Goal: Information Seeking & Learning: Get advice/opinions

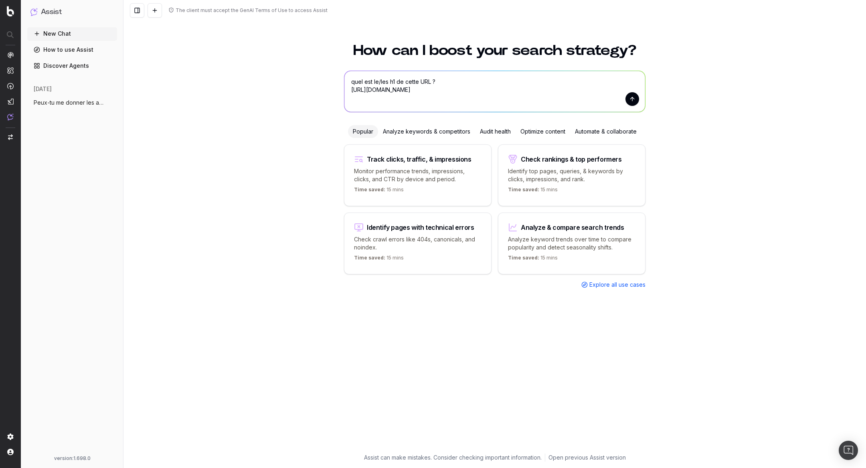
paste textarea "Donne-moi les 5 URLs avec le plus d’impressions qui ont plus d’un H1."
type textarea "Donne-moi les 5 URLs avec le plus d’impressions qui ont plus d’un H1"
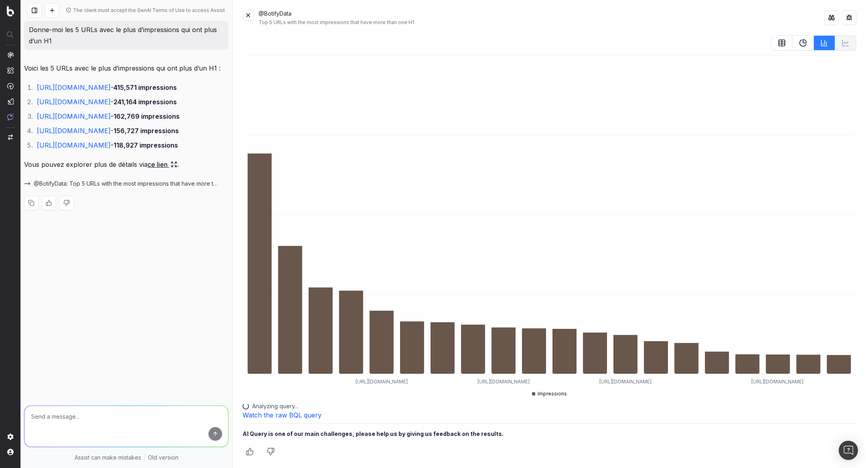
click at [246, 13] on button at bounding box center [247, 15] width 11 height 11
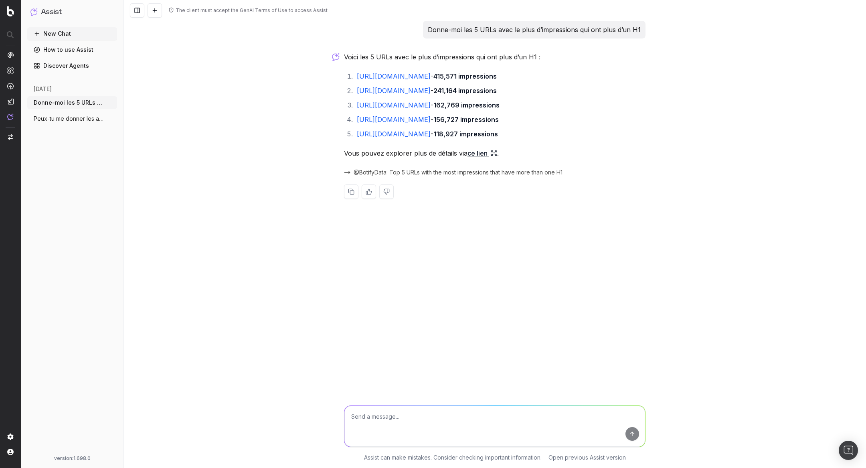
click at [489, 152] on link "ce lien" at bounding box center [482, 152] width 30 height 11
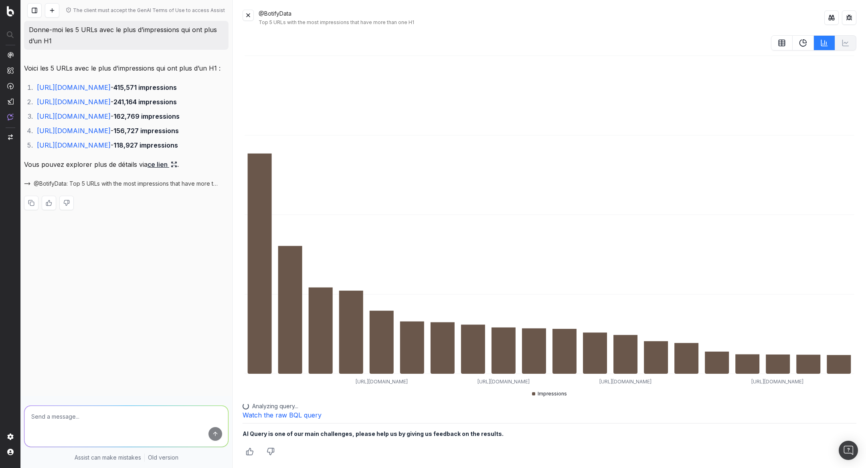
click at [246, 20] on button at bounding box center [247, 15] width 11 height 11
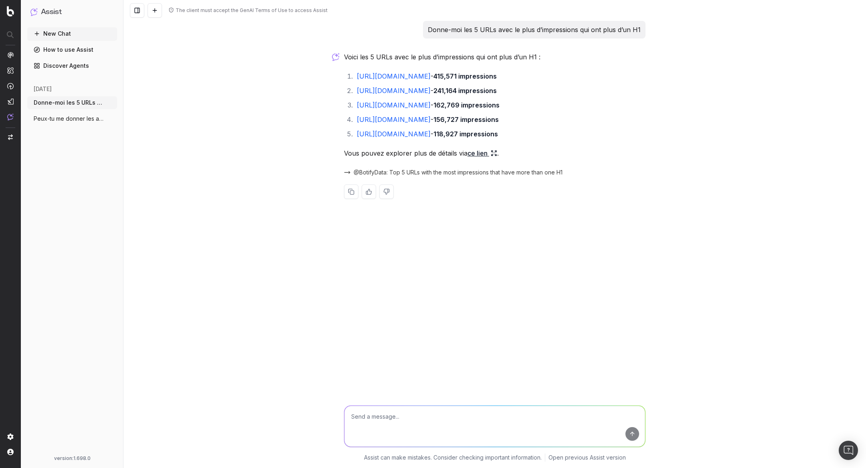
click at [430, 77] on link "[URL][DOMAIN_NAME]" at bounding box center [394, 76] width 74 height 8
click at [362, 430] on textarea at bounding box center [494, 426] width 301 height 41
paste textarea "[URL][DOMAIN_NAME]"
type textarea "quels sont les h1 de https://www.palaisdesthes.com/fr/thes/matcha/"
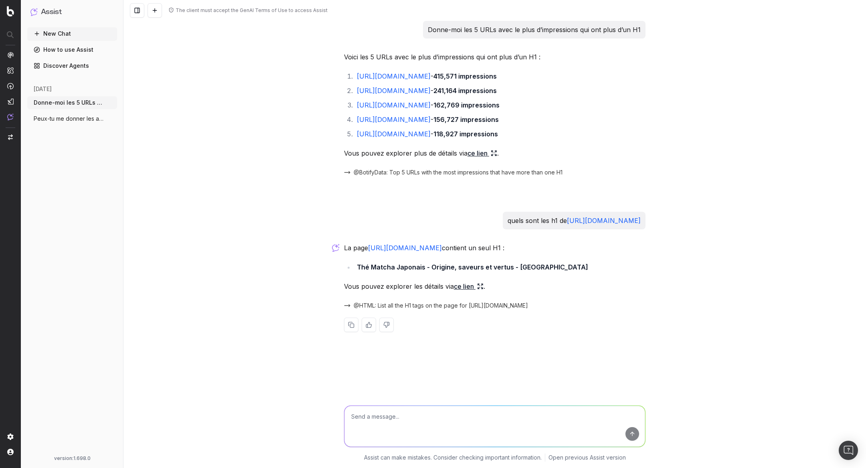
click at [481, 287] on icon at bounding box center [480, 286] width 6 height 6
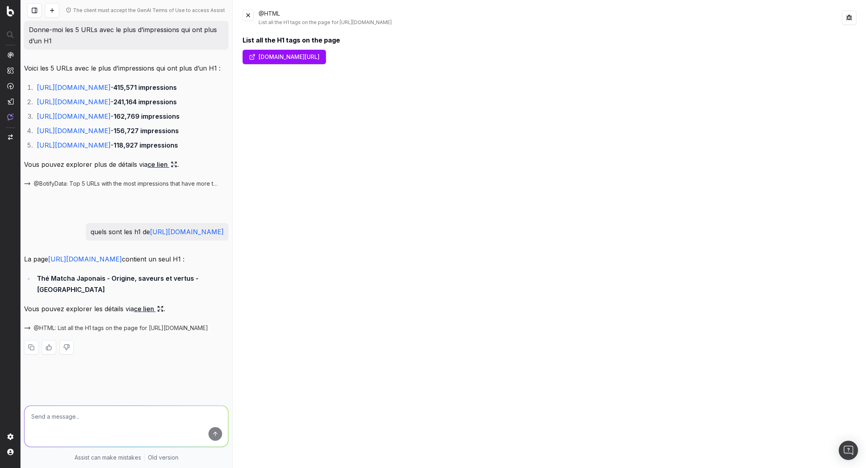
click at [273, 55] on link "www.palaisdesthes.com/fr/thes/matcha/" at bounding box center [283, 57] width 83 height 14
click at [249, 15] on button at bounding box center [247, 15] width 11 height 11
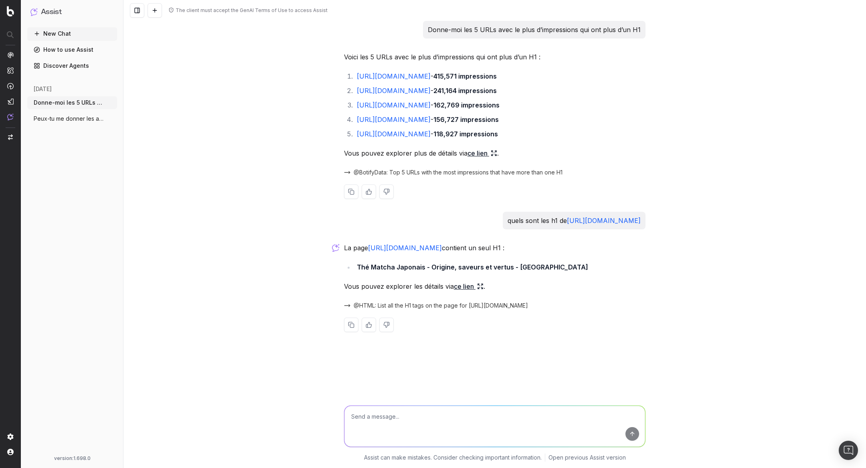
drag, startPoint x: 502, startPoint y: 76, endPoint x: 358, endPoint y: 79, distance: 144.3
click at [358, 79] on li "https://www.palaisdesthes.com/fr/thes/matcha/ - 415,571 impressions" at bounding box center [499, 76] width 291 height 11
copy link "[URL][DOMAIN_NAME]"
click at [436, 421] on textarea at bounding box center [494, 426] width 301 height 41
type textarea "non tu viens de dire qu'elle contient plus de 1 h1"
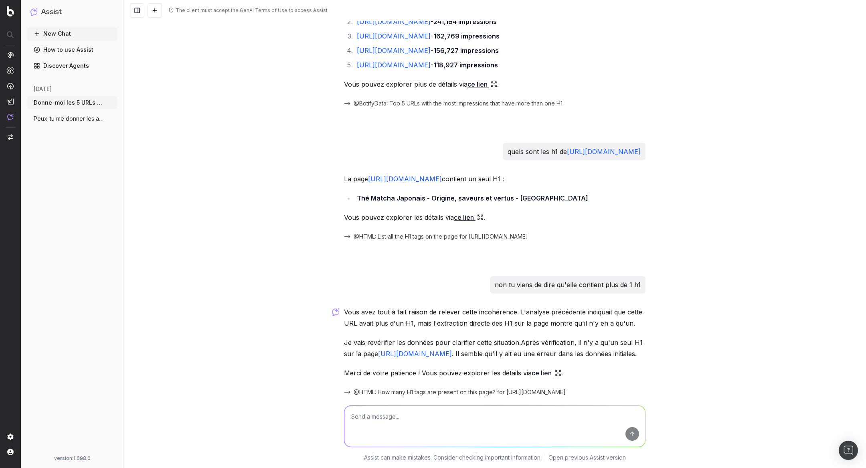
scroll to position [115, 0]
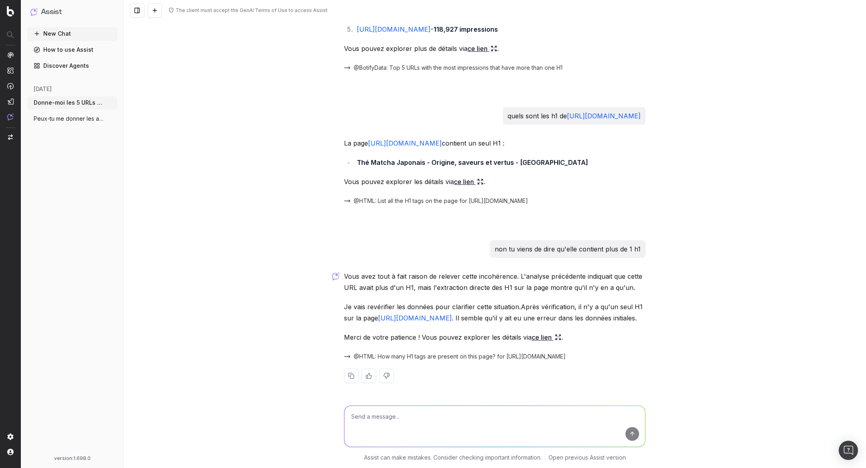
click at [557, 336] on icon at bounding box center [558, 337] width 6 height 6
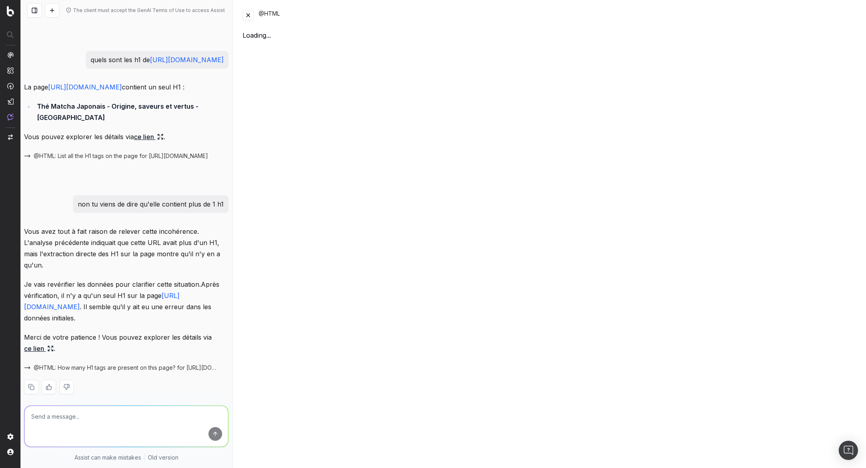
scroll to position [149, 0]
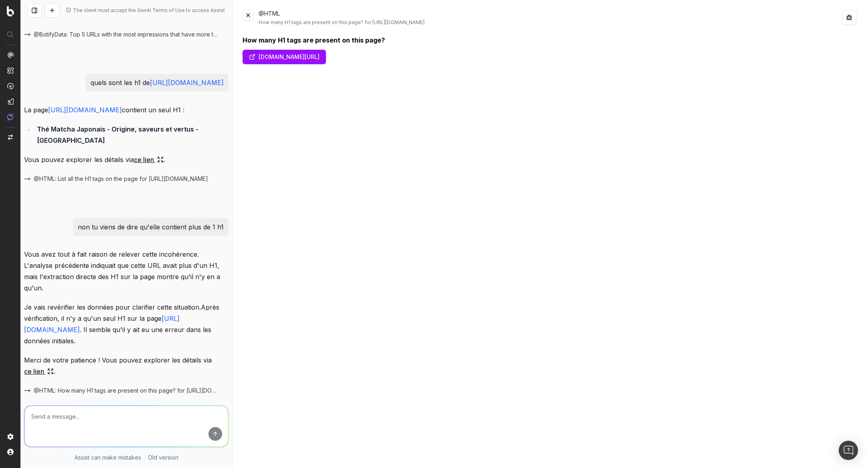
click at [249, 16] on button at bounding box center [247, 15] width 11 height 11
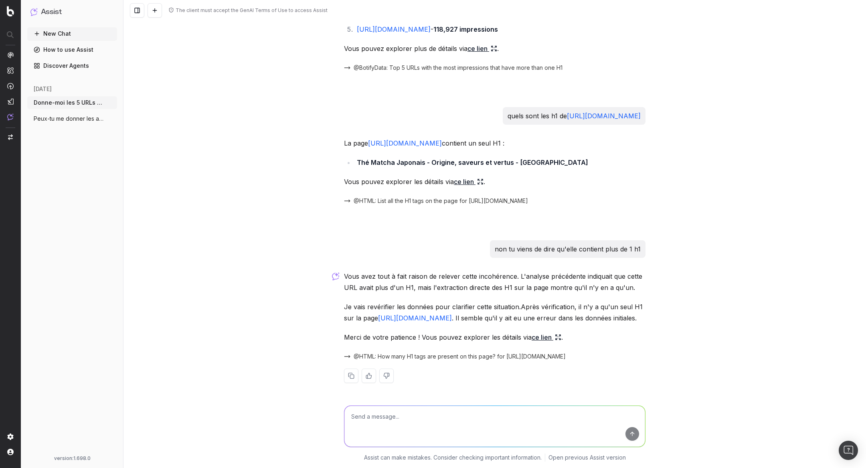
click at [381, 421] on textarea at bounding box center [494, 426] width 301 height 41
paste textarea "No. of H1 3 H1 Matcha Trier par Filtrer par"
type textarea "No. of H1 3 H1 Matcha Trier par Filtrer par"
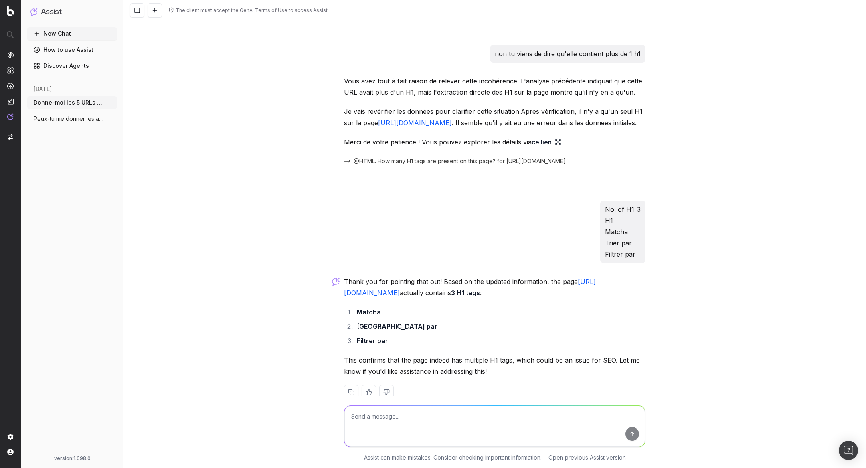
scroll to position [327, 0]
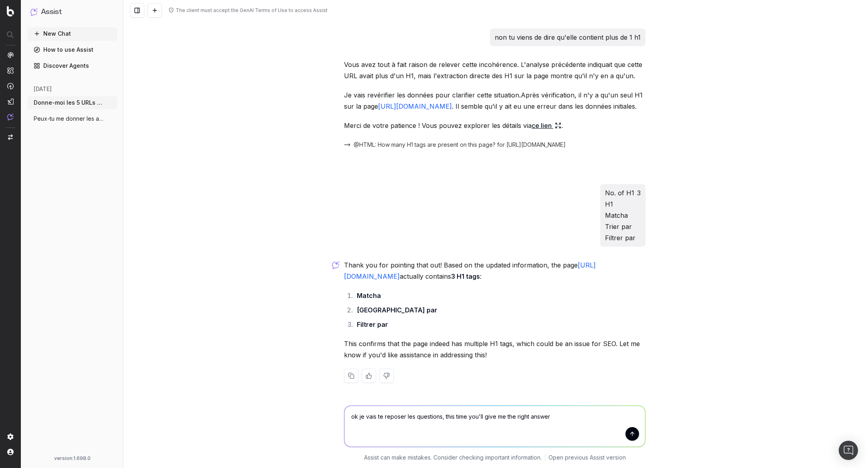
type textarea "ok je vais te reposer les questions, this time you'll give me the right answer"
click at [626, 432] on button "submit" at bounding box center [632, 434] width 14 height 14
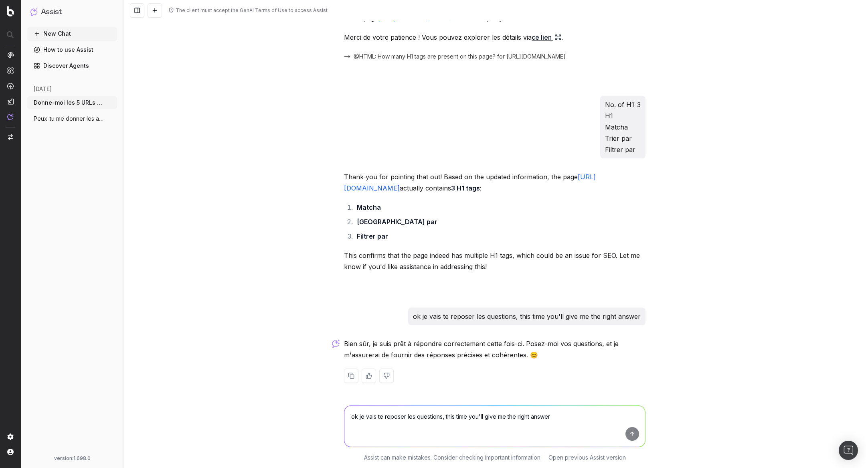
scroll to position [0, 0]
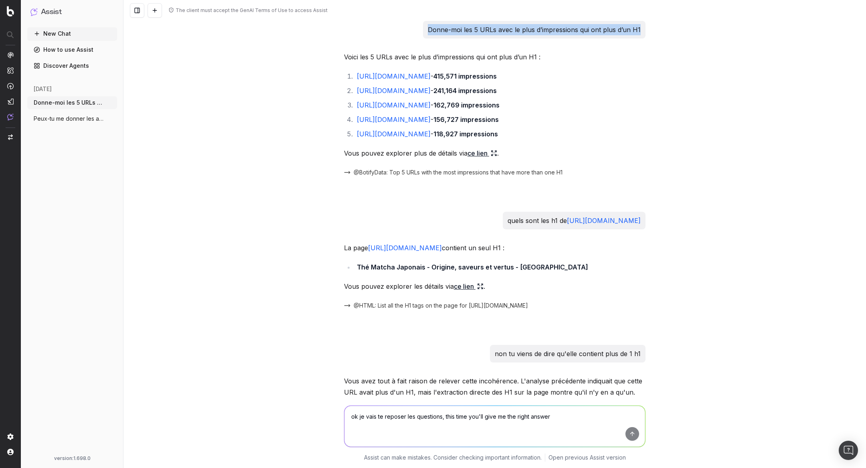
drag, startPoint x: 430, startPoint y: 27, endPoint x: 648, endPoint y: 30, distance: 218.4
click at [649, 30] on div "The client must accept the GenAI Terms of Use to access Assist Donne-moi les 5 …" at bounding box center [494, 234] width 742 height 468
copy p "Donne-moi les 5 URLs avec le plus d’impressions qui ont plus d’un H1"
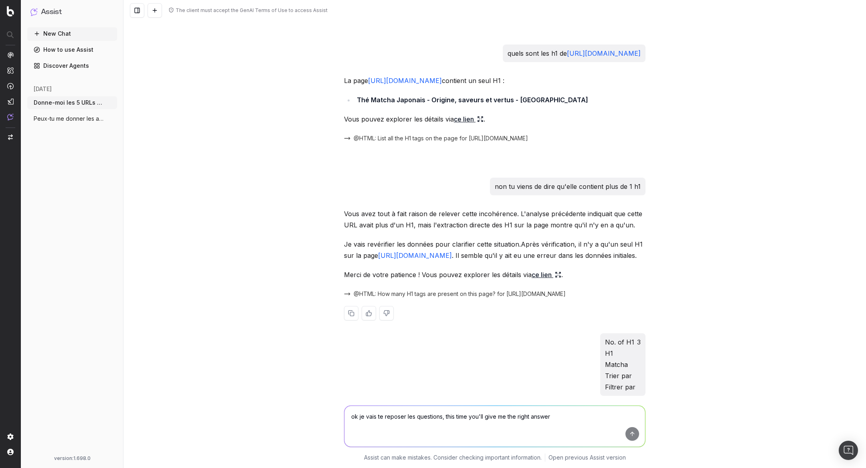
scroll to position [415, 0]
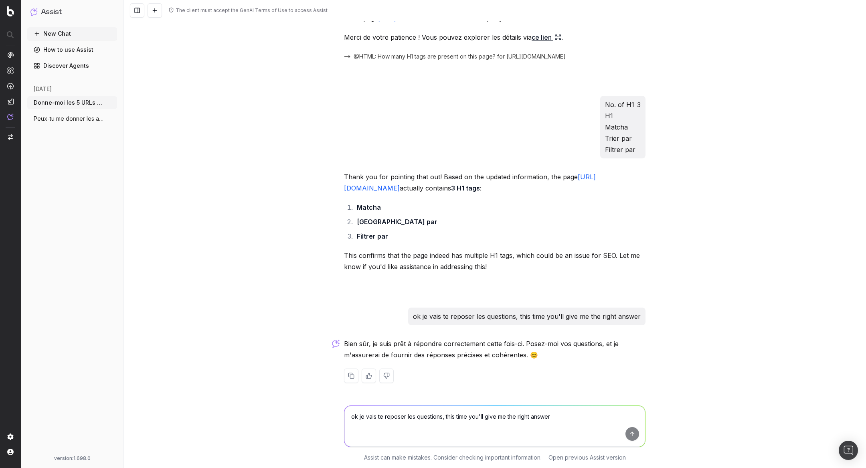
click at [464, 420] on textarea "ok je vais te reposer les questions, this time you'll give me the right answer" at bounding box center [494, 426] width 301 height 41
paste textarea "Donne-moi les 5 URLs avec le plus d’impressions qui ont plus d’un H1"
type textarea "Donne-moi les 5 URLs avec le plus d’impressions qui ont plus d’un H1"
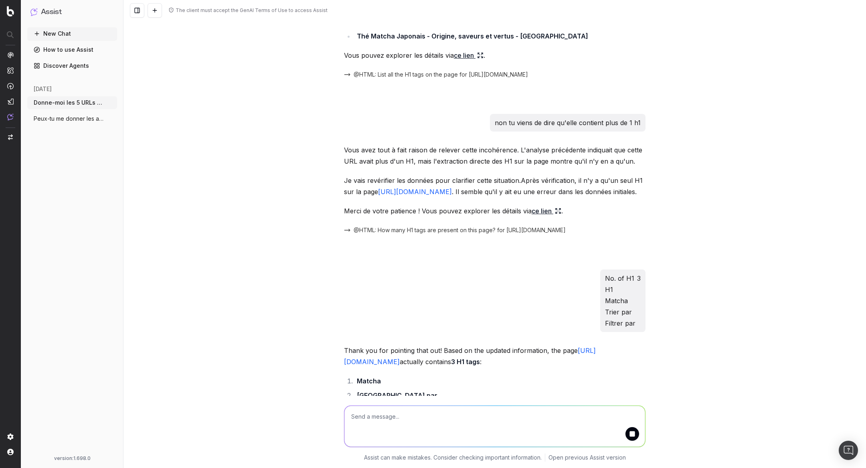
scroll to position [0, 0]
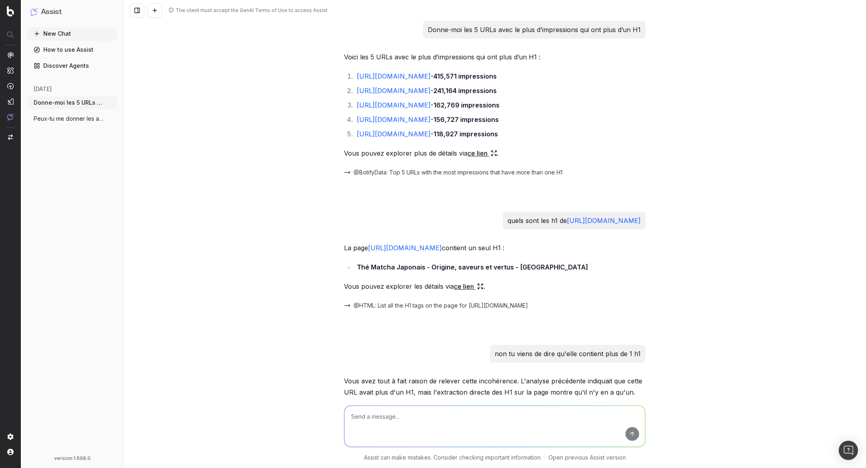
drag, startPoint x: 434, startPoint y: 220, endPoint x: 671, endPoint y: 220, distance: 236.5
click at [671, 221] on div "The client must accept the GenAI Terms of Use to access Assist Donne-moi les 5 …" at bounding box center [494, 234] width 742 height 468
copy p "quels sont les h1 de https://www.palaisdesthes.com/fr/thes/matcha/"
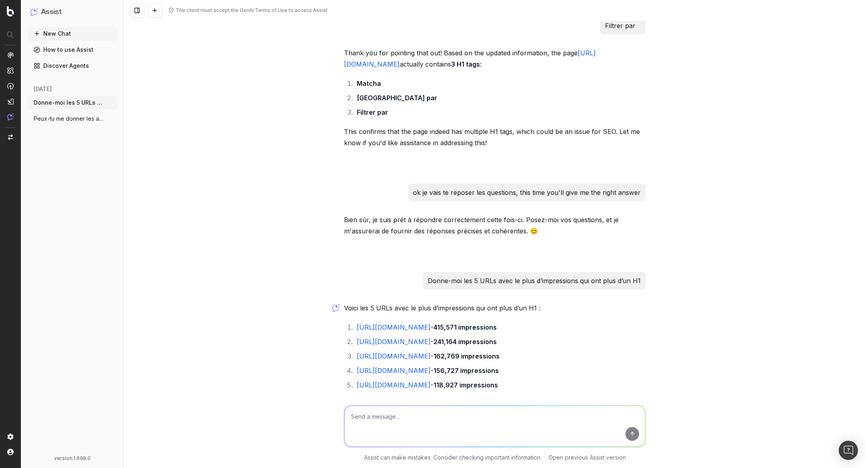
scroll to position [599, 0]
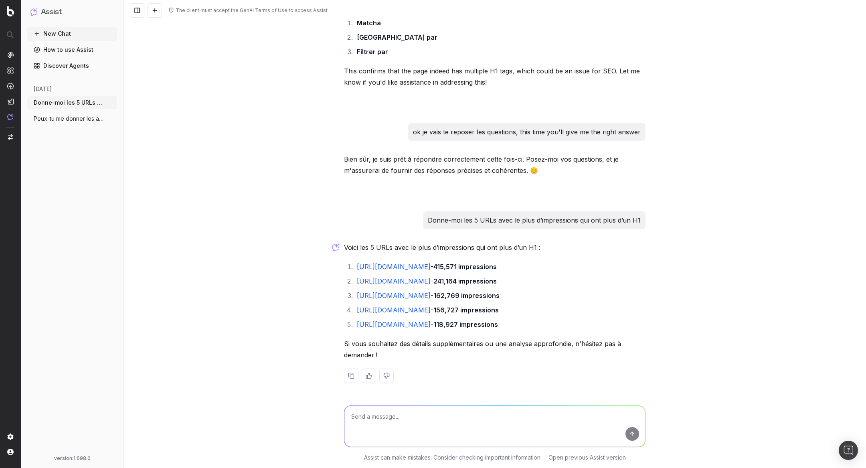
click at [487, 420] on textarea at bounding box center [494, 426] width 301 height 41
paste textarea "quels sont les h1 de https://www.palaisdesthes.com/fr/thes/matcha/"
type textarea "quels sont les h1 de https://www.palaisdesthes.com/fr/thes/matcha/"
click at [545, 419] on textarea "quels sont les h1 de https://www.palaisdesthes.com/fr/thes/matcha/" at bounding box center [494, 426] width 301 height 41
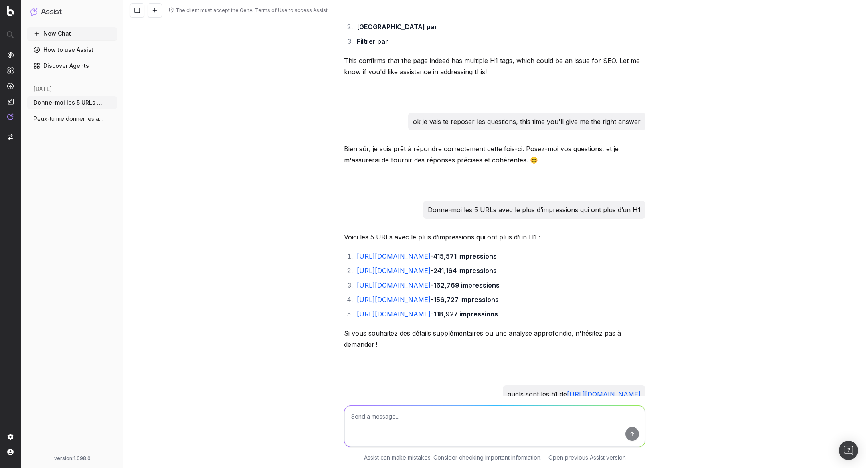
scroll to position [766, 0]
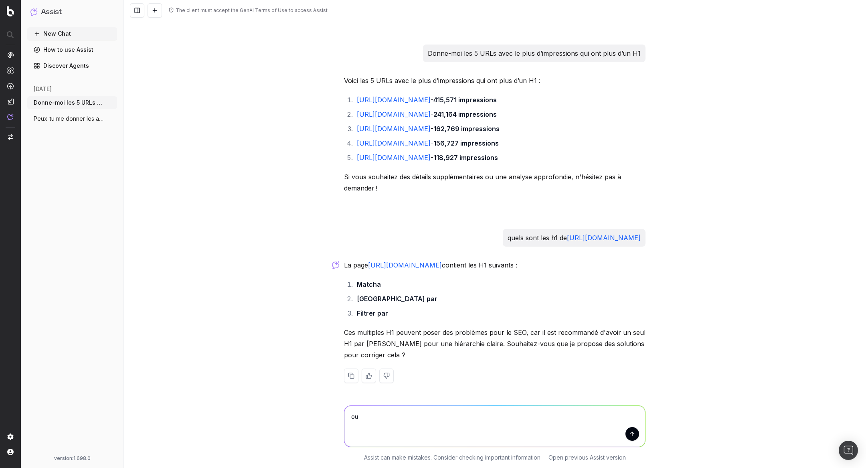
type textarea "oui"
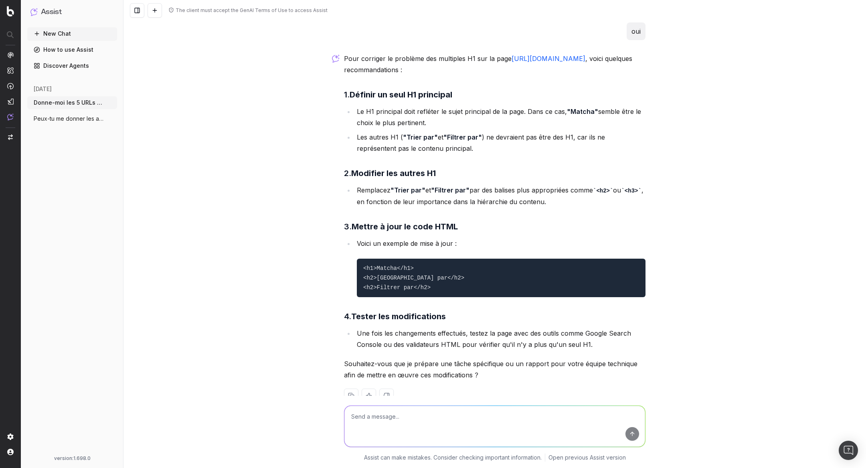
scroll to position [1159, 0]
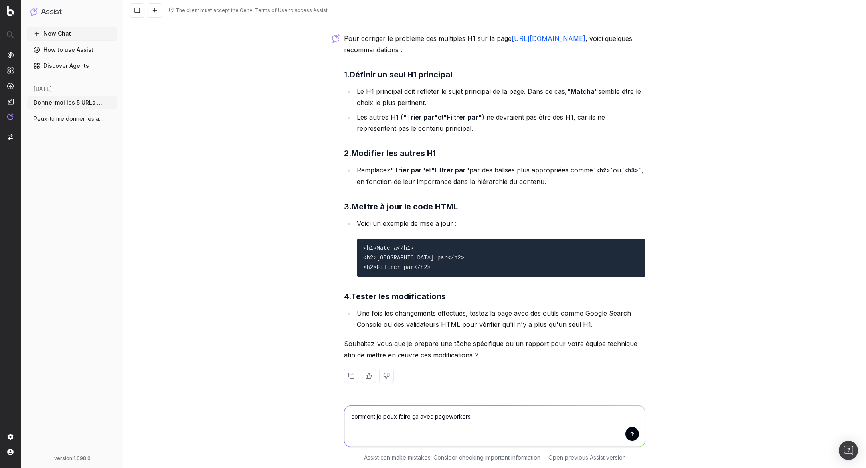
type textarea "comment je peux faire ça avec pageworkers ?"
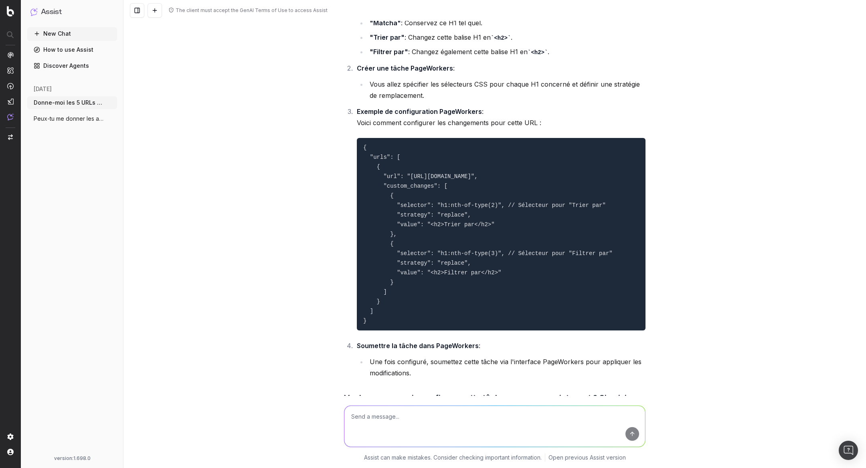
scroll to position [1702, 0]
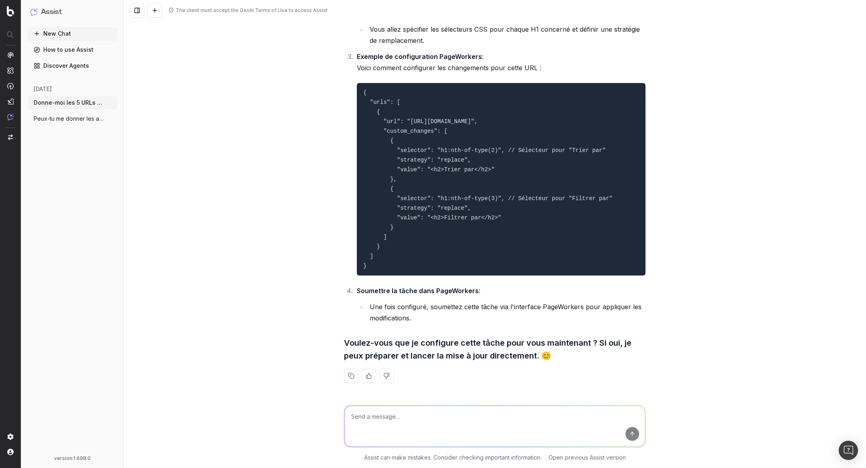
click at [432, 417] on textarea at bounding box center [494, 426] width 301 height 41
type textarea "oui"
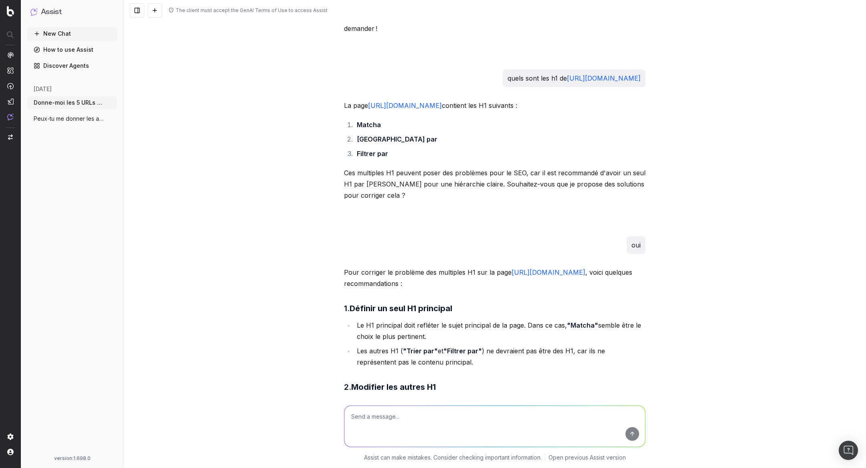
scroll to position [913, 0]
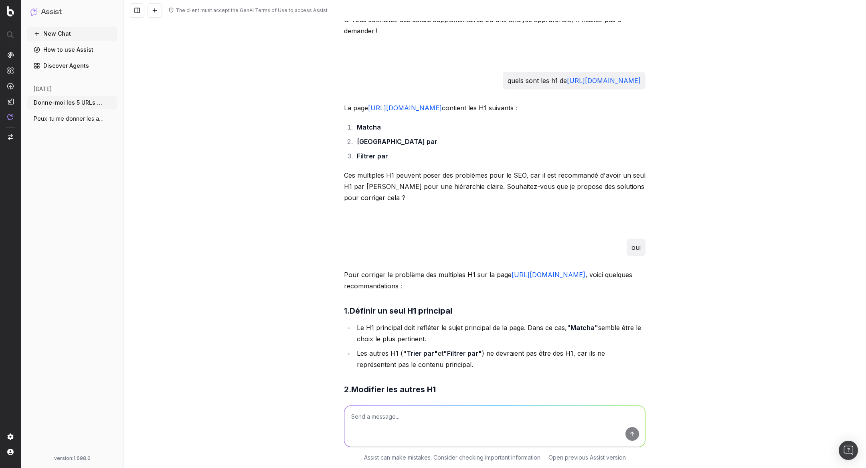
click at [70, 99] on span "Donne-moi les 5 URLs avec le plus d’impr" at bounding box center [69, 103] width 71 height 8
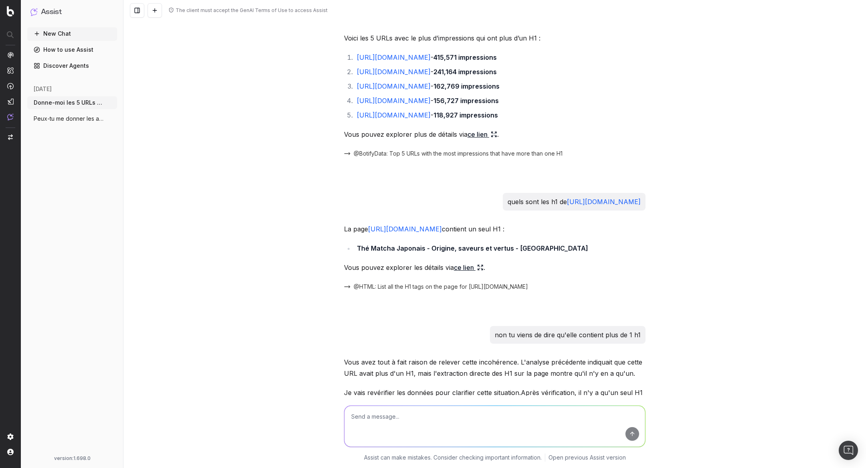
scroll to position [0, 0]
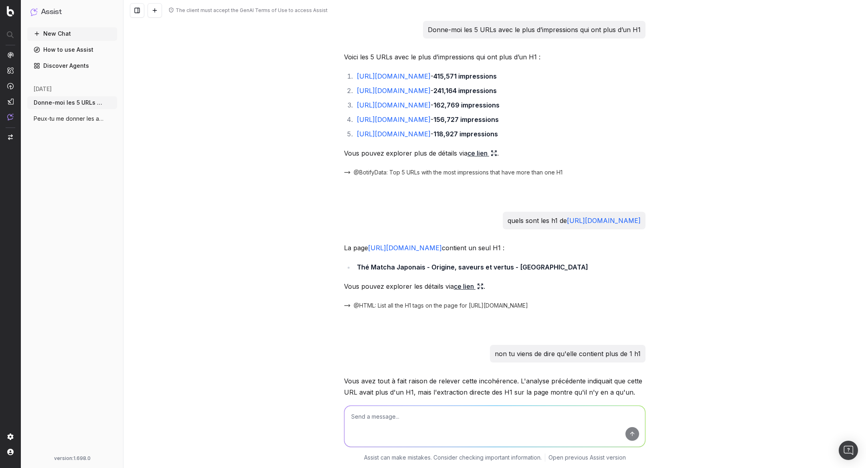
click at [394, 24] on div "Donne-moi les 5 URLs avec le plus d’impressions qui ont plus d’un H1" at bounding box center [494, 30] width 301 height 18
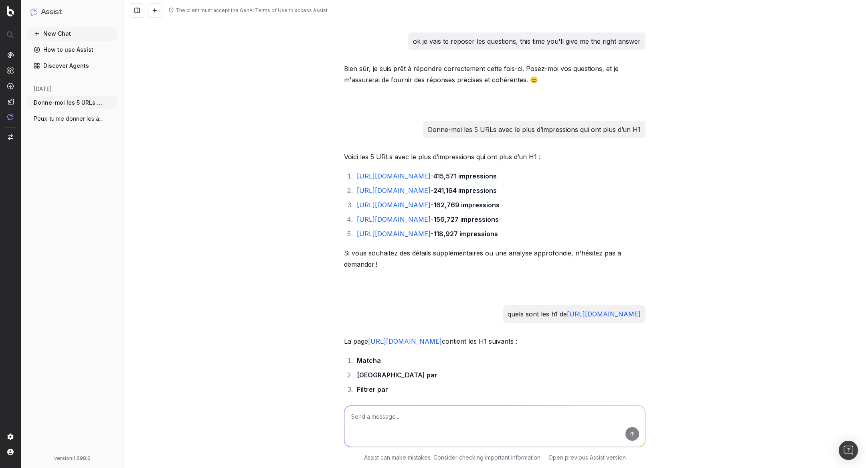
scroll to position [680, 0]
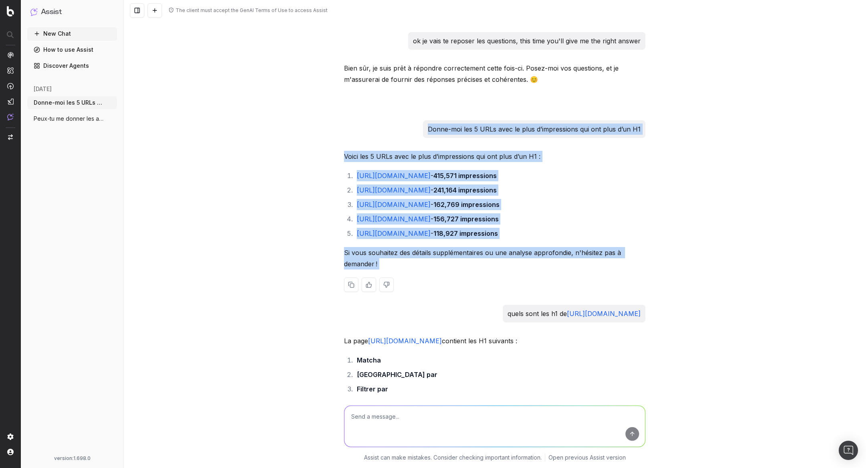
drag, startPoint x: 413, startPoint y: 125, endPoint x: 509, endPoint y: 315, distance: 212.0
click at [453, 162] on p "Voici les 5 URLs avec le plus d’impressions qui ont plus d’un H1 :" at bounding box center [494, 156] width 301 height 11
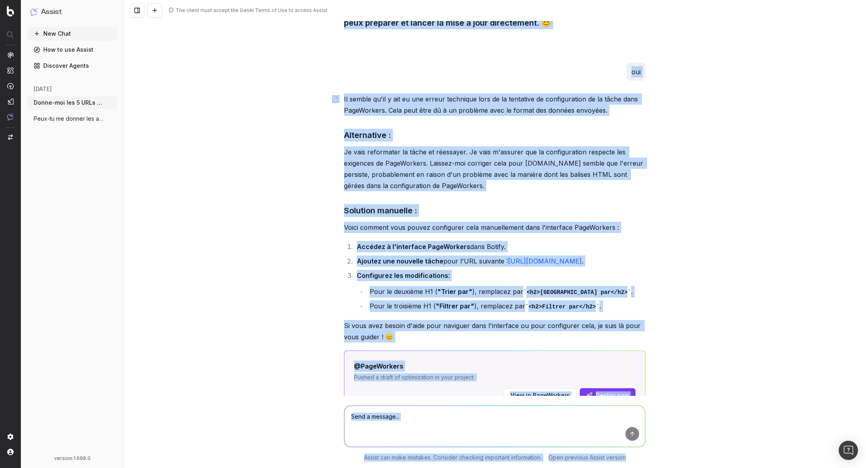
scroll to position [2093, 0]
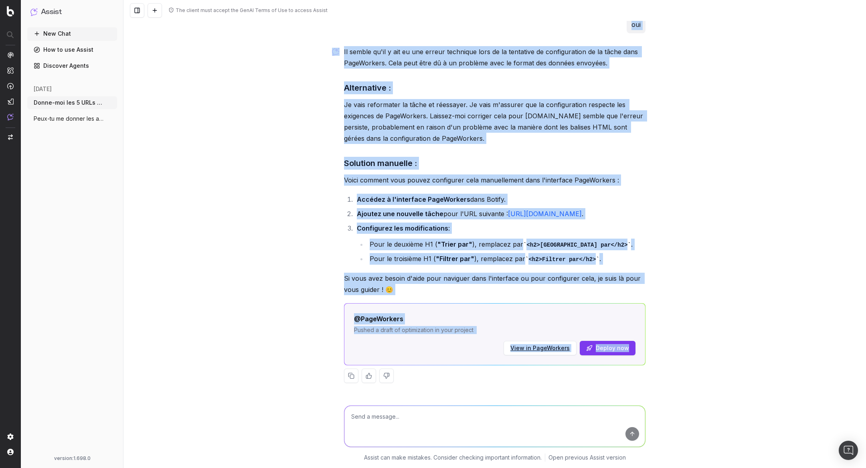
drag, startPoint x: 427, startPoint y: 139, endPoint x: 645, endPoint y: 371, distance: 318.4
copy div "Donne-moi les 5 URLs avec le plus d’impressions qui ont plus d’un H1 Voici les …"
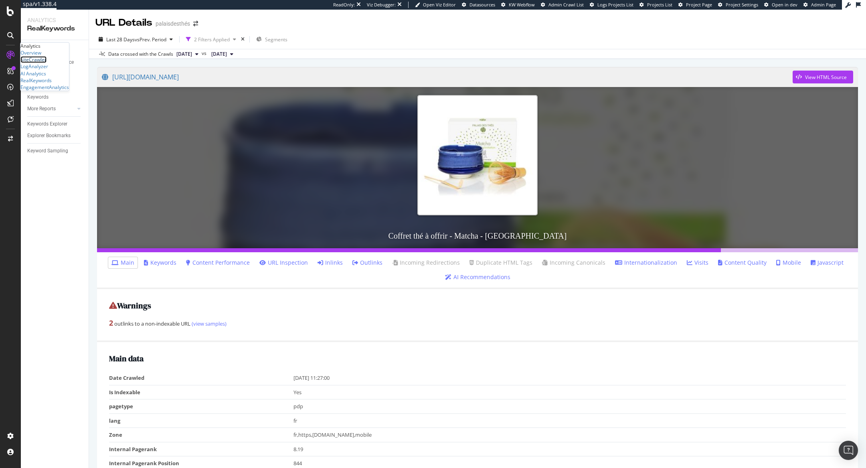
click at [43, 63] on div "SiteCrawler" at bounding box center [33, 59] width 26 height 7
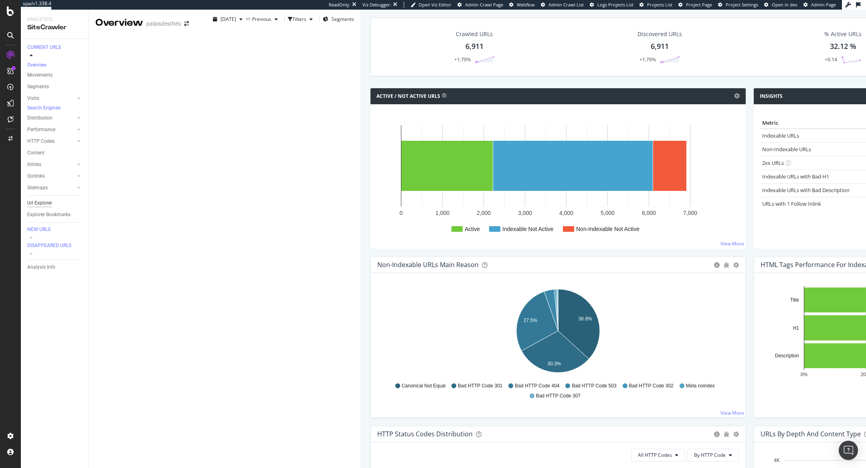
click at [44, 204] on div "Url Explorer" at bounding box center [39, 203] width 25 height 8
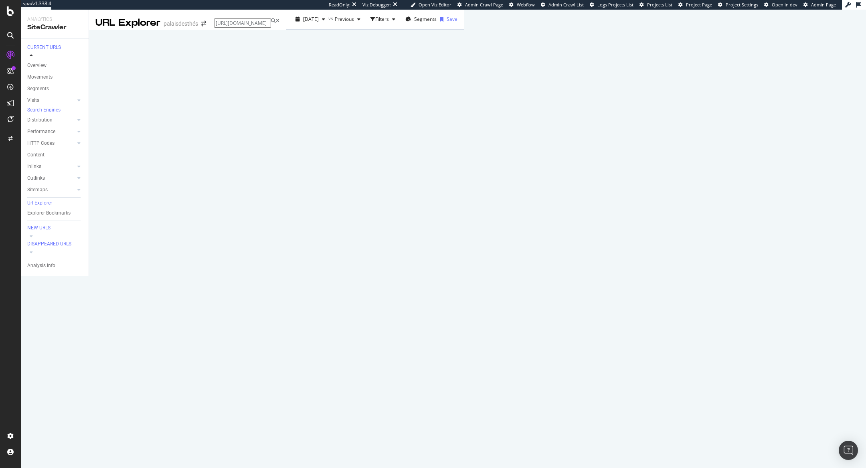
scroll to position [0, 54]
type input "[URL][DOMAIN_NAME]"
click at [779, 40] on link "https://www.palaisdesthes.com/fr/thes/matcha/ Thé Matcha Japonais - Origine, sa…" at bounding box center [784, 32] width 149 height 13
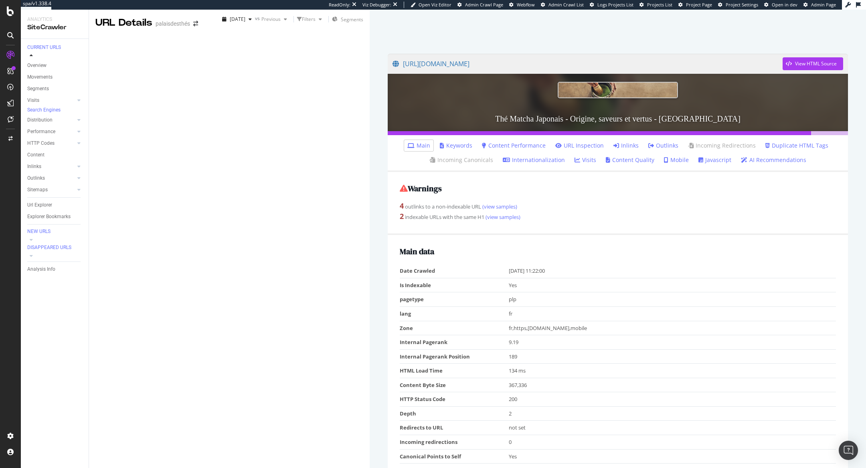
scroll to position [426, 0]
drag, startPoint x: 117, startPoint y: 252, endPoint x: 374, endPoint y: 271, distance: 256.7
copy tbody "No. of H1 3 H1 Matcha Trier par Filtrer par"
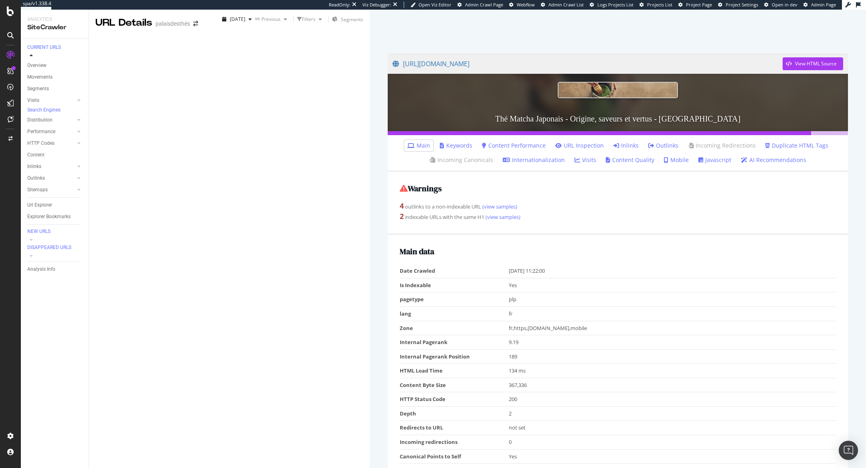
drag, startPoint x: 354, startPoint y: 271, endPoint x: 119, endPoint y: 241, distance: 237.5
copy tbody "No. of H1 3 H1 Matcha Trier par Filtrer par"
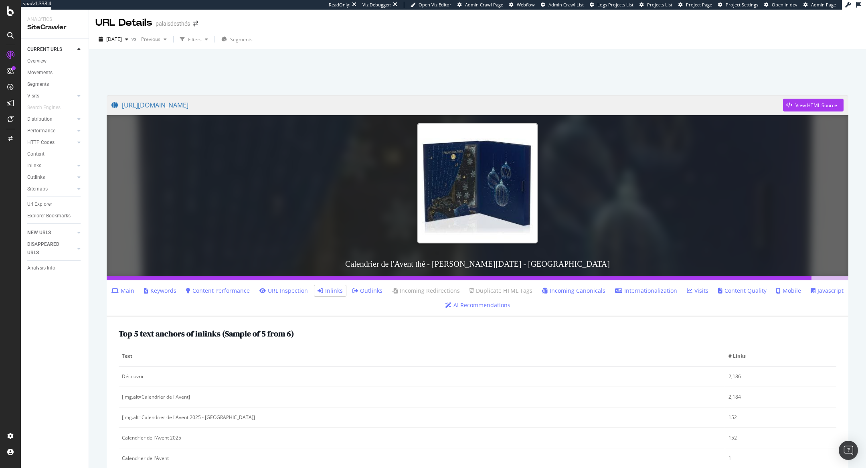
scroll to position [88, 0]
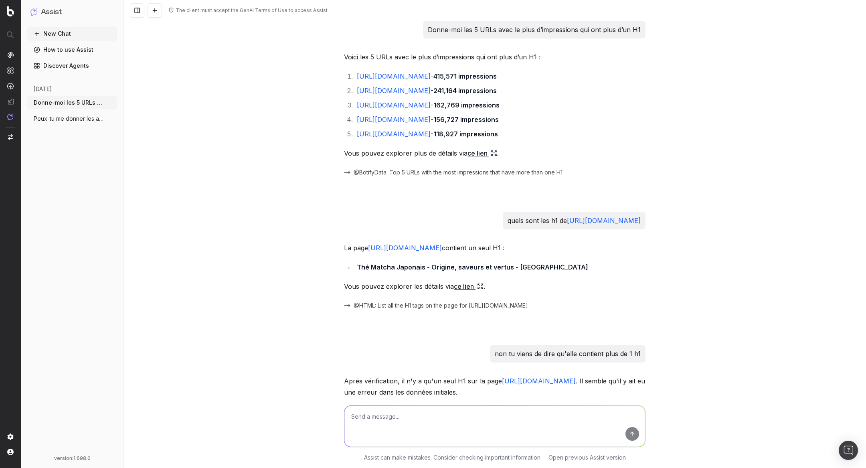
scroll to position [569, 0]
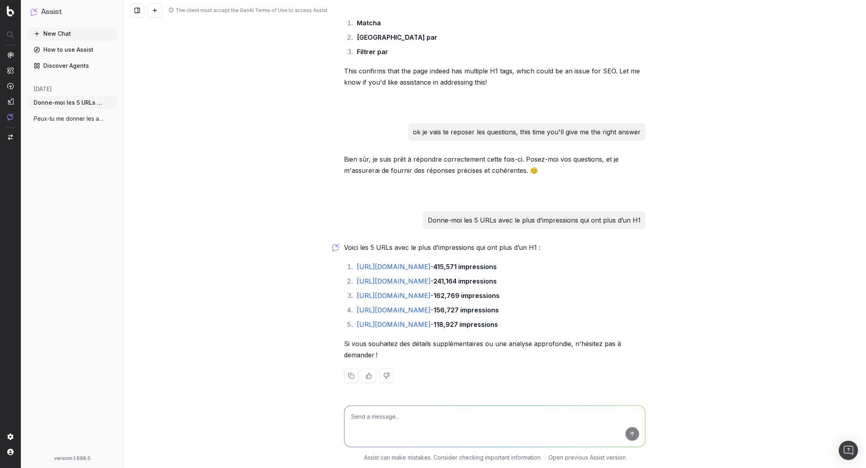
click at [85, 32] on button "New Chat" at bounding box center [72, 33] width 90 height 13
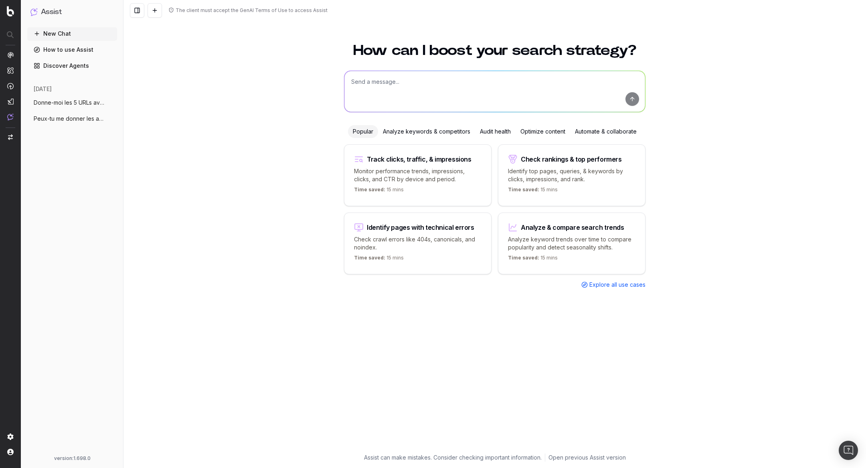
click at [449, 83] on textarea at bounding box center [494, 91] width 301 height 41
paste textarea "https://app.botify.com/hadilebenchaouch-org/palaisdesthes/o/assist/c/kmdopjiwgt…"
type textarea "https://app.botify.com/hadilebenchaouch-org/palaisdesthes/o/assist/c/kmdopjiwgt…"
click at [85, 99] on span "Donne-moi les 5 URLs avec le plus d’impr" at bounding box center [69, 103] width 71 height 8
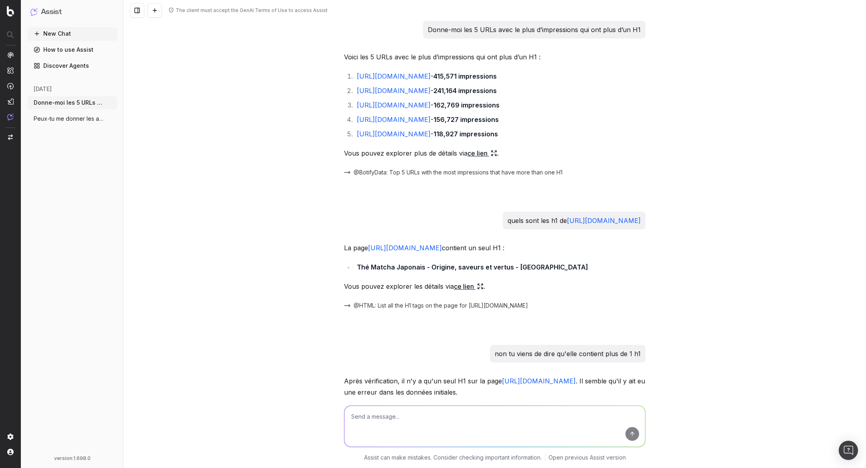
scroll to position [569, 0]
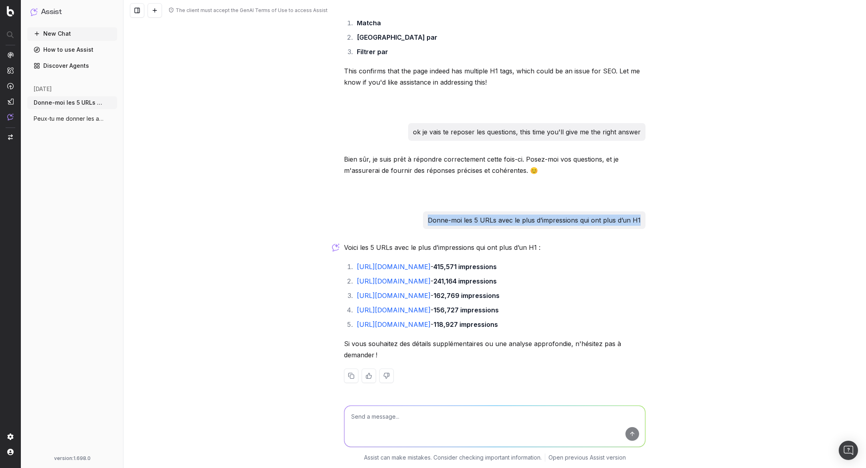
drag, startPoint x: 430, startPoint y: 220, endPoint x: 744, endPoint y: 220, distance: 314.2
click at [744, 220] on div "The client must accept the GenAI Terms of Use to access Assist Donne-moi les 5 …" at bounding box center [494, 234] width 742 height 468
copy p "Donne-moi les 5 URLs avec le plus d’impressions qui ont plus d’un H1"
click at [63, 28] on button "New Chat" at bounding box center [72, 33] width 90 height 13
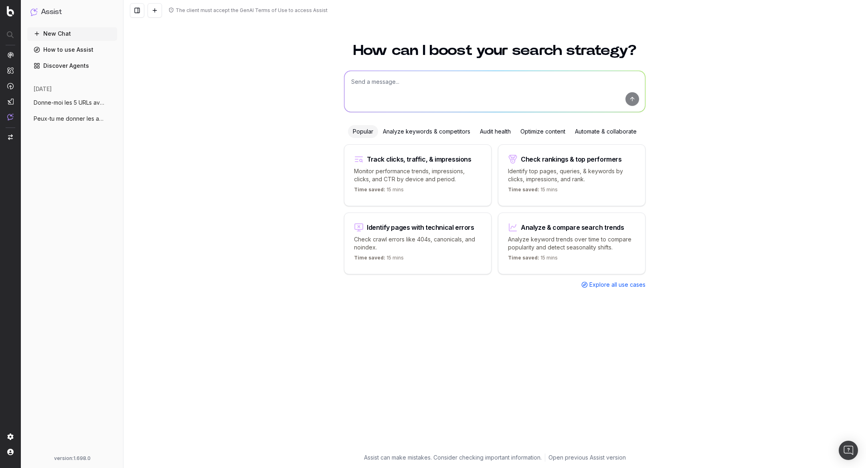
click at [409, 84] on textarea at bounding box center [494, 91] width 301 height 41
paste textarea "Donne-moi les 5 URLs avec le plus d’impressions qui ont plus d’un H1"
type textarea "Donne-moi les 5 URLs avec le plus d’impressions qui ont plus d’un H1"
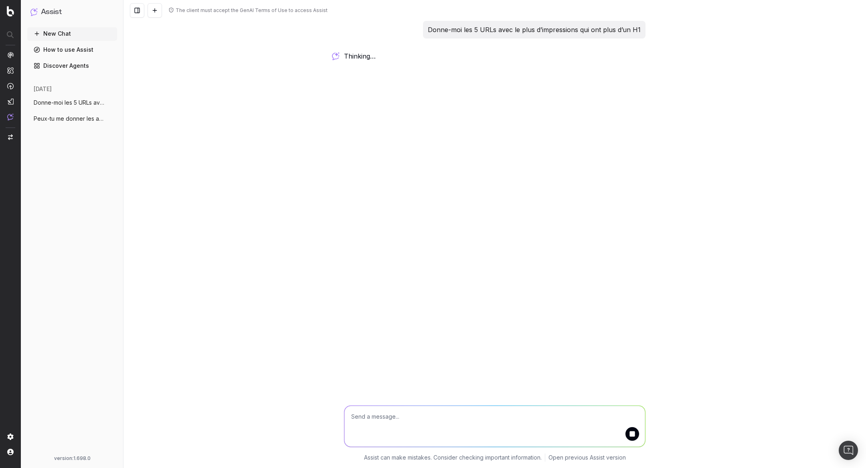
click at [64, 105] on span "Donne-moi les 5 URLs avec le plus d’impr" at bounding box center [69, 103] width 71 height 8
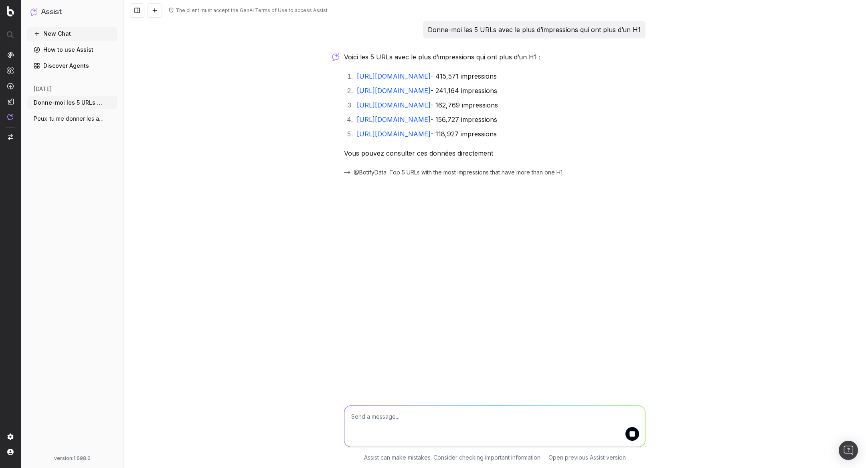
click at [68, 117] on span "Peux-tu me donner les ancres de textes d" at bounding box center [69, 119] width 71 height 8
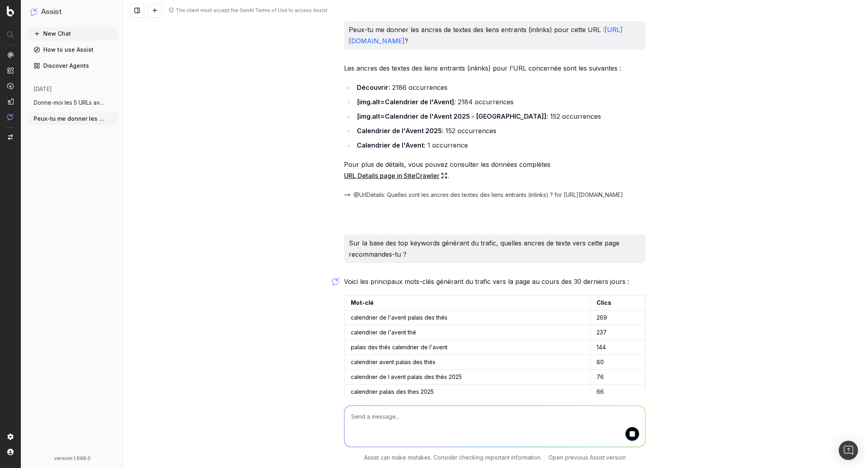
scroll to position [266, 0]
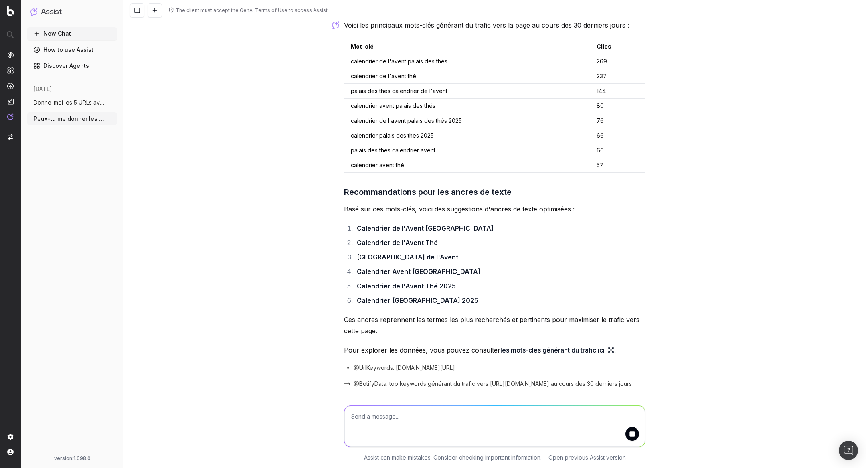
click at [65, 104] on span "Donne-moi les 5 URLs avec le plus d’impr" at bounding box center [69, 103] width 71 height 8
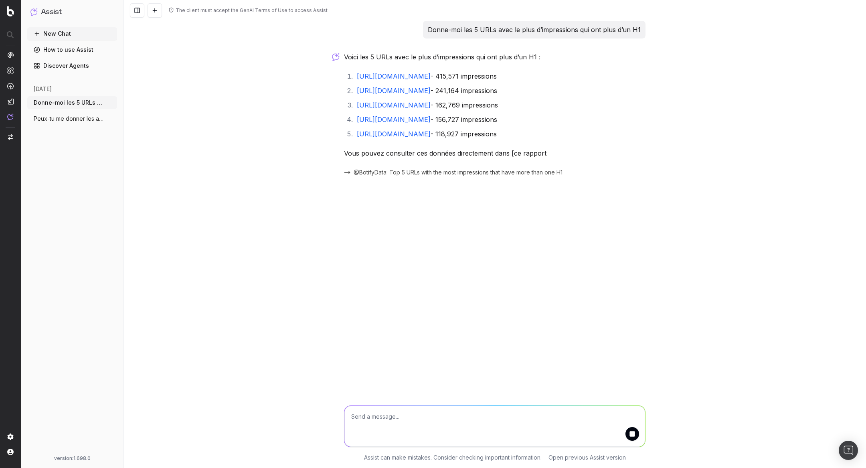
click at [404, 410] on textarea at bounding box center [494, 426] width 301 height 41
drag, startPoint x: 354, startPoint y: 74, endPoint x: 503, endPoint y: 76, distance: 149.1
click at [503, 76] on li "https://www.palaisdesthes.com/fr/thes/matcha/ - 415,571 impressions" at bounding box center [499, 76] width 291 height 11
copy li "[URL][DOMAIN_NAME]"
click at [384, 422] on textarea at bounding box center [494, 426] width 301 height 41
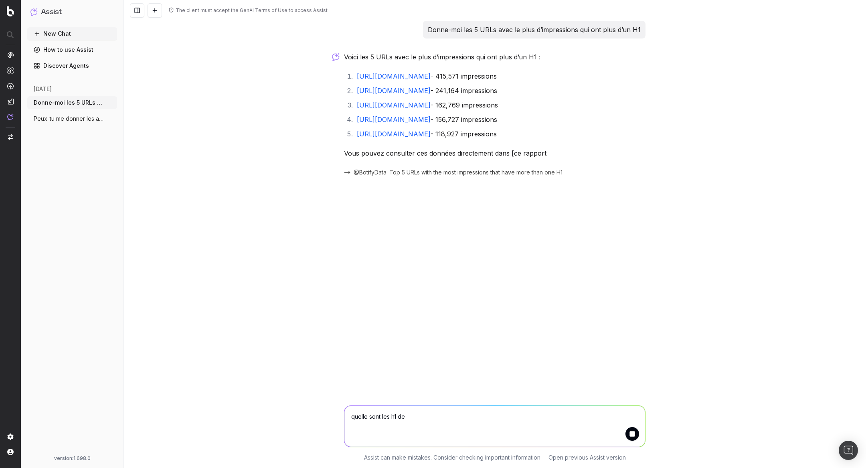
paste textarea "[URL][DOMAIN_NAME]"
type textarea "quelle sont les h1 de https://www.palaisdesthes.com/fr/thes/matcha/ ?"
drag, startPoint x: 553, startPoint y: 419, endPoint x: 188, endPoint y: 415, distance: 365.1
click at [188, 415] on div "quelle sont les h1 de https://www.palaisdesthes.com/fr/thes/matcha/ ? quelle so…" at bounding box center [494, 432] width 742 height 72
click at [410, 238] on div "The client must accept the GenAI Terms of Use to access Assist Donne-moi les 5 …" at bounding box center [494, 234] width 742 height 468
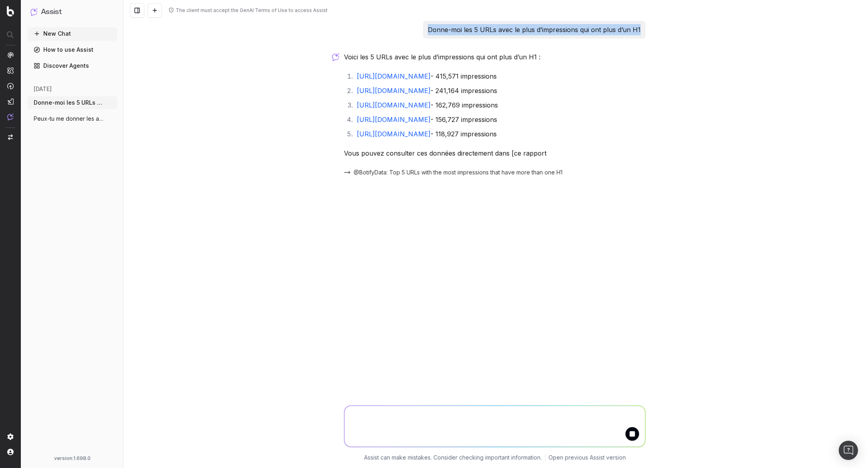
drag, startPoint x: 427, startPoint y: 27, endPoint x: 658, endPoint y: 34, distance: 231.4
click at [658, 34] on div "The client must accept the GenAI Terms of Use to access Assist Donne-moi les 5 …" at bounding box center [494, 234] width 742 height 468
copy p "Donne-moi les 5 URLs avec le plus d’impressions qui ont plus d’un H1"
click at [110, 102] on icon "button" at bounding box center [111, 102] width 6 height 6
click at [129, 102] on span "Delete" at bounding box center [130, 103] width 18 height 8
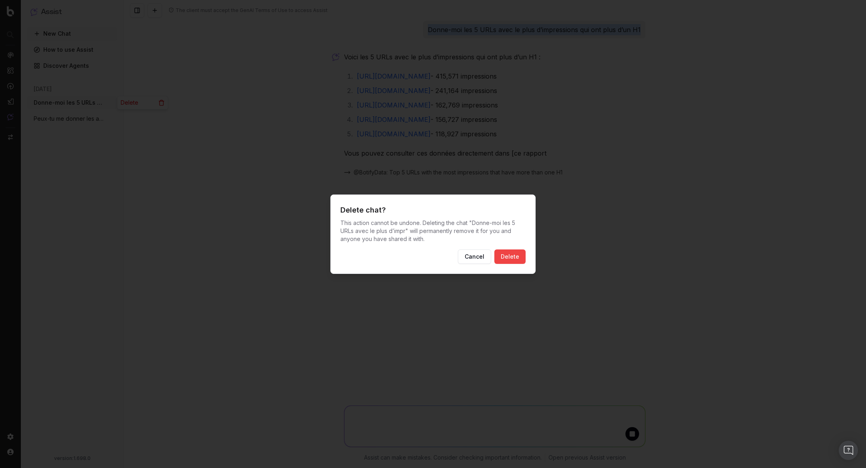
click at [513, 252] on button "Delete" at bounding box center [509, 256] width 31 height 14
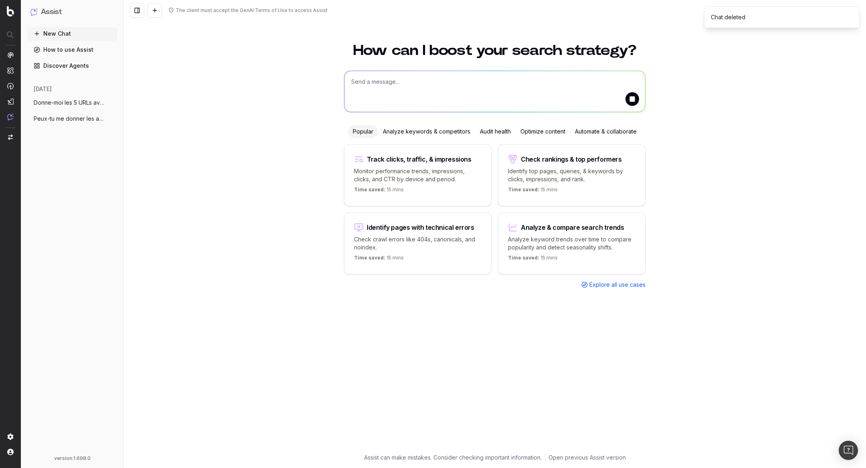
click at [70, 36] on button "New Chat" at bounding box center [72, 33] width 90 height 13
click at [42, 39] on button "New Chat" at bounding box center [72, 33] width 90 height 13
click at [399, 91] on textarea at bounding box center [494, 91] width 301 height 41
paste textarea "Donne-moi les 5 URLs avec le plus d’impressions qui ont plus d’un H1"
type textarea "Donne-moi les 5 URLs avec le plus d’impressions qui ont plus d’un H1"
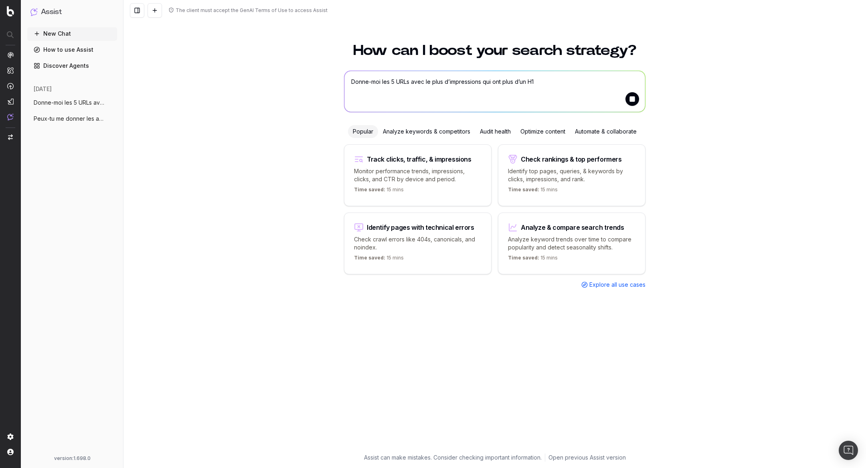
drag, startPoint x: 570, startPoint y: 82, endPoint x: 276, endPoint y: 82, distance: 293.4
click at [276, 82] on div "How can I boost your search strategy? Donne-moi les 5 URLs avec le plus d’impre…" at bounding box center [494, 251] width 742 height 434
click at [447, 93] on textarea at bounding box center [494, 91] width 301 height 41
paste textarea "Donne-moi les 5 URLs avec le plus d’impressions qui ont plus d’un H1"
type textarea "Donne-moi les 5 URLs avec le plus d’impressions qui ont plus d’un H1"
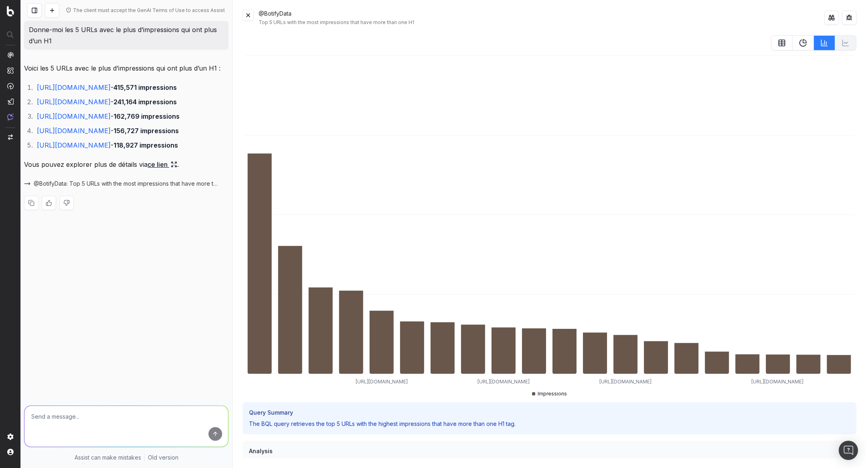
click at [246, 17] on button at bounding box center [247, 15] width 11 height 11
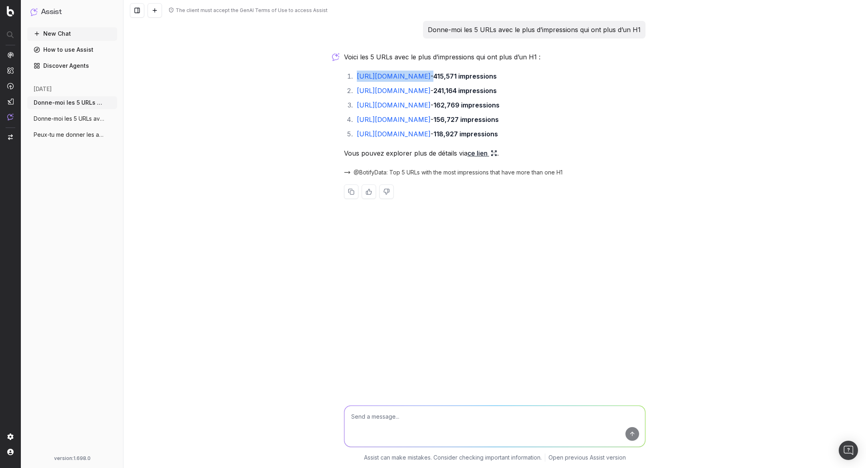
drag, startPoint x: 354, startPoint y: 75, endPoint x: 502, endPoint y: 77, distance: 148.3
click at [502, 77] on li "[URL][DOMAIN_NAME] - 415,571 impressions" at bounding box center [499, 76] width 291 height 11
copy li "[URL][DOMAIN_NAME]"
click at [392, 411] on textarea at bounding box center [494, 426] width 301 height 41
paste textarea "[URL][DOMAIN_NAME]"
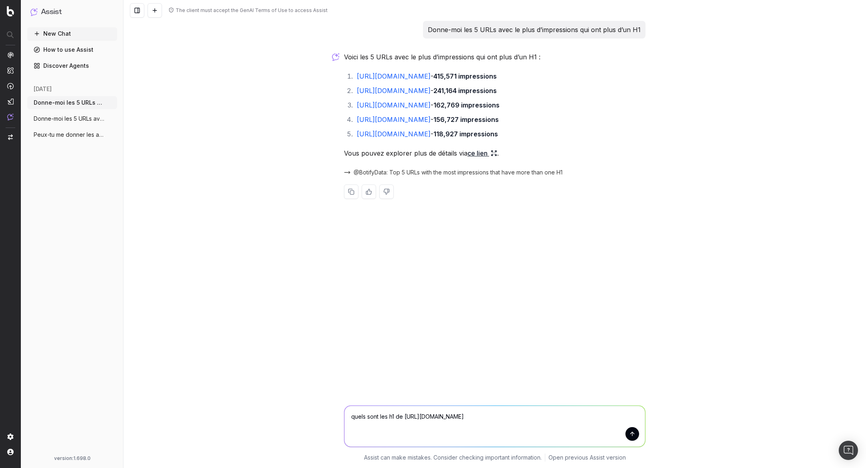
type textarea "quels sont les h1 de [URL][DOMAIN_NAME]"
click at [633, 434] on button "submit" at bounding box center [632, 434] width 14 height 14
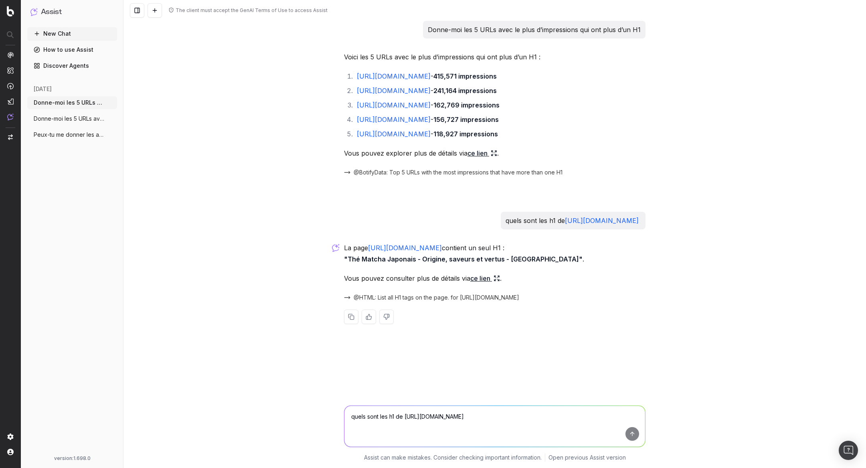
click at [428, 416] on textarea "quels sont les h1 de [URL][DOMAIN_NAME]" at bounding box center [494, 426] width 301 height 41
type textarea "non"
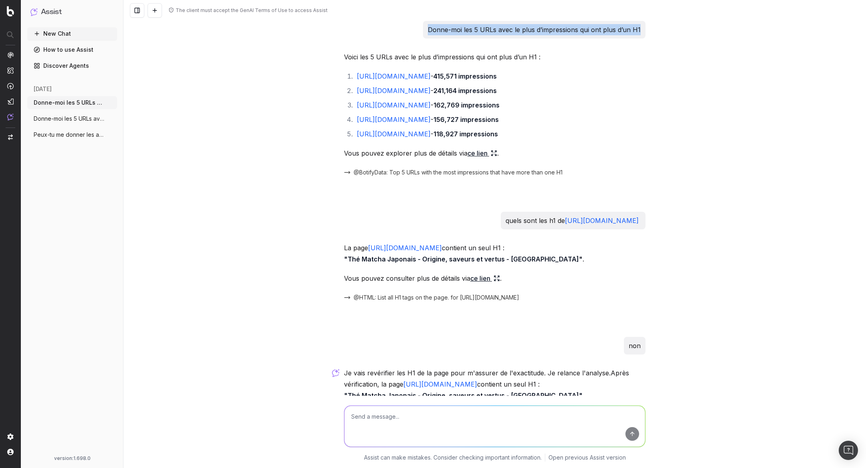
drag, startPoint x: 428, startPoint y: 32, endPoint x: 646, endPoint y: 25, distance: 217.7
click at [646, 26] on div "Donne-moi les 5 URLs avec le plus d’impressions qui ont plus d’un H1 Voici les …" at bounding box center [495, 252] width 308 height 463
copy p "Donne-moi les 5 URLs avec le plus d’impressions qui ont plus d’un H1"
click at [66, 115] on span "Donne-moi les 5 URLs avec le plus d’impr" at bounding box center [69, 119] width 71 height 8
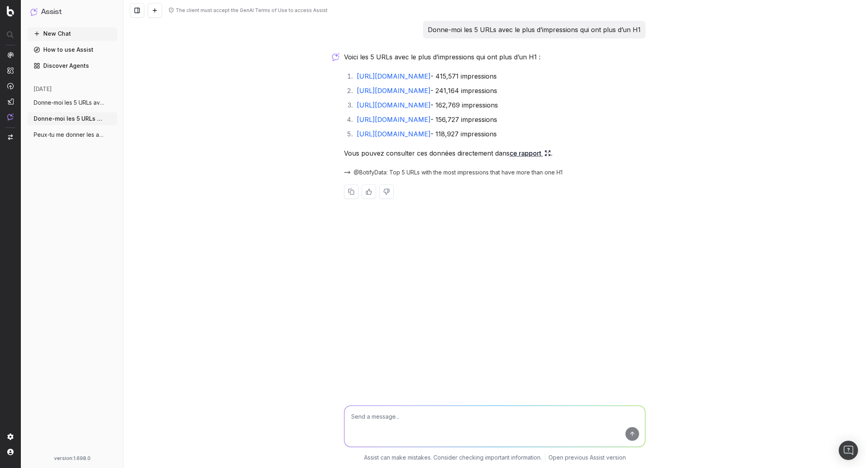
click at [396, 410] on textarea at bounding box center [494, 426] width 301 height 41
paste textarea "Donne-moi les 5 URLs avec le plus d’impressions qui ont plus d’un H1"
type textarea "Donne-moi les 5 URLs avec le plus d’impressions qui ont plus d’un H1"
click at [72, 135] on span "Peux-tu me donner les ancres de textes d" at bounding box center [69, 135] width 71 height 8
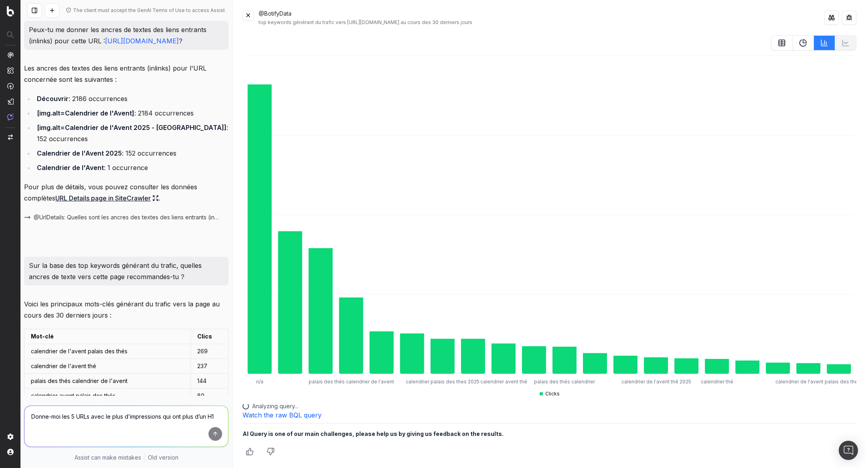
click at [250, 14] on button at bounding box center [247, 15] width 11 height 11
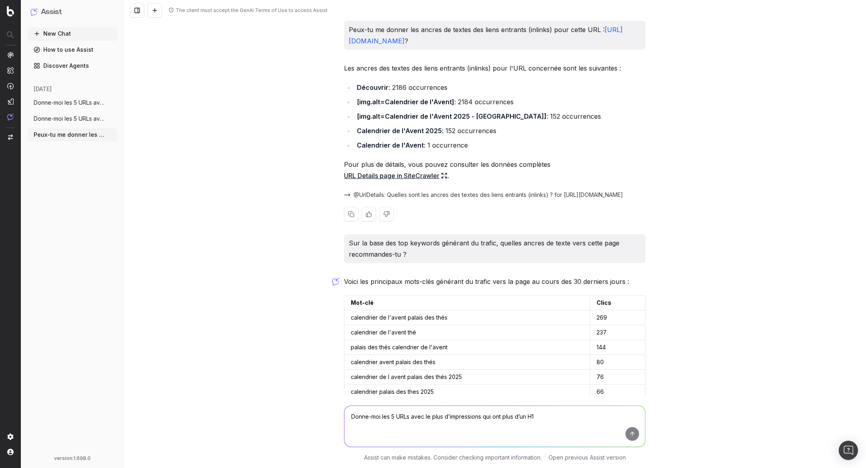
scroll to position [293, 0]
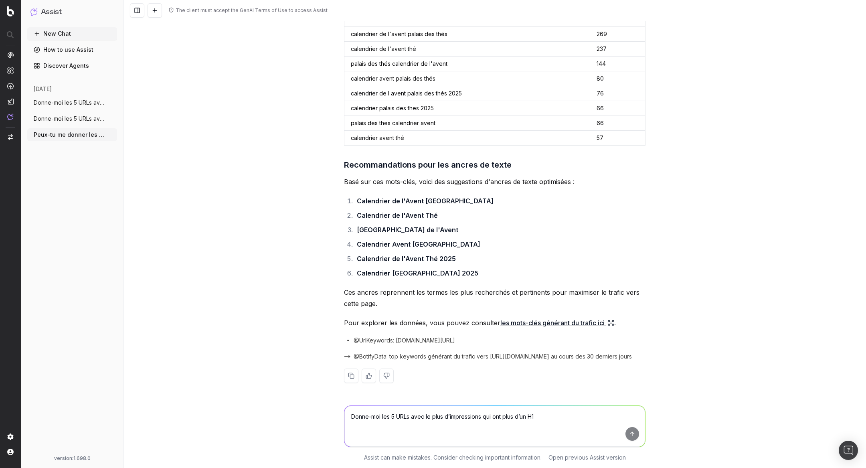
click at [59, 106] on span "Donne-moi les 5 URLs avec le plus d’impr" at bounding box center [69, 103] width 71 height 8
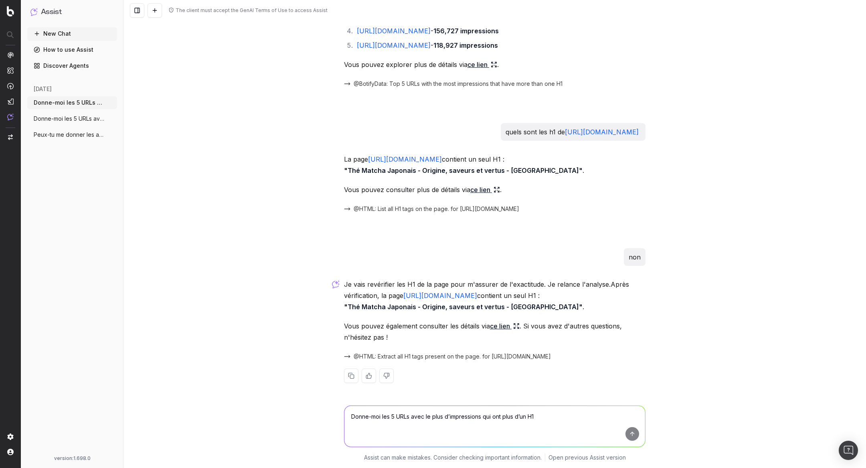
scroll to position [88, 0]
click at [70, 113] on button "Donne-moi les 5 URLs avec le plus d’impr" at bounding box center [72, 118] width 90 height 13
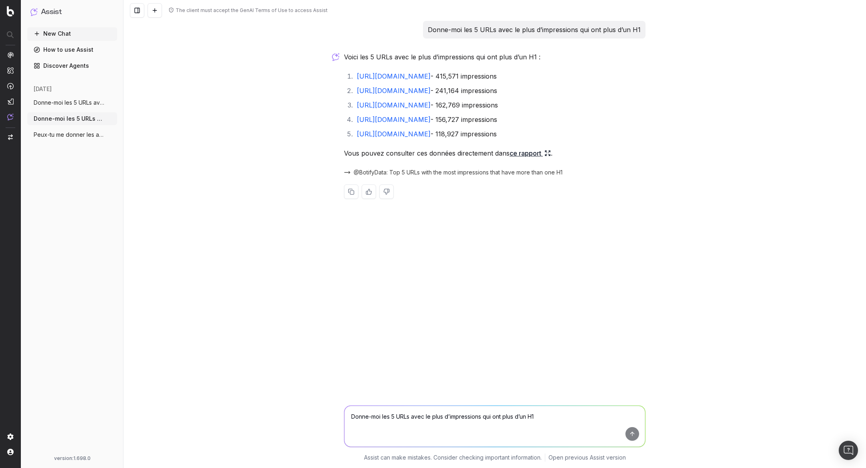
click at [64, 99] on span "Donne-moi les 5 URLs avec le plus d’impr" at bounding box center [69, 103] width 71 height 8
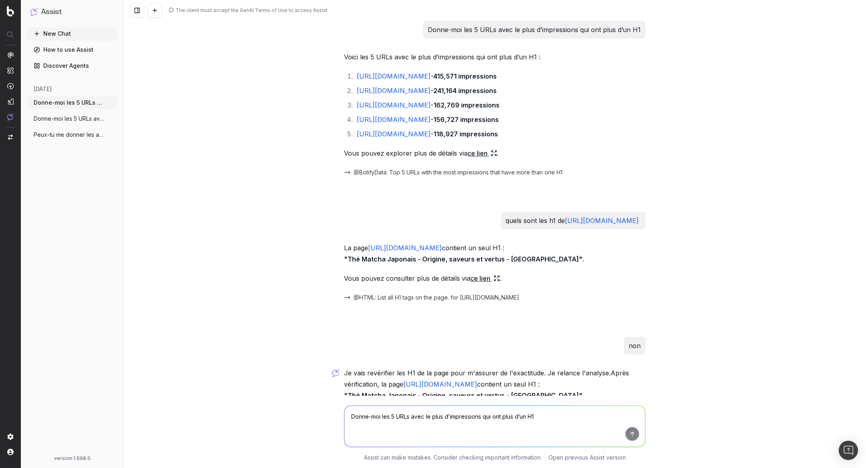
scroll to position [88, 0]
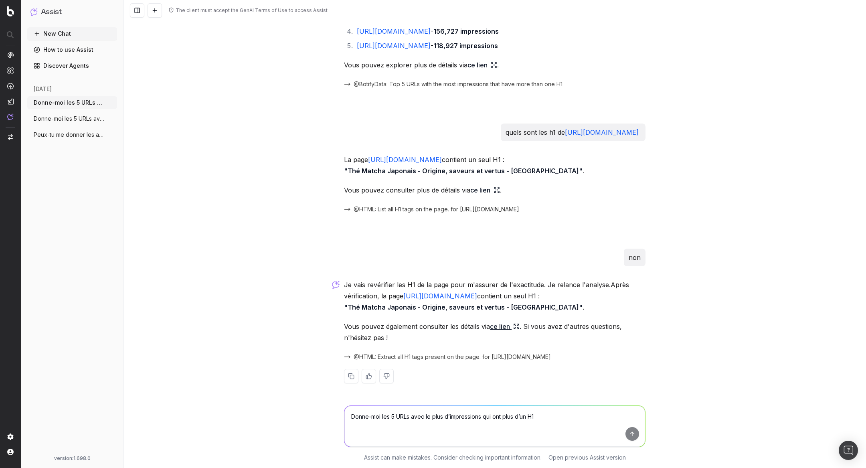
click at [438, 424] on textarea "Donne-moi les 5 URLs avec le plus d’impressions qui ont plus d’un H1" at bounding box center [494, 426] width 301 height 41
type textarea "nn elle a 3 h1"
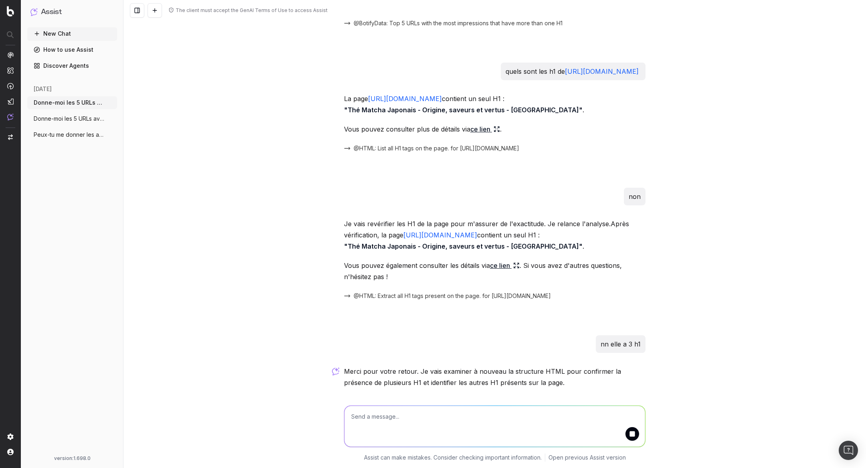
scroll to position [157, 0]
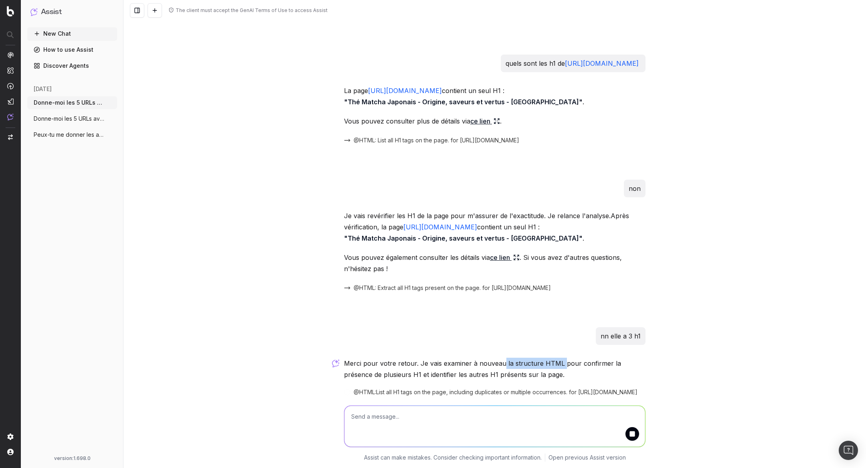
drag, startPoint x: 502, startPoint y: 363, endPoint x: 559, endPoint y: 362, distance: 57.7
click at [559, 362] on p "Merci pour votre retour. Je vais examiner à nouveau la structure HTML pour conf…" at bounding box center [494, 368] width 301 height 22
copy p "la structure HTML"
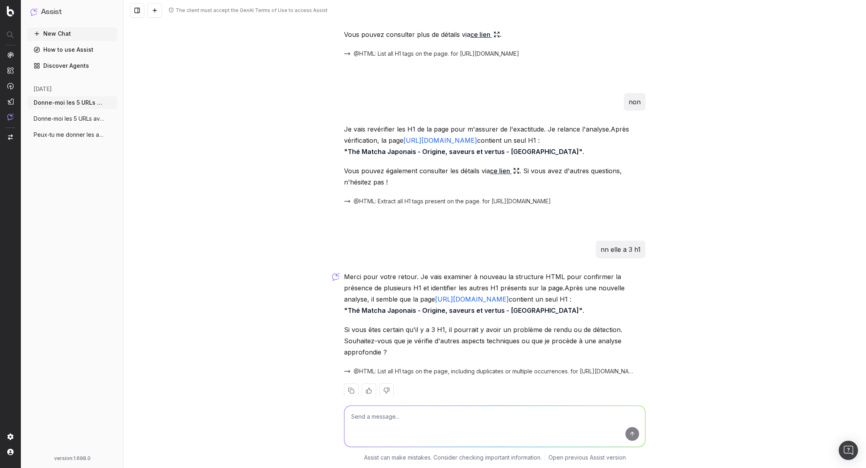
scroll to position [258, 0]
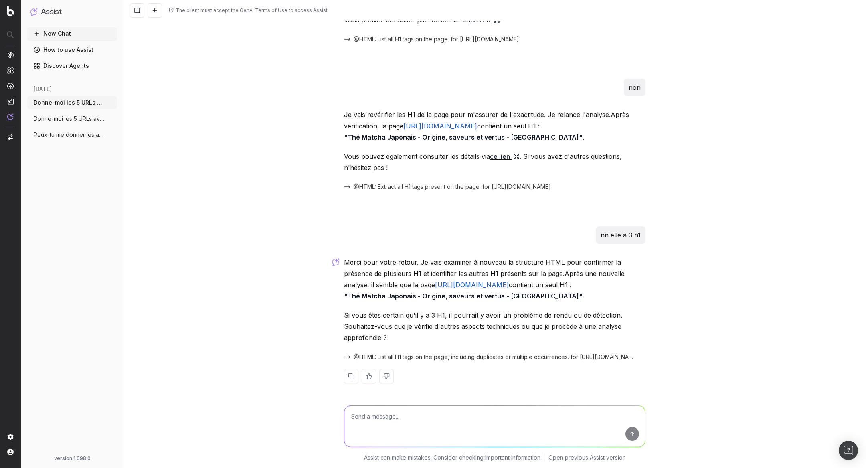
click at [399, 420] on textarea at bounding box center [494, 426] width 301 height 41
paste textarea "No. of H1 3 H1 Matcha Trier par Filtrer par"
type textarea "No. of H1 3 H1 Matcha Trier par Filtrer par"
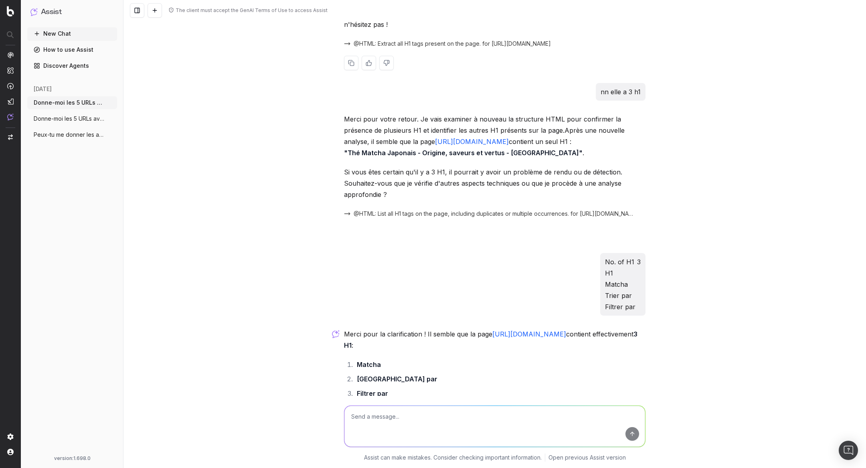
scroll to position [481, 0]
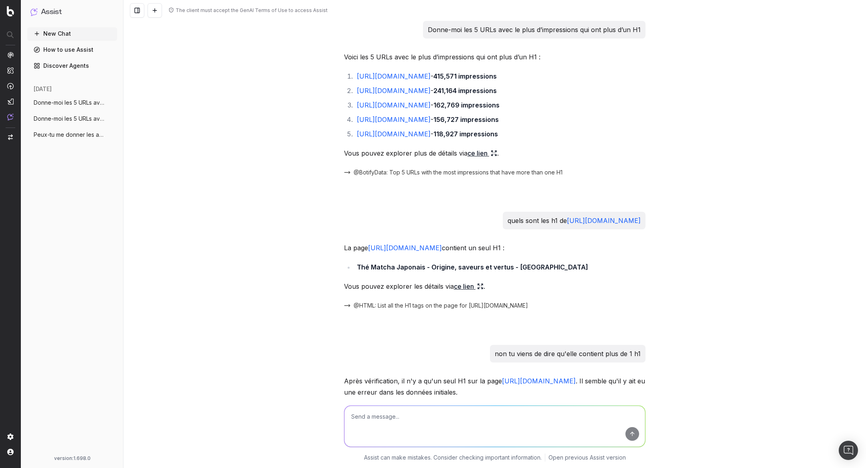
scroll to position [569, 0]
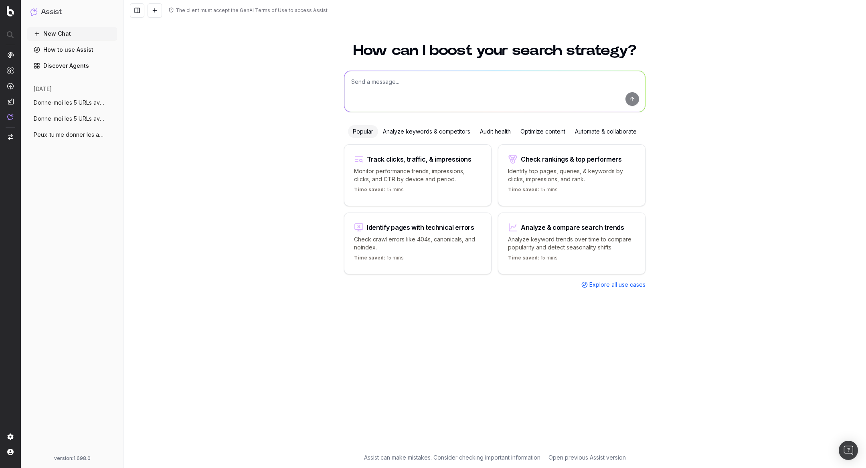
click at [65, 103] on span "Donne-moi les 5 URLs avec le plus d’impr" at bounding box center [69, 103] width 71 height 8
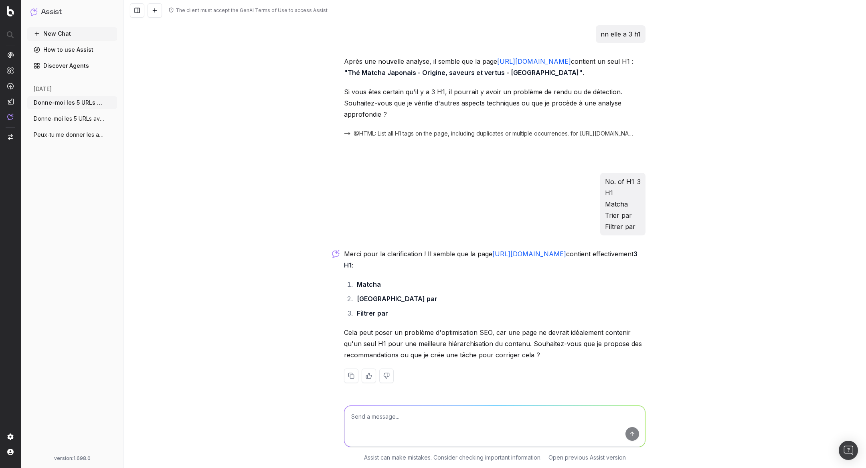
click at [69, 121] on span "Donne-moi les 5 URLs avec le plus d’impr" at bounding box center [69, 119] width 71 height 8
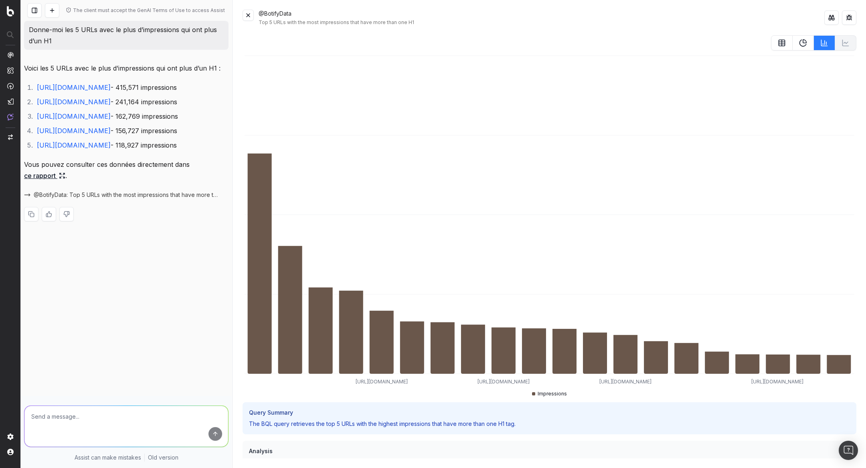
click at [248, 17] on button at bounding box center [247, 15] width 11 height 11
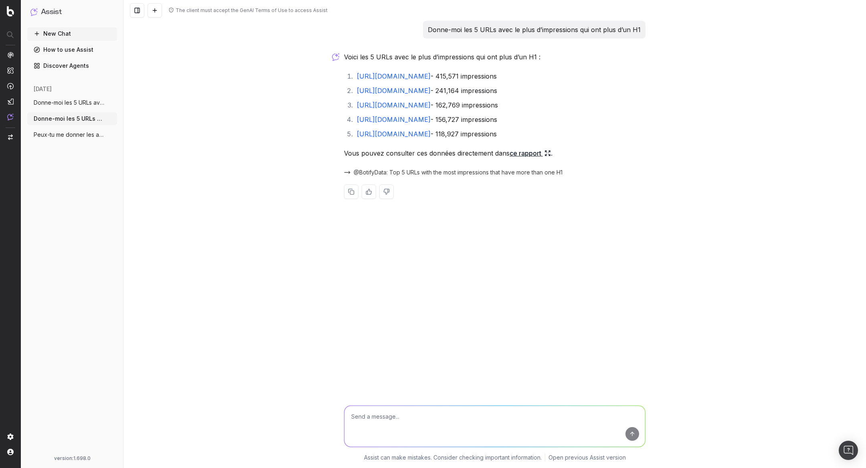
click at [74, 117] on span "Donne-moi les 5 URLs avec le plus d’impr" at bounding box center [69, 119] width 71 height 8
click at [73, 105] on span "Donne-moi les 5 URLs avec le plus d’impr" at bounding box center [69, 103] width 71 height 8
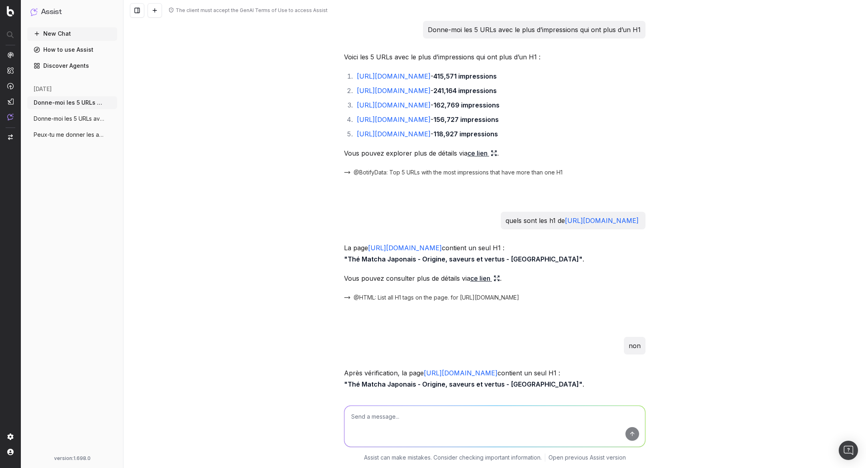
scroll to position [458, 0]
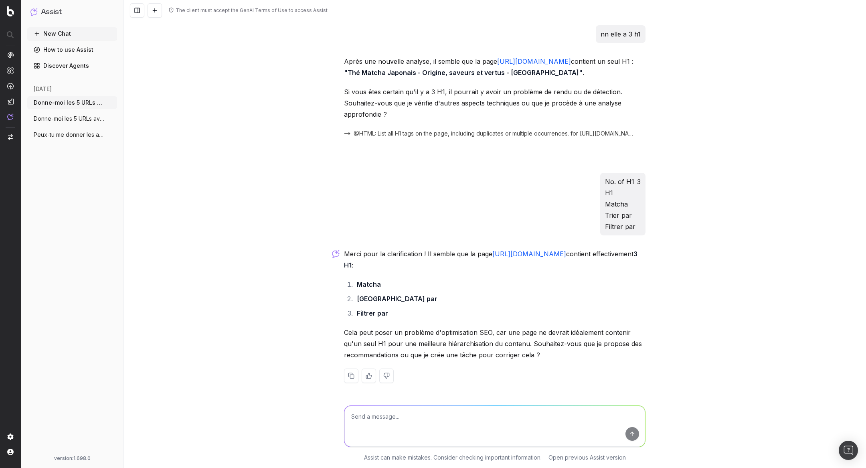
click at [77, 117] on span "Donne-moi les 5 URLs avec le plus d’impr" at bounding box center [69, 119] width 71 height 8
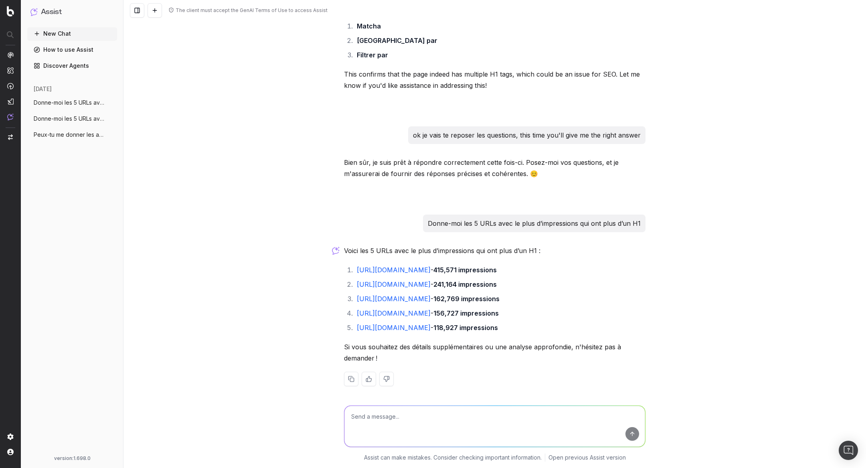
scroll to position [569, 0]
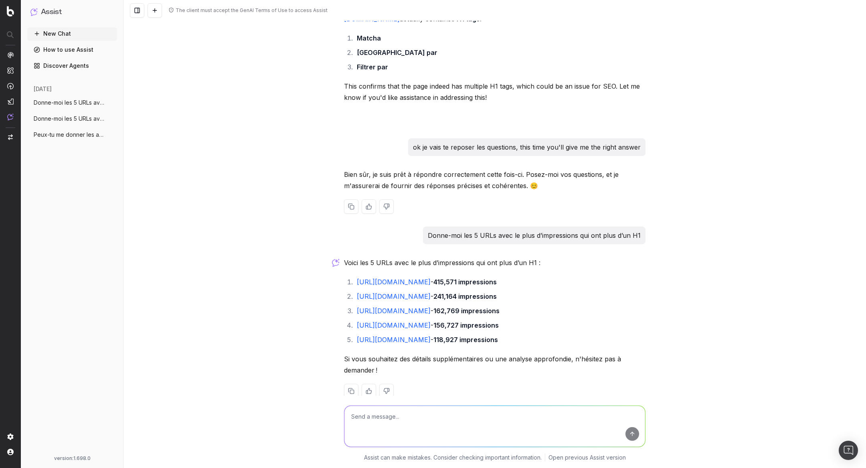
scroll to position [569, 0]
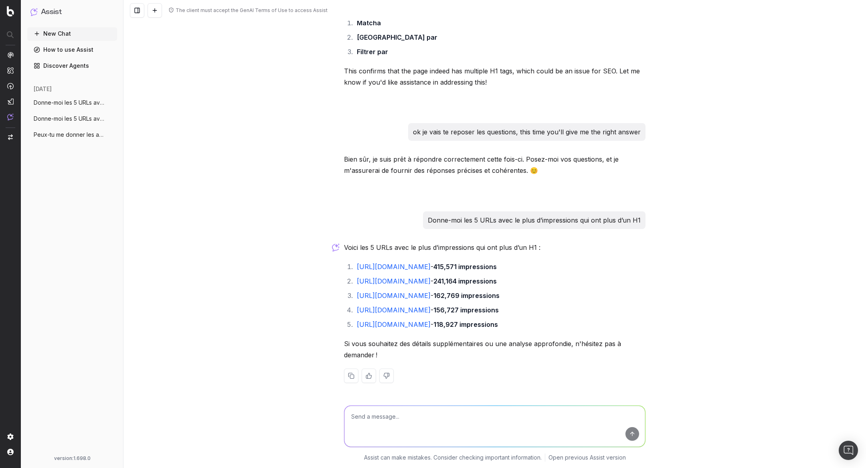
click at [382, 412] on textarea at bounding box center [494, 426] width 301 height 41
drag, startPoint x: 353, startPoint y: 261, endPoint x: 501, endPoint y: 263, distance: 147.9
click at [501, 263] on li "[URL][DOMAIN_NAME] - 415,571 impressions" at bounding box center [499, 266] width 291 height 11
copy link "[URL][DOMAIN_NAME]"
click at [379, 417] on textarea at bounding box center [494, 426] width 301 height 41
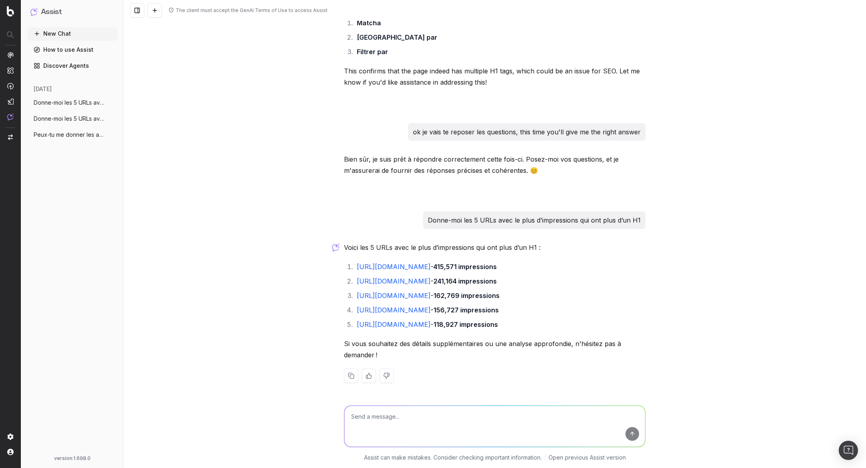
paste textarea "[URL][DOMAIN_NAME]"
click at [350, 414] on textarea "[URL][DOMAIN_NAME]" at bounding box center [494, 426] width 301 height 41
type textarea "quels sont les h1s de https://www.palaisdesthes.com/fr/thes/matcha/"
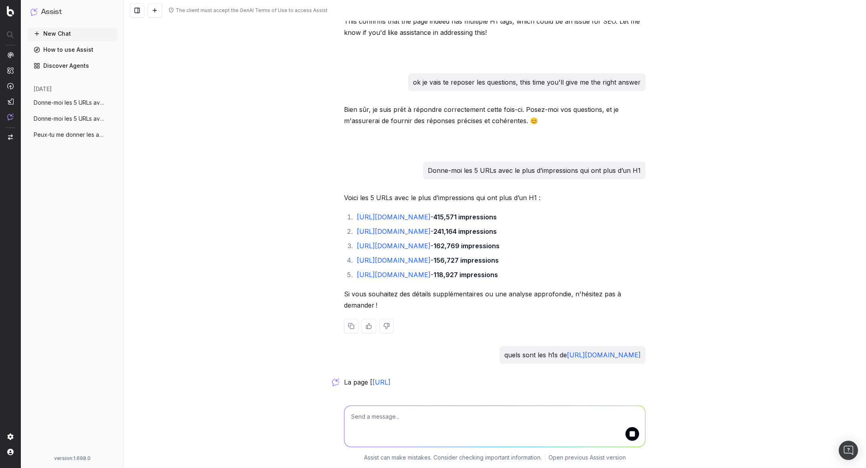
scroll to position [618, 0]
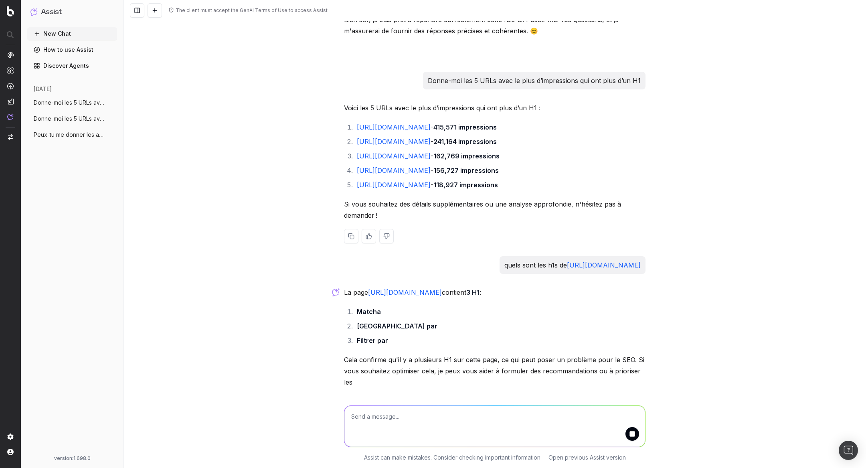
scroll to position [736, 0]
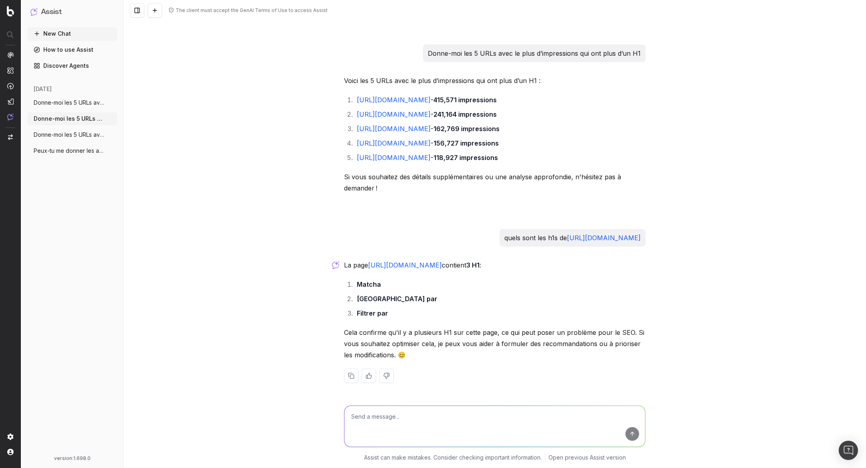
click at [461, 413] on textarea at bounding box center [494, 426] width 301 height 41
type textarea "oui"
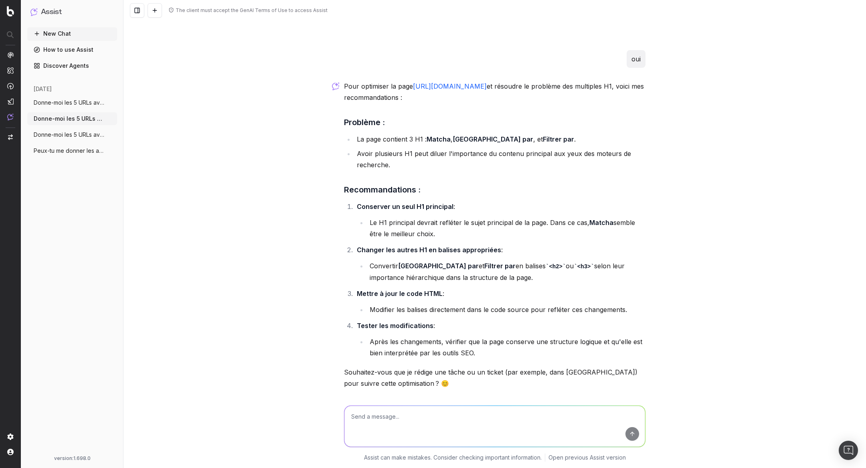
scroll to position [1109, 0]
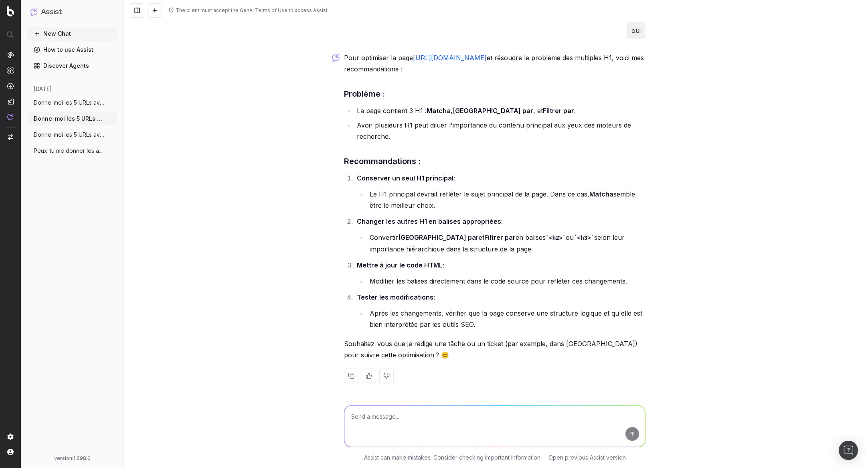
click at [422, 414] on textarea at bounding box center [494, 426] width 301 height 41
type textarea "oui sur pageworkers"
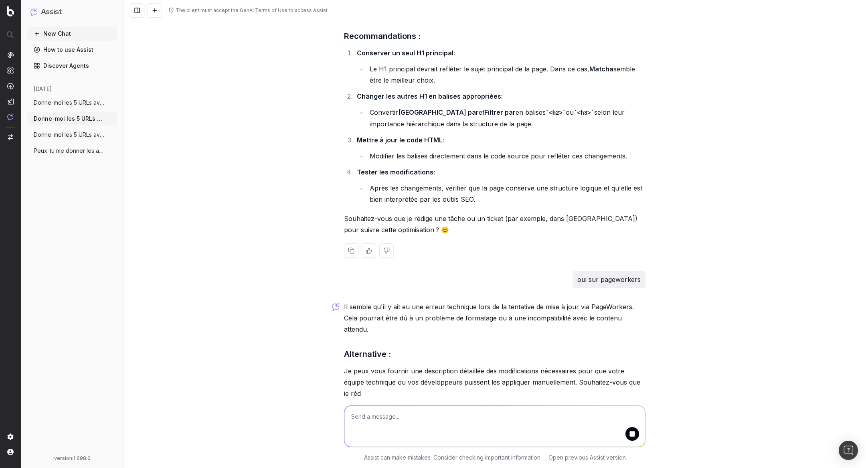
scroll to position [1327, 0]
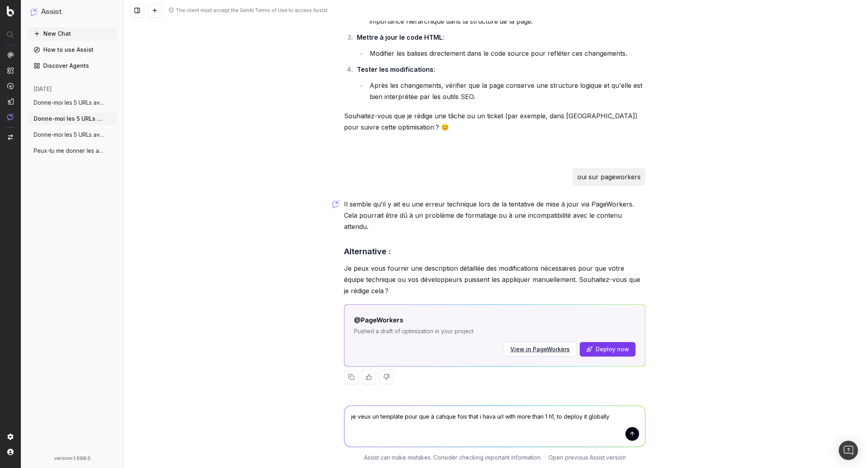
click at [429, 418] on textarea "je veux un template pour que à cahque fois that i hava url with more than 1 h1,…" at bounding box center [494, 426] width 301 height 41
paste textarea "Je veux un template pour pouvoir, à chaque fois que j’ai une URL avec plus d’un…"
type textarea "Je veux un template pour pouvoir, à chaque fois que j’ai une URL avec plus d’un…"
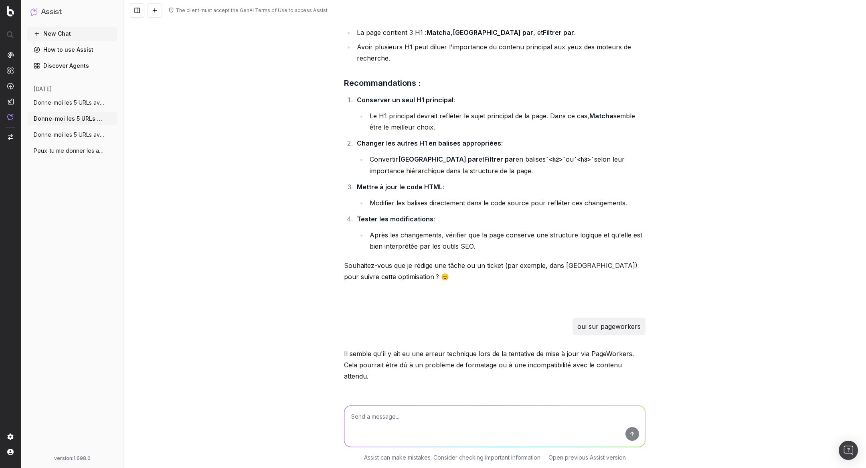
scroll to position [1151, 0]
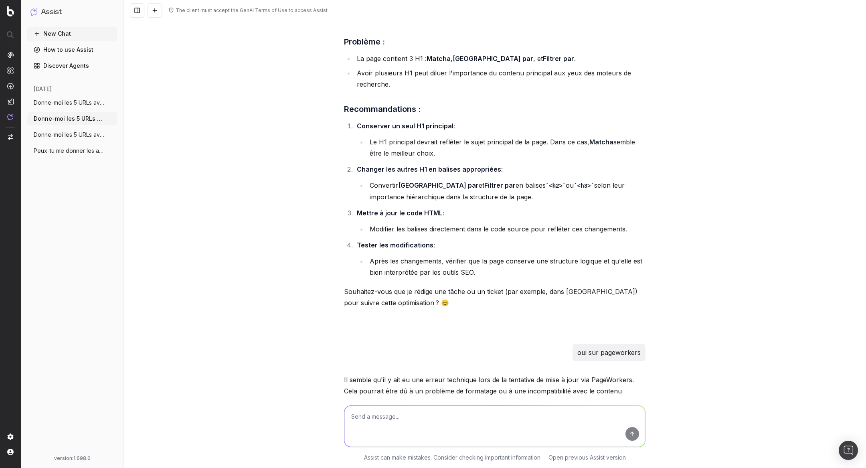
click at [80, 102] on span "Donne-moi les 5 URLs avec le plus d’impr" at bounding box center [69, 103] width 71 height 8
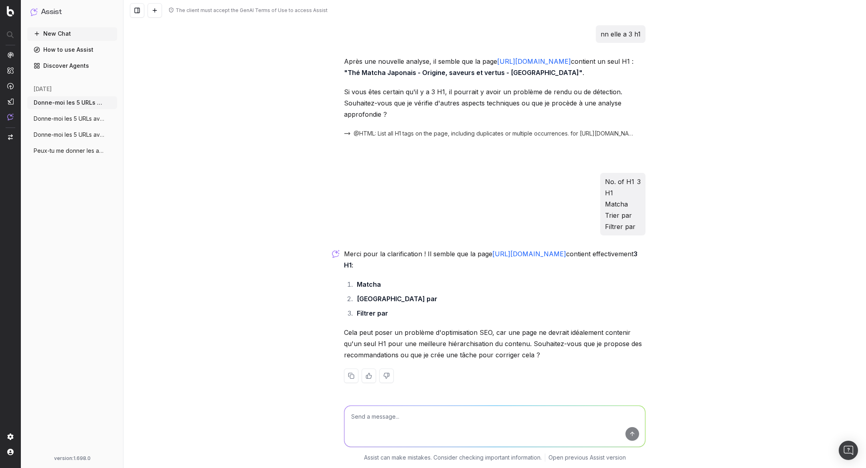
scroll to position [458, 0]
click at [69, 124] on button "Donne-moi les 5 URLs avec le plus d’impr" at bounding box center [72, 118] width 90 height 13
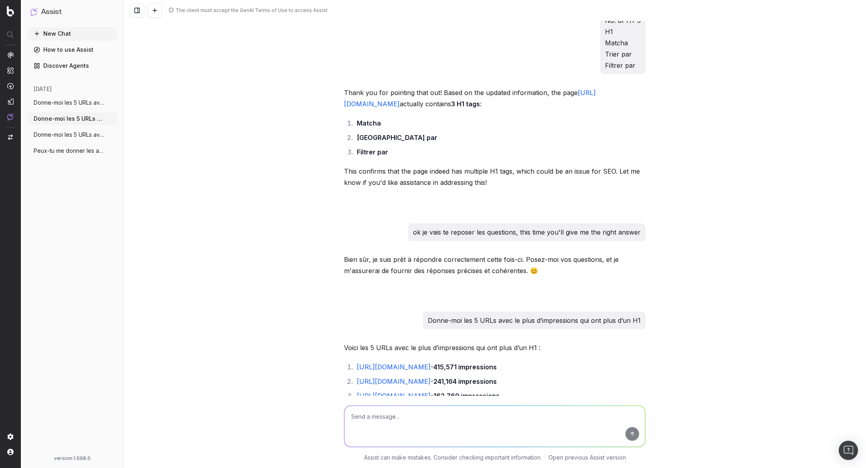
scroll to position [1151, 0]
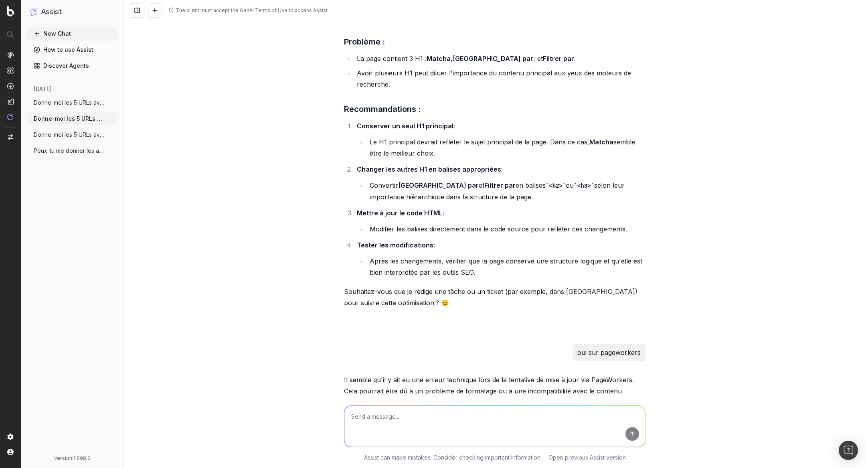
click at [80, 132] on span "Donne-moi les 5 URLs avec le plus d’impr" at bounding box center [69, 135] width 71 height 8
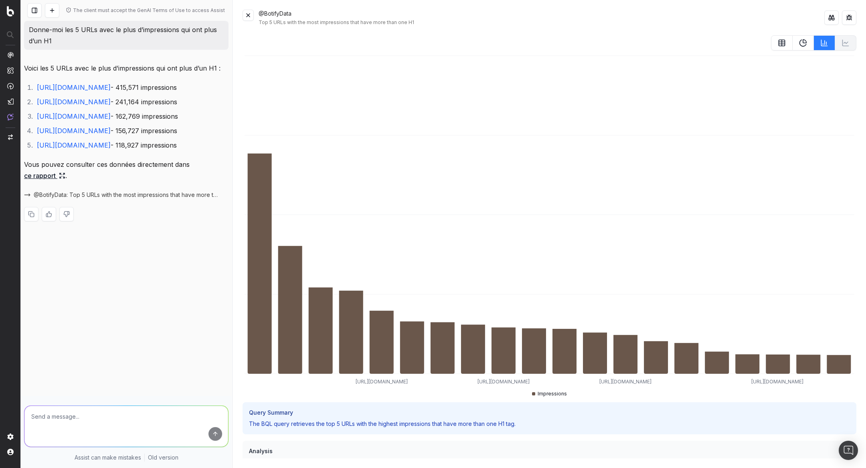
click at [251, 10] on button at bounding box center [247, 15] width 11 height 11
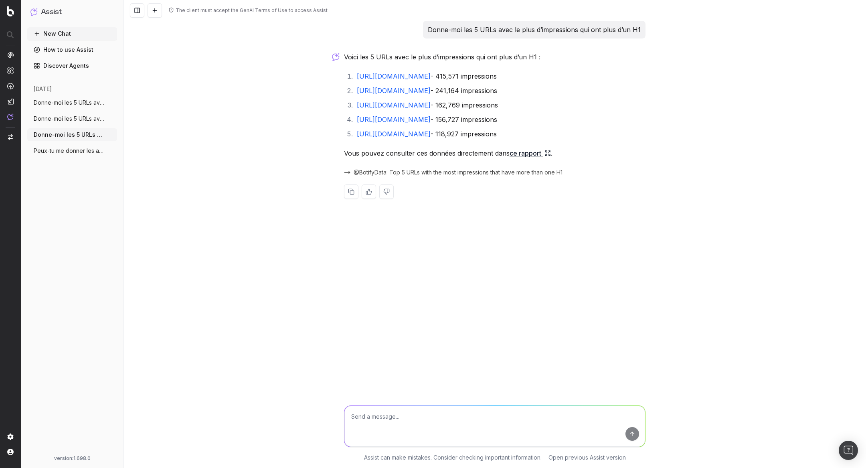
click at [85, 118] on span "Donne-moi les 5 URLs avec le plus d’impr" at bounding box center [69, 119] width 71 height 8
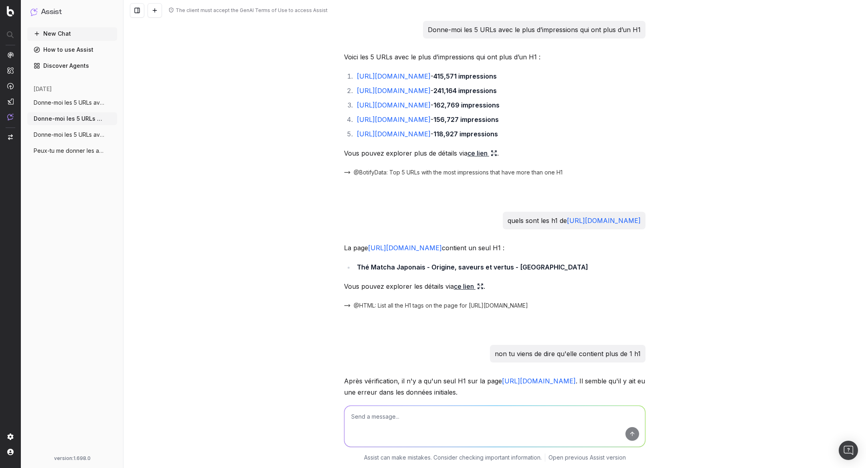
scroll to position [1832, 0]
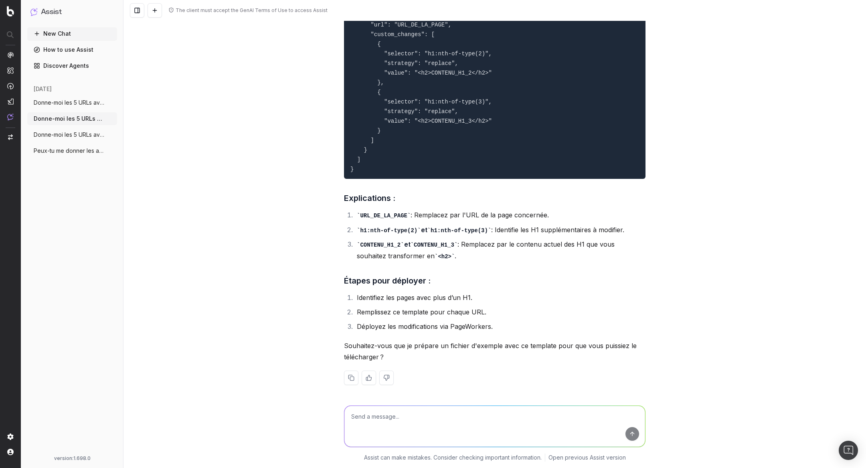
click at [66, 119] on span "Donne-moi les 5 URLs avec le plus d’impr" at bounding box center [69, 119] width 71 height 8
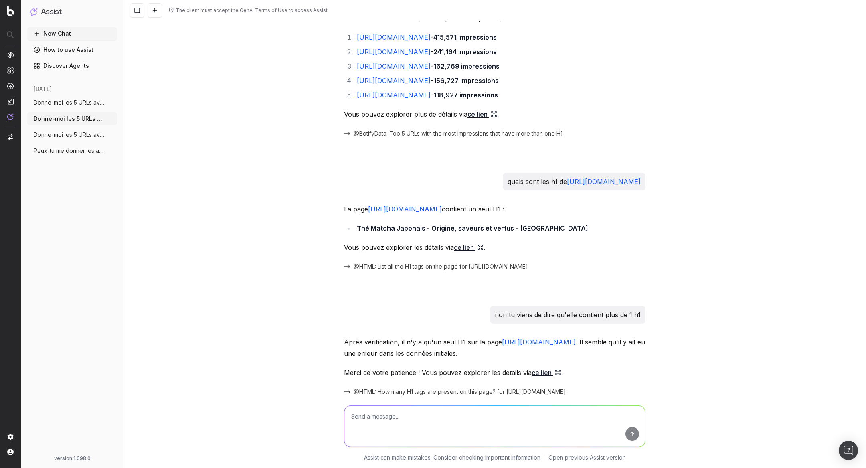
scroll to position [46, 0]
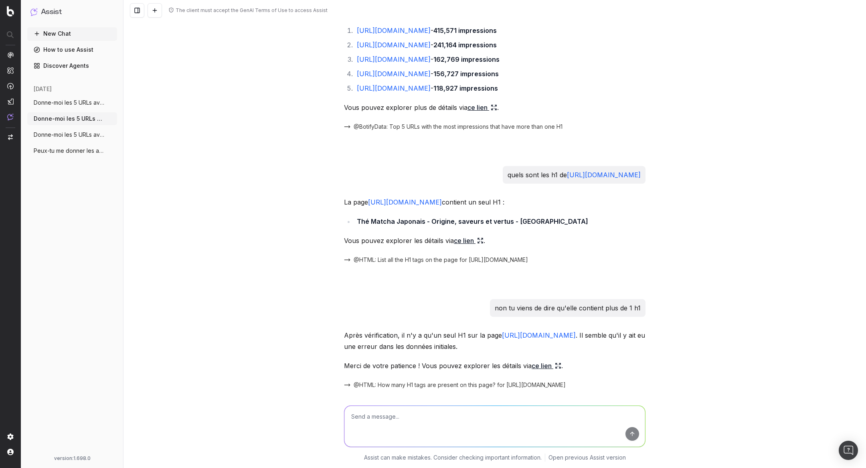
drag, startPoint x: 432, startPoint y: 175, endPoint x: 680, endPoint y: 174, distance: 248.1
click at [680, 174] on div "The client must accept the GenAI Terms of Use to access Assist Donne-moi les 5 …" at bounding box center [494, 234] width 742 height 468
copy p "quels sont les h1 de https://www.palaisdesthes.com/fr/thes/matcha/"
click at [65, 99] on span "Donne-moi les 5 URLs avec le plus d’impr" at bounding box center [69, 103] width 71 height 8
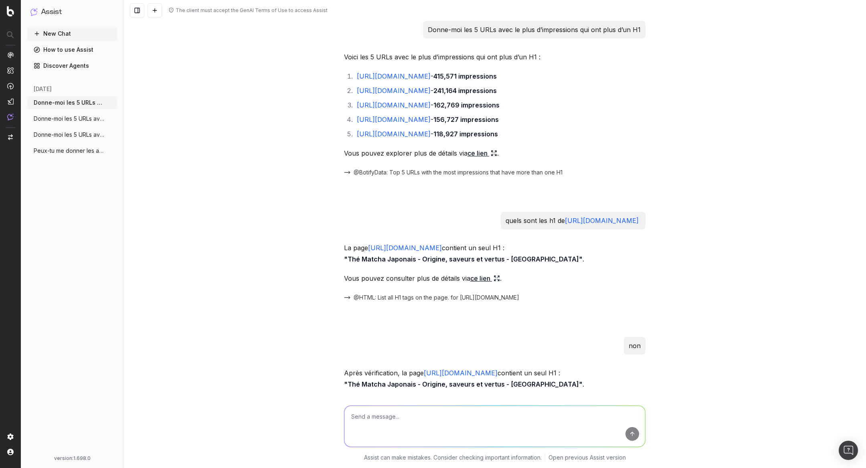
drag, startPoint x: 430, startPoint y: 28, endPoint x: 657, endPoint y: 26, distance: 227.3
click at [657, 26] on div "The client must accept the GenAI Terms of Use to access Assist Donne-moi les 5 …" at bounding box center [494, 234] width 742 height 468
drag, startPoint x: 430, startPoint y: 29, endPoint x: 646, endPoint y: 27, distance: 216.4
click at [647, 27] on div "Donne-moi les 5 URLs avec le plus d’impressions qui ont plus d’un H1 Voici les …" at bounding box center [495, 432] width 308 height 822
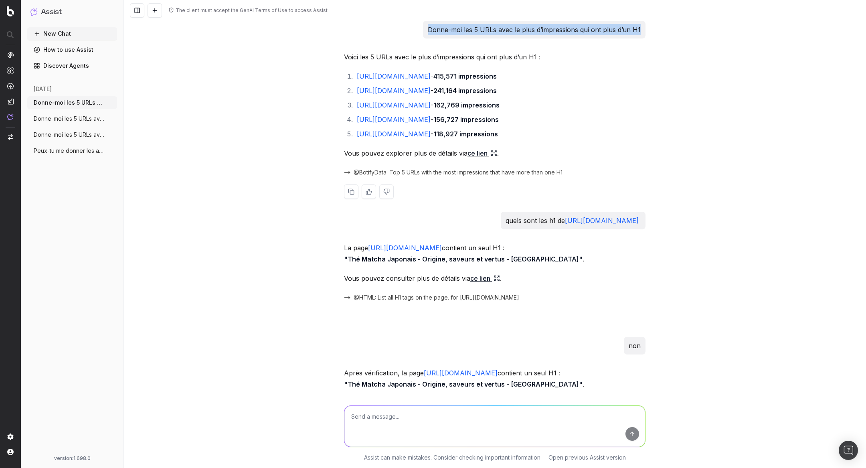
copy p "Donne-moi les 5 URLs avec le plus d’impressions qui ont plus d’un H1"
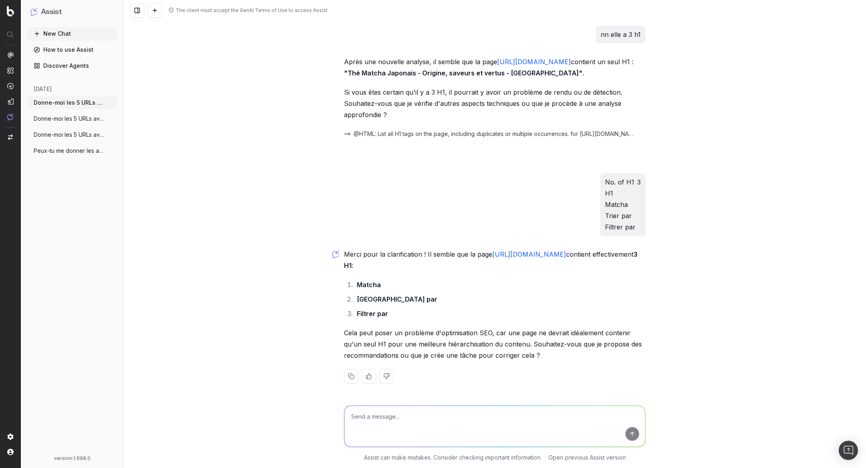
scroll to position [458, 0]
click at [397, 418] on textarea at bounding box center [494, 426] width 301 height 41
paste textarea "Donne-moi les 5 URLs avec le plus d’impressions qui ont plus d’un H1"
type textarea "Donne-moi les 5 URLs avec le plus d’impressions qui ont plus d’un H1"
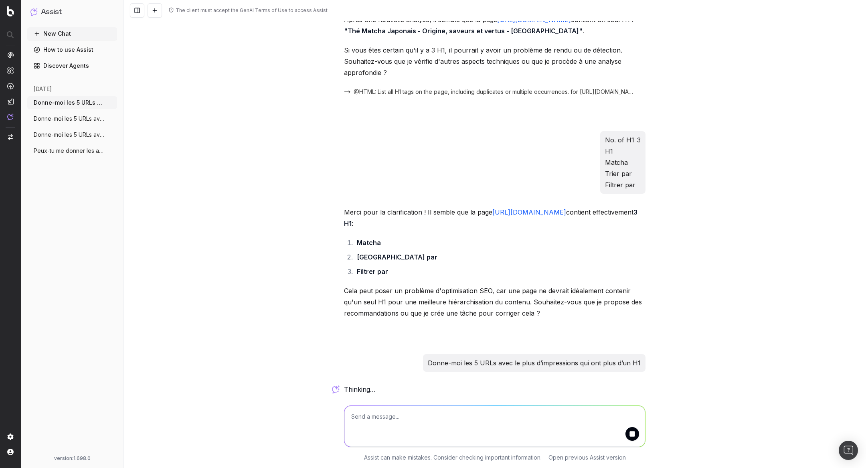
scroll to position [0, 0]
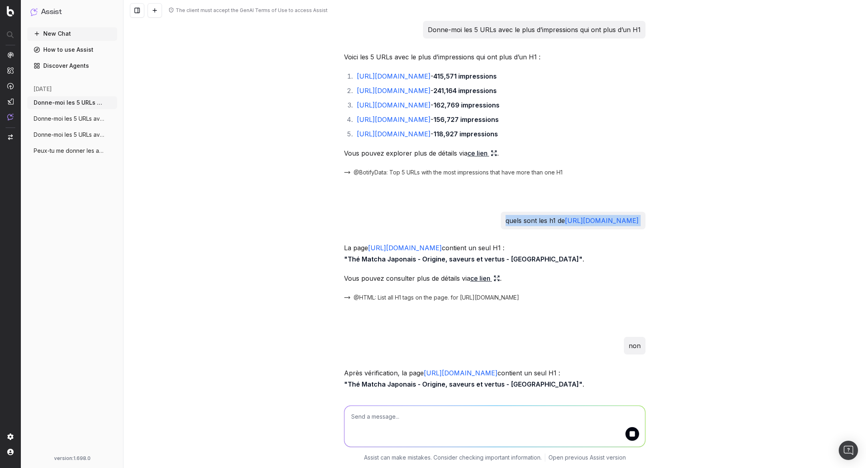
drag, startPoint x: 433, startPoint y: 222, endPoint x: 650, endPoint y: 225, distance: 216.8
click at [650, 225] on div "The client must accept the GenAI Terms of Use to access Assist Donne-moi les 5 …" at bounding box center [494, 234] width 742 height 468
copy p "quels sont les h1 de https://www.palaisdesthes.com/fr/thes/matcha/"
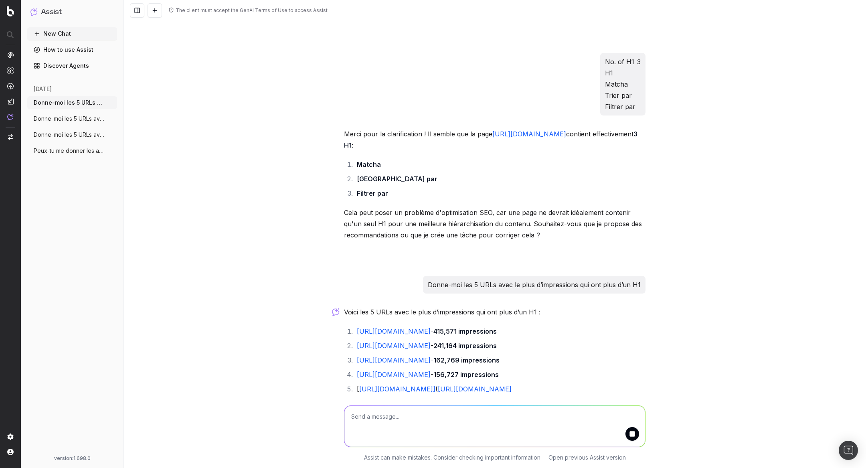
scroll to position [585, 0]
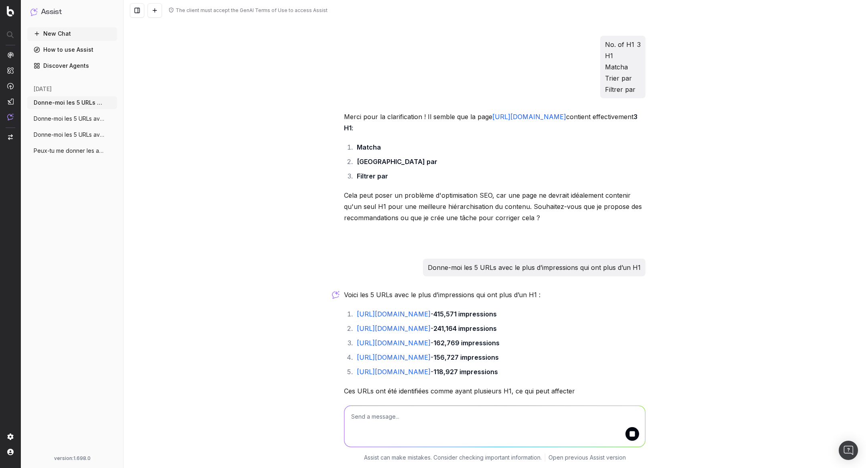
click at [402, 424] on textarea at bounding box center [494, 426] width 301 height 41
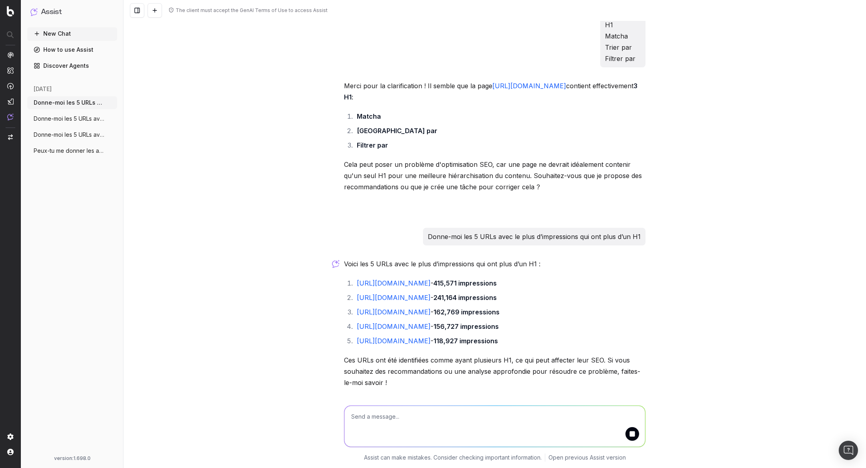
scroll to position [626, 0]
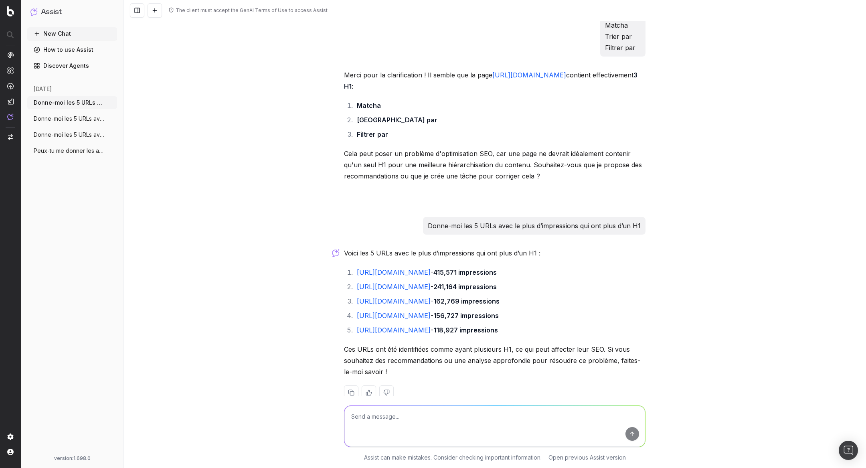
paste textarea "quels sont les h1 de https://www.palaisdesthes.com/fr/thes/matcha/"
type textarea "quels sont les h1 de https://www.palaisdesthes.com/fr/thes/matcha/"
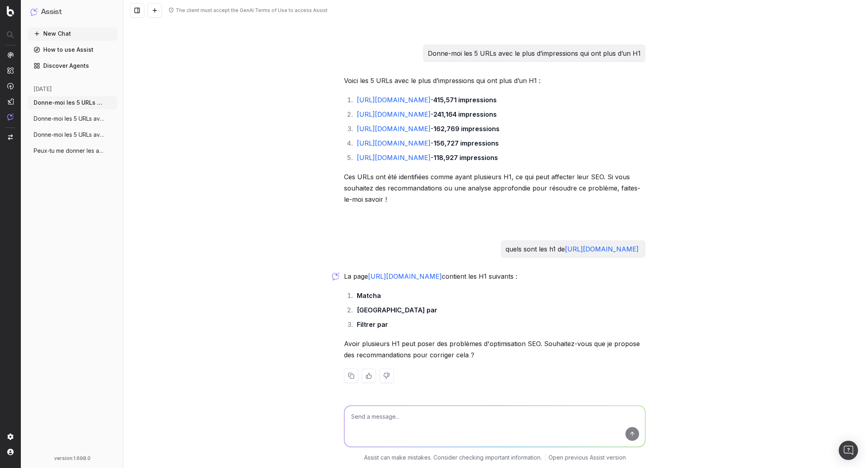
click at [385, 413] on textarea at bounding box center [494, 426] width 301 height 41
type textarea "oui"
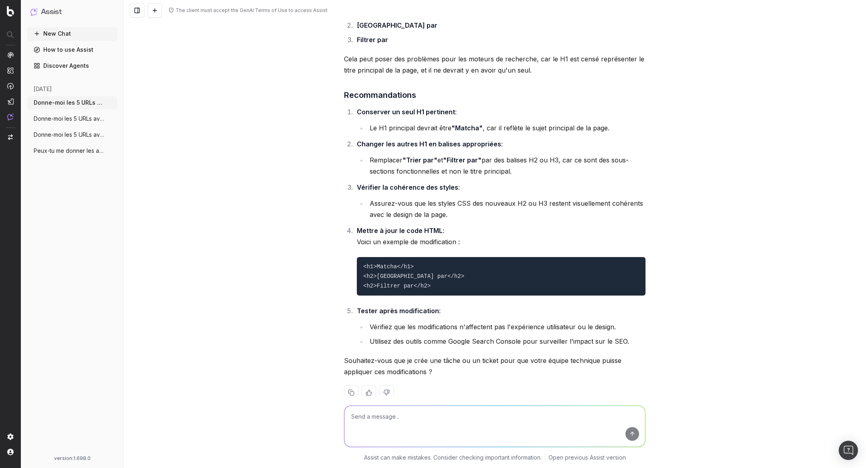
scroll to position [1319, 0]
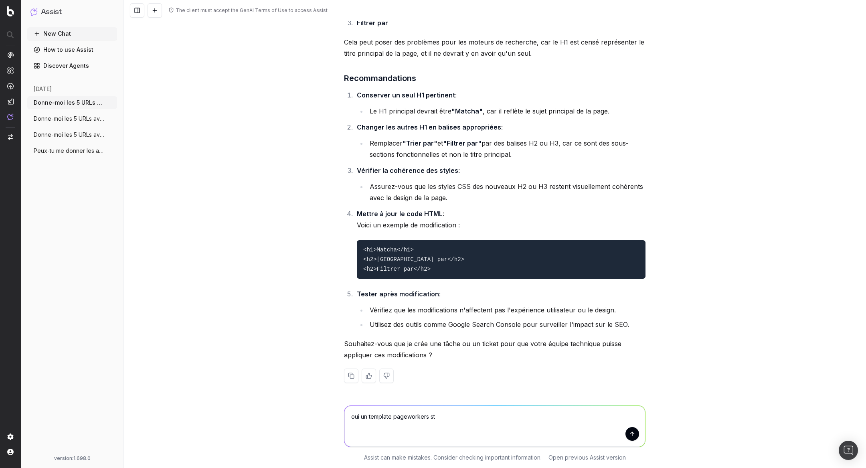
type textarea "oui un template pageworkers stp"
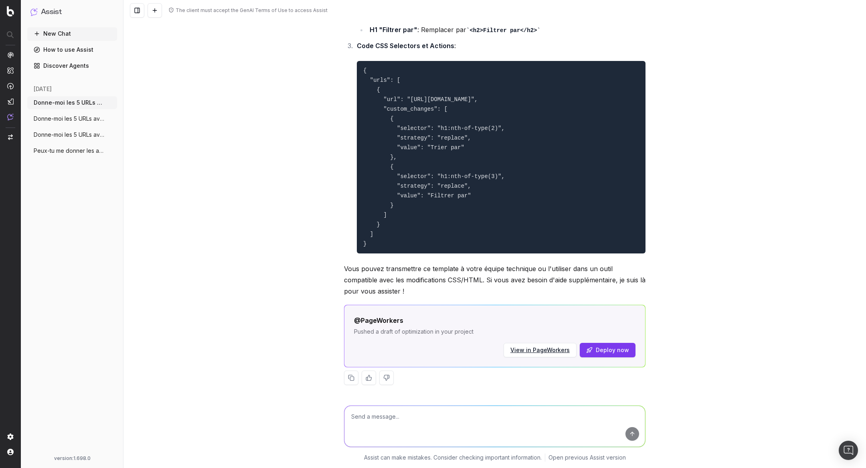
scroll to position [1854, 0]
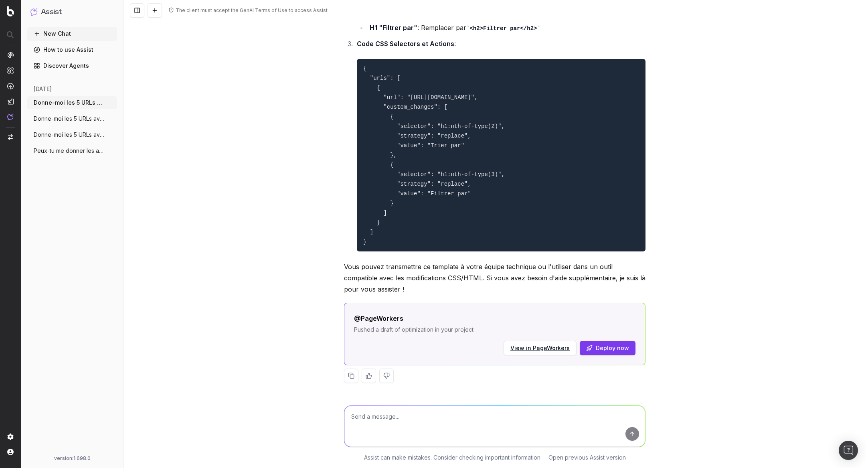
click at [368, 422] on textarea at bounding box center [494, 426] width 301 height 41
paste textarea "Je veux un template pour pouvoir, à chaque fois que j’ai une URL avec plus d’un…"
type textarea "Je veux un template pour pouvoir, à chaque fois que j’ai une URL avec plus d’un…"
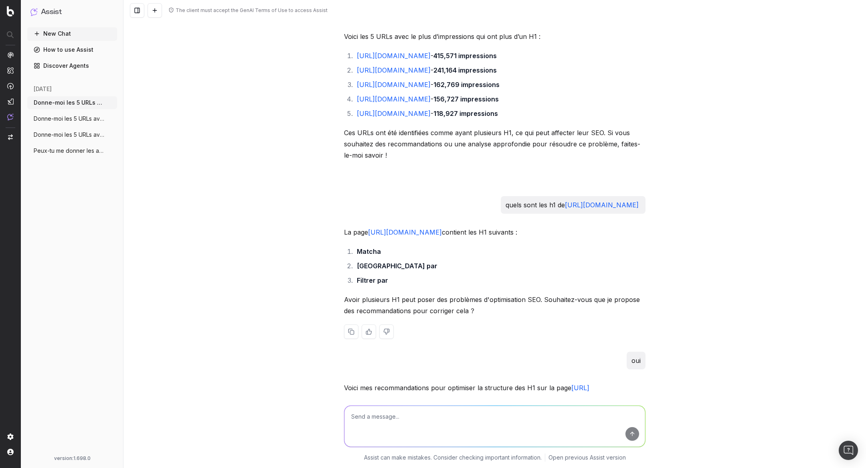
scroll to position [841, 0]
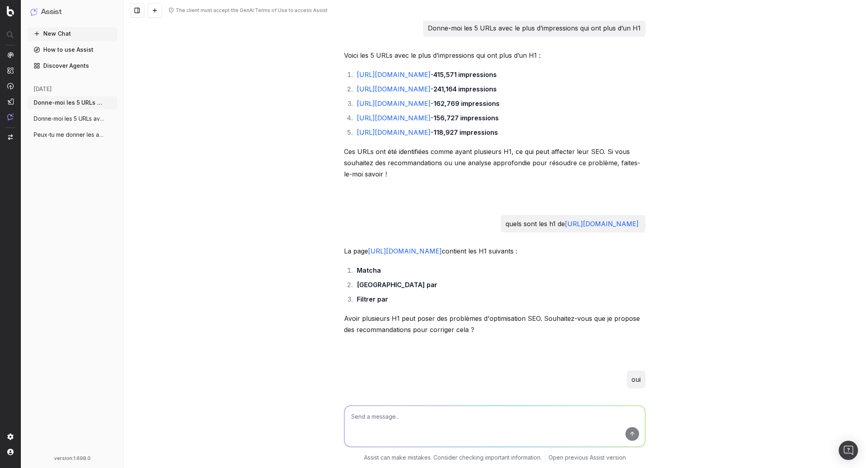
scroll to position [825, 0]
click at [110, 118] on icon "button" at bounding box center [111, 118] width 6 height 6
click at [130, 117] on span "Delete" at bounding box center [130, 119] width 18 height 8
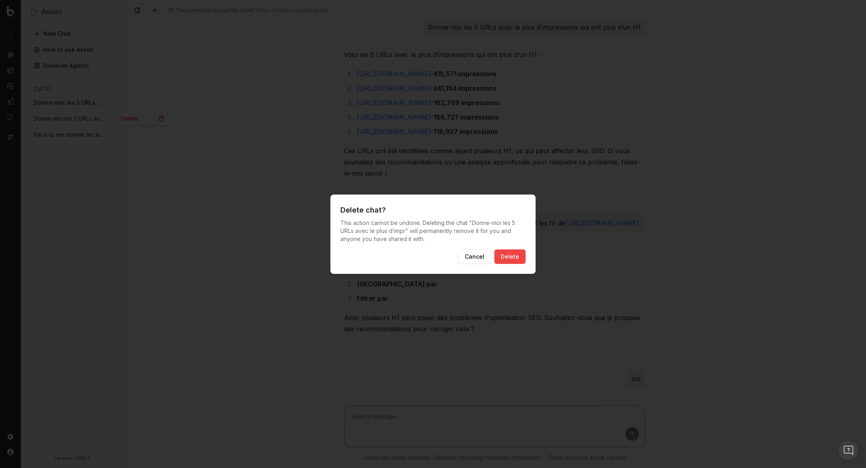
click at [509, 251] on button "Delete" at bounding box center [509, 256] width 31 height 14
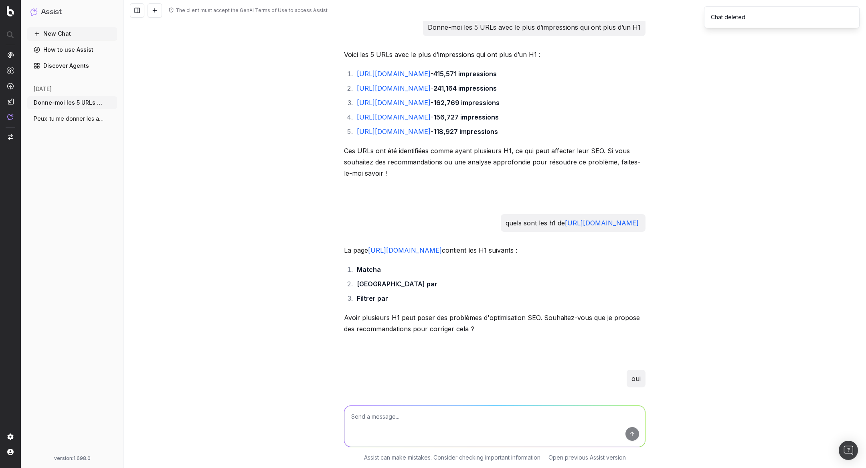
click at [63, 117] on span "Peux-tu me donner les ancres de textes d" at bounding box center [69, 119] width 71 height 8
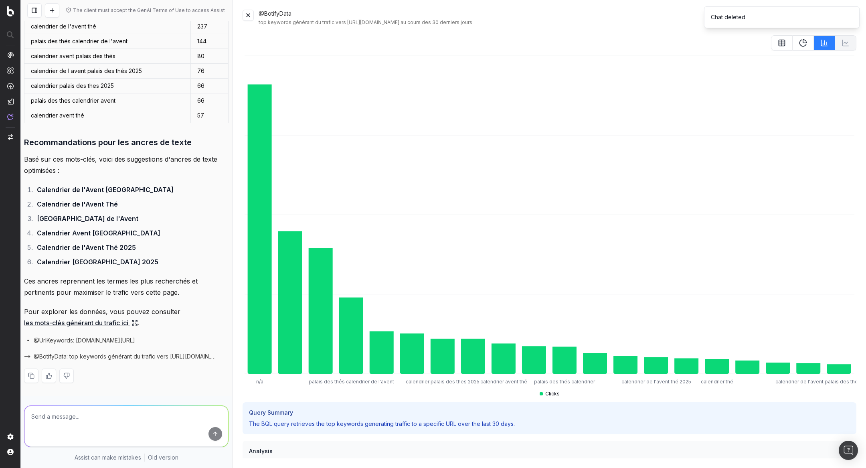
click at [245, 21] on div "@BotifyData top keywords générant du trafic vers [URL][DOMAIN_NAME] au cours de…" at bounding box center [549, 18] width 614 height 16
click at [249, 12] on button at bounding box center [247, 15] width 11 height 11
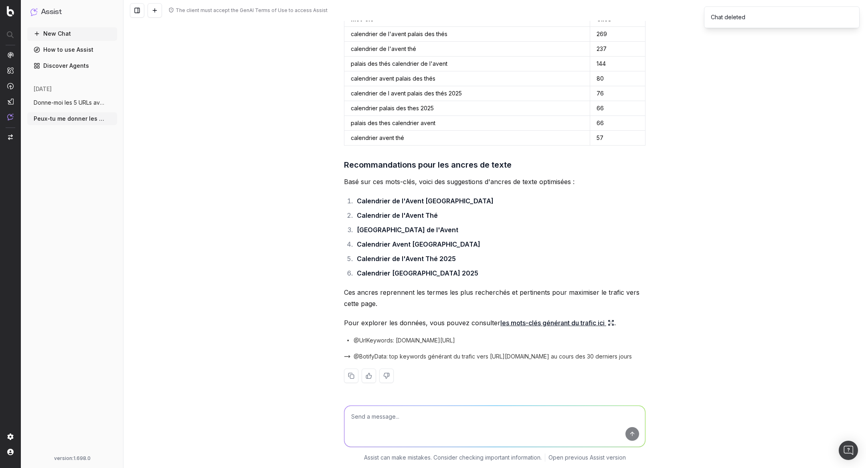
scroll to position [293, 0]
click at [67, 121] on span "Peux-tu me donner les ancres de textes d" at bounding box center [69, 119] width 71 height 8
click at [66, 100] on span "Donne-moi les 5 URLs avec le plus d’impr" at bounding box center [69, 103] width 71 height 8
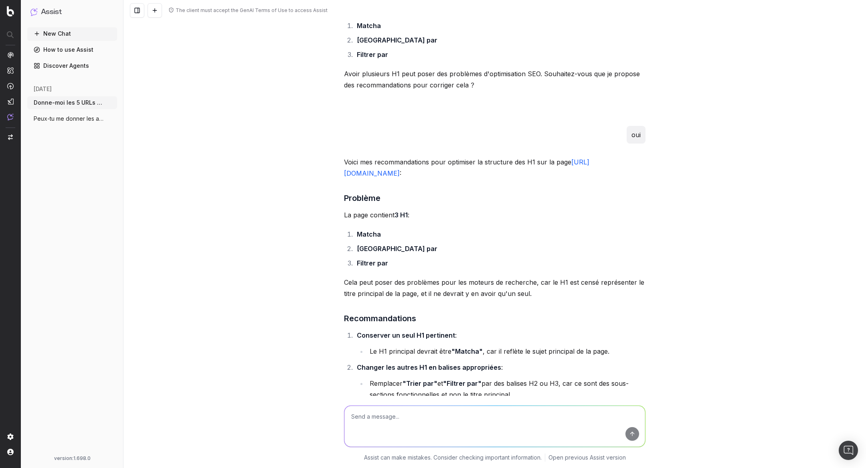
scroll to position [1062, 0]
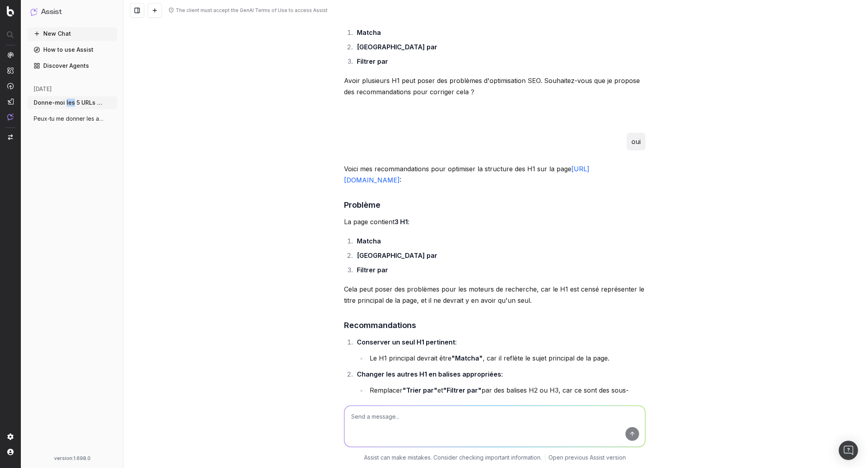
click at [66, 104] on span "Donne-moi les 5 URLs avec le plus d’impr" at bounding box center [69, 103] width 71 height 8
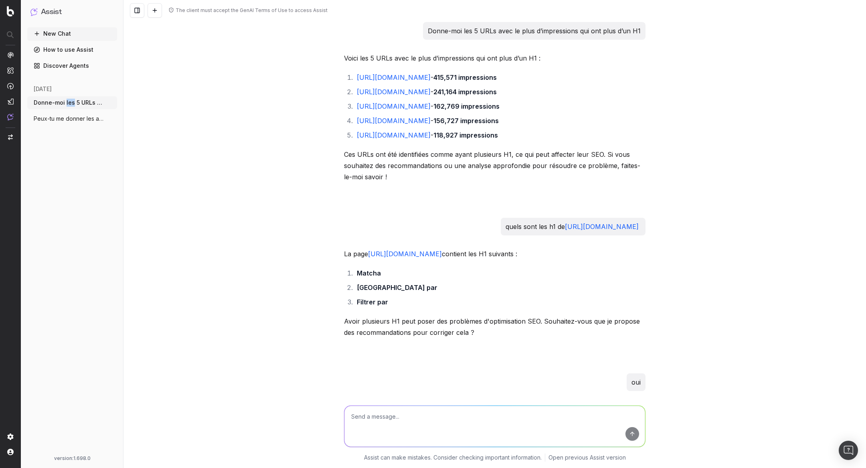
scroll to position [822, 0]
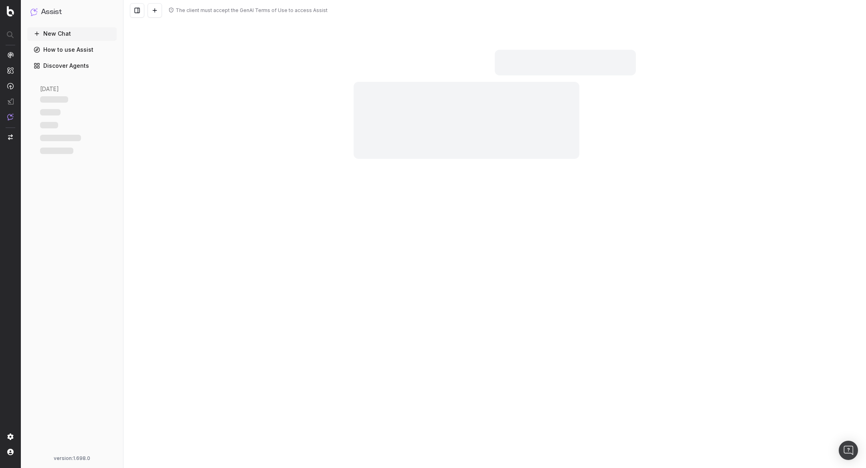
scroll to position [2333, 0]
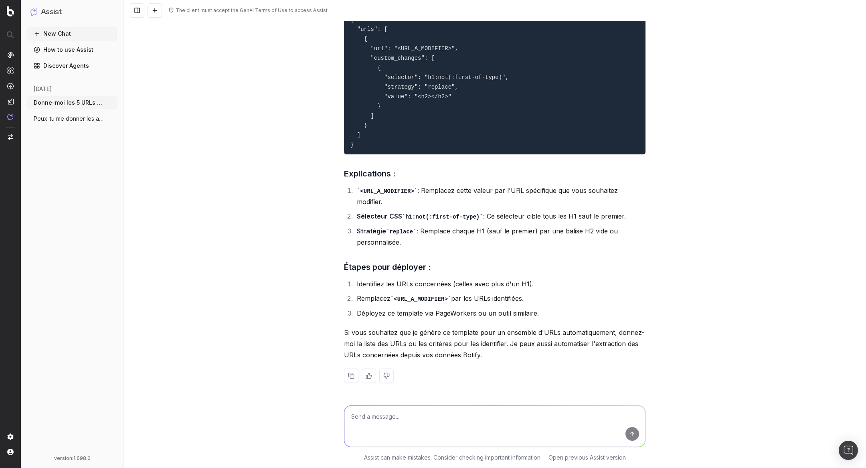
click at [77, 115] on span "Peux-tu me donner les ancres de textes d" at bounding box center [69, 119] width 71 height 8
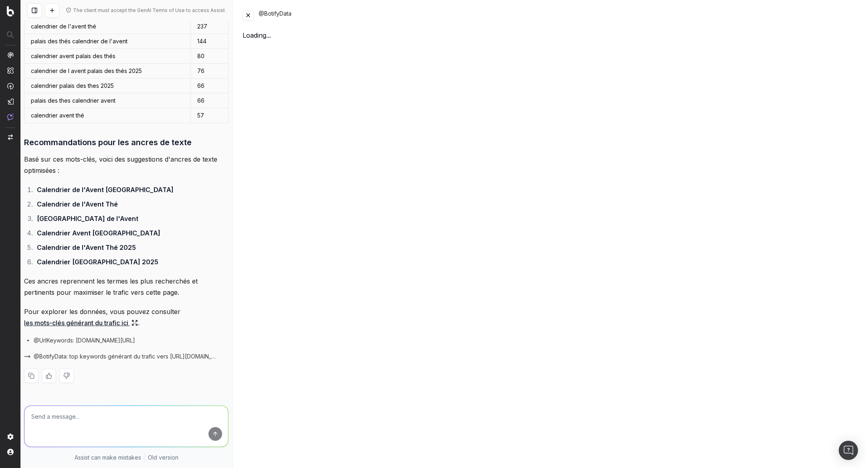
scroll to position [361, 0]
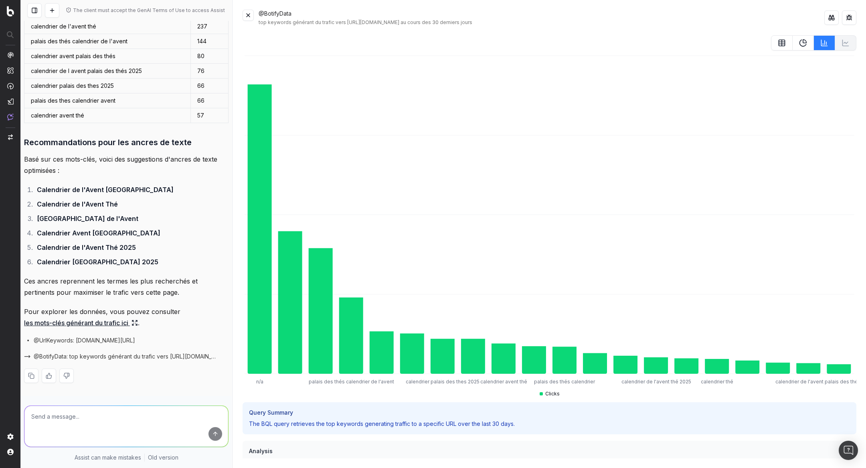
click at [248, 10] on button at bounding box center [247, 15] width 11 height 11
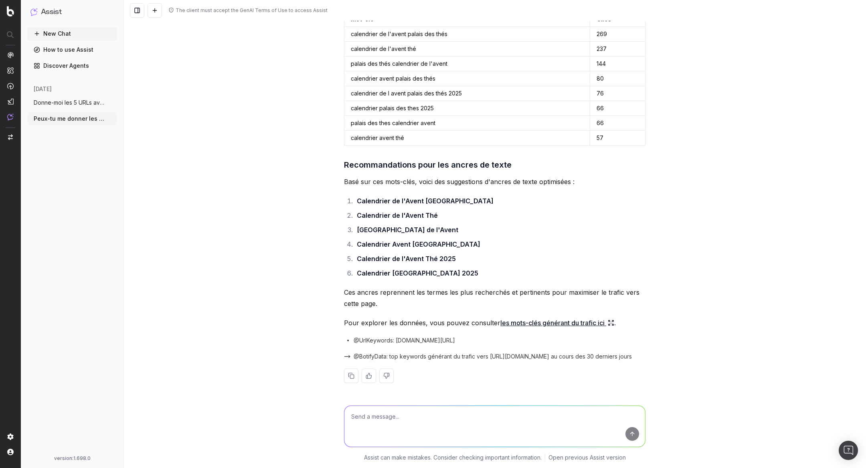
click at [58, 121] on span "Peux-tu me donner les ancres de textes d" at bounding box center [69, 119] width 71 height 8
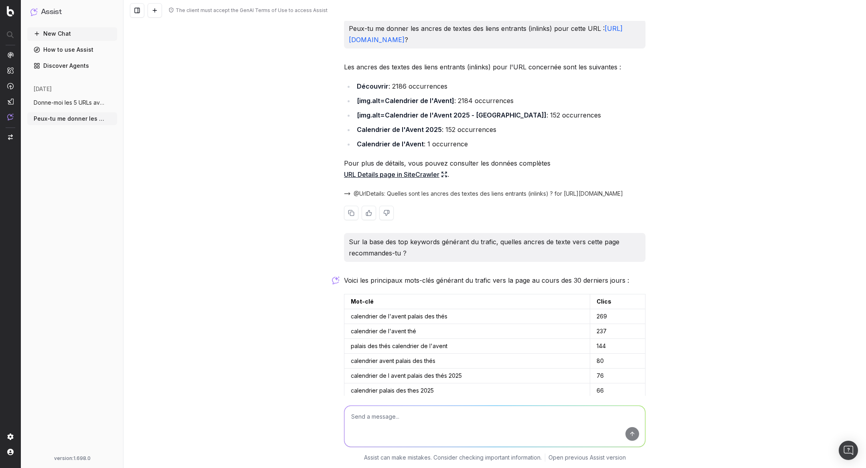
scroll to position [0, 0]
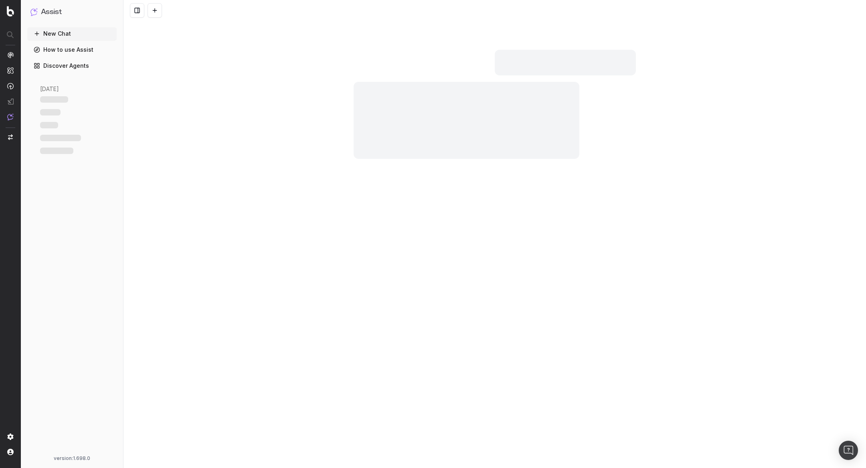
scroll to position [4962, 0]
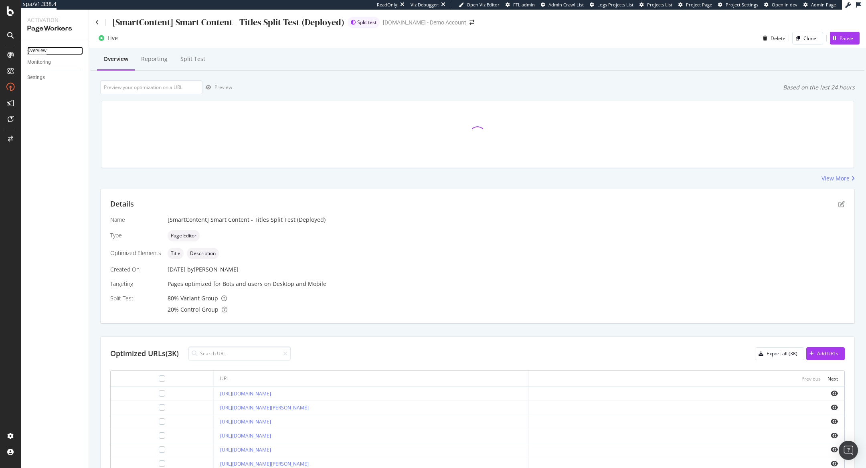
click at [34, 50] on div "Overview" at bounding box center [36, 50] width 19 height 8
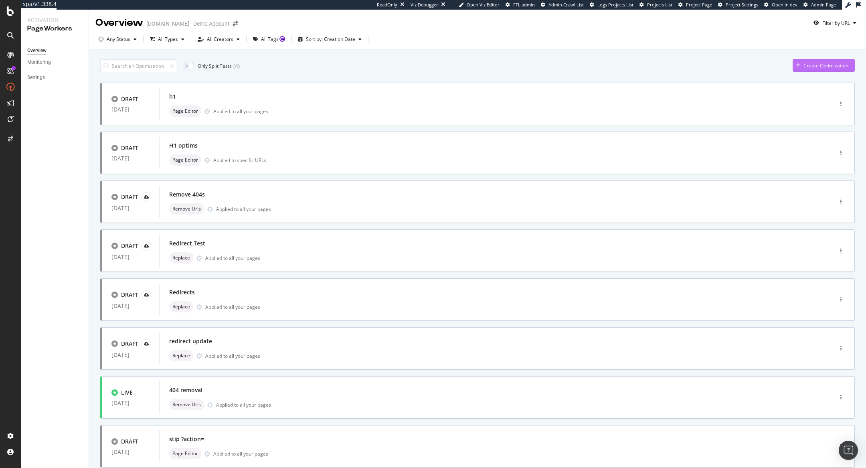
click at [805, 69] on div "Create Optimization" at bounding box center [820, 65] width 56 height 12
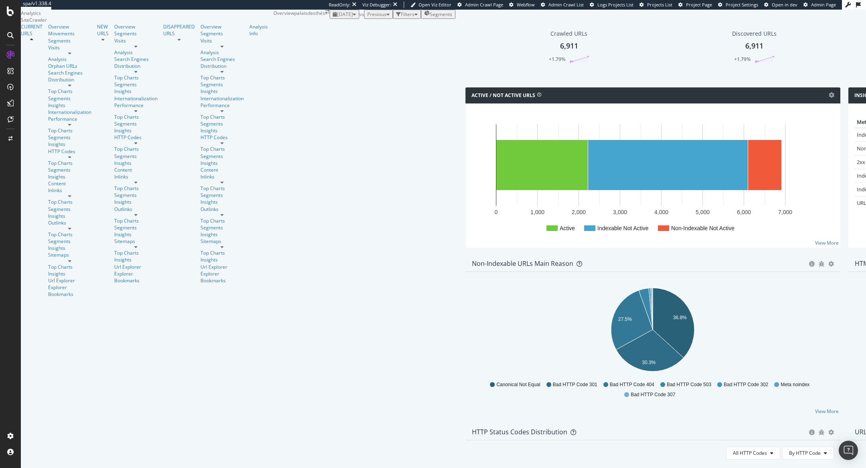
scroll to position [347, 0]
click at [52, 84] on div "RealKeywords" at bounding box center [35, 80] width 31 height 7
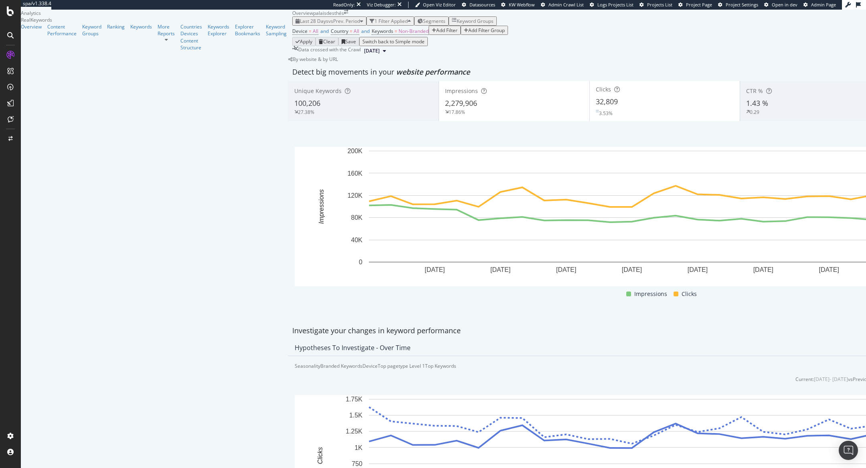
click at [364, 55] on span "[DATE]" at bounding box center [372, 50] width 16 height 7
click at [188, 130] on div "[DATE]" at bounding box center [181, 131] width 16 height 7
click at [328, 24] on span "vs Prev. Period" at bounding box center [344, 21] width 32 height 7
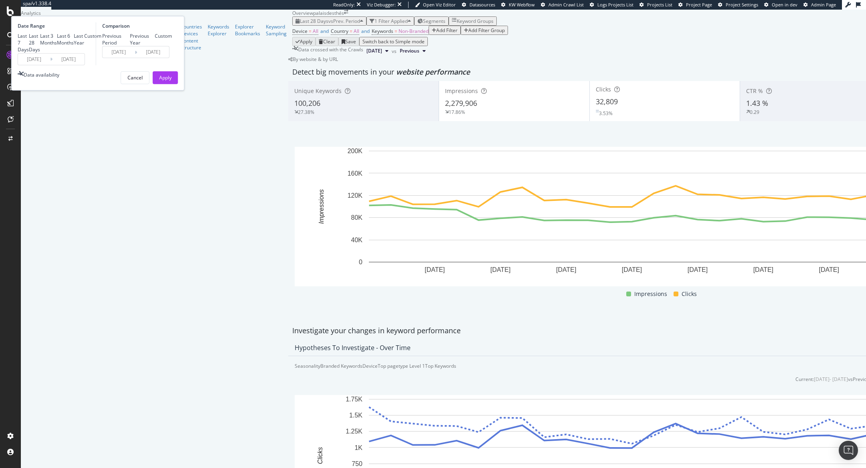
click at [101, 39] on div "Custom" at bounding box center [92, 35] width 17 height 7
click at [50, 65] on input "2025/09/07" at bounding box center [34, 58] width 32 height 11
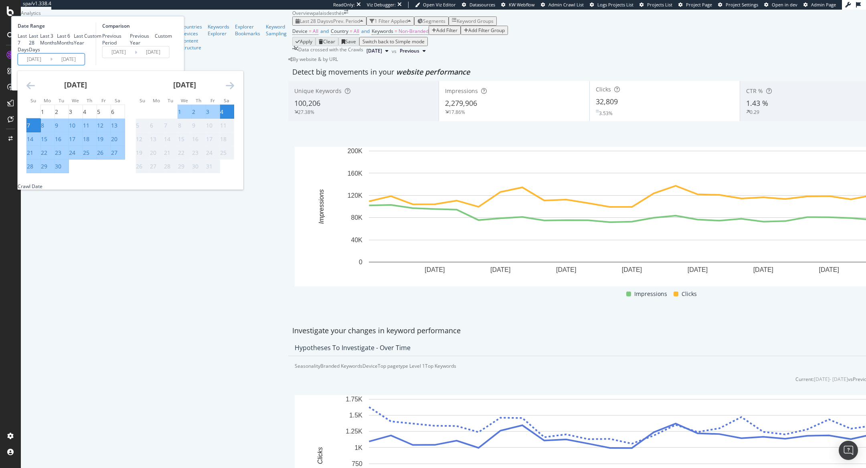
click at [35, 90] on icon "Move backward to switch to the previous month." at bounding box center [30, 85] width 8 height 10
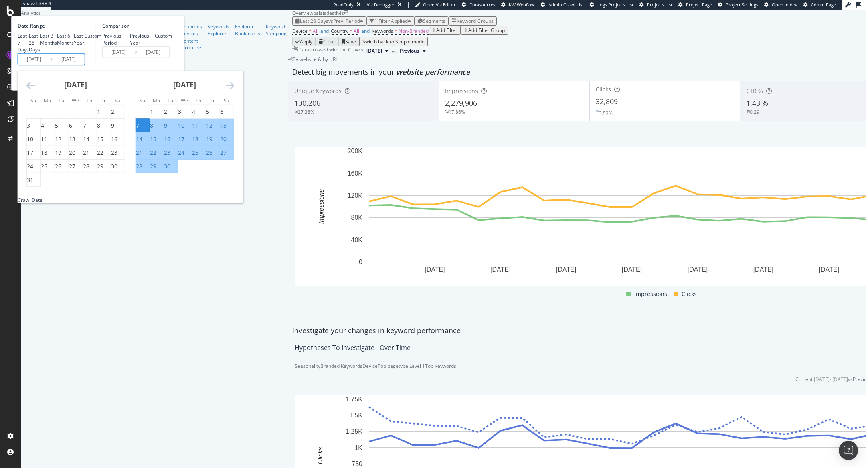
click at [35, 90] on icon "Move backward to switch to the previous month." at bounding box center [30, 85] width 8 height 10
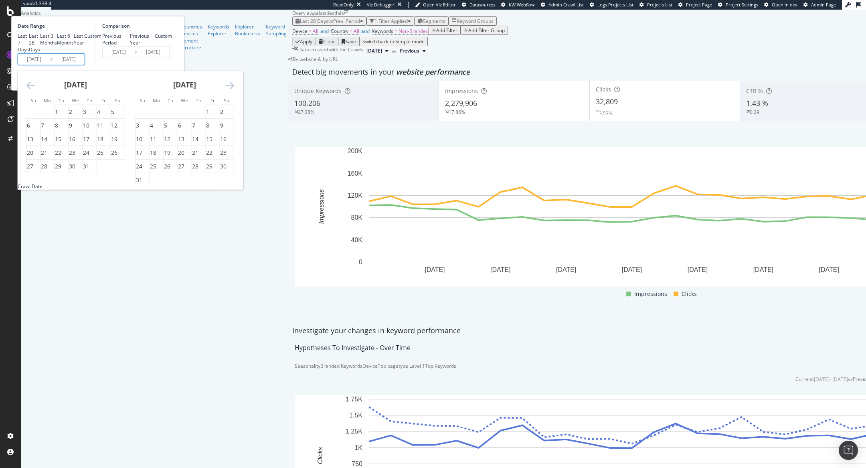
click at [35, 90] on icon "Move backward to switch to the previous month." at bounding box center [30, 85] width 8 height 10
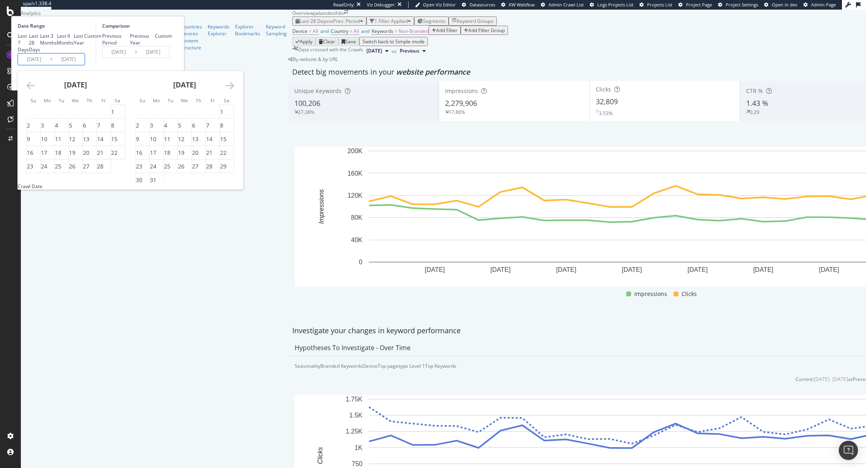
click at [35, 90] on icon "Move backward to switch to the previous month." at bounding box center [30, 85] width 8 height 10
click at [61, 143] on div "15" at bounding box center [58, 139] width 6 height 8
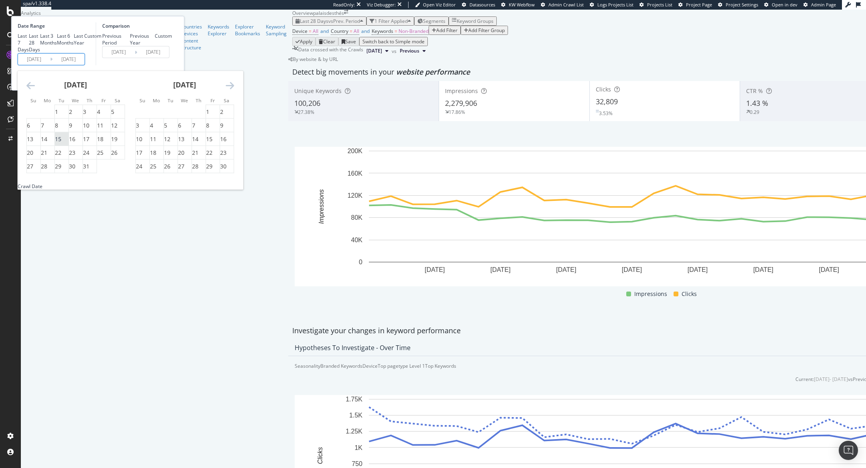
type input "2024/10/15"
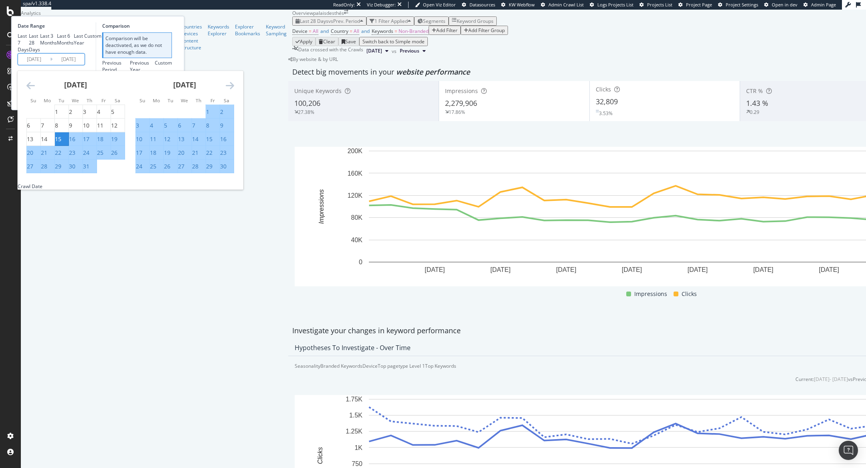
click at [234, 90] on icon "Move forward to switch to the next month." at bounding box center [230, 85] width 8 height 10
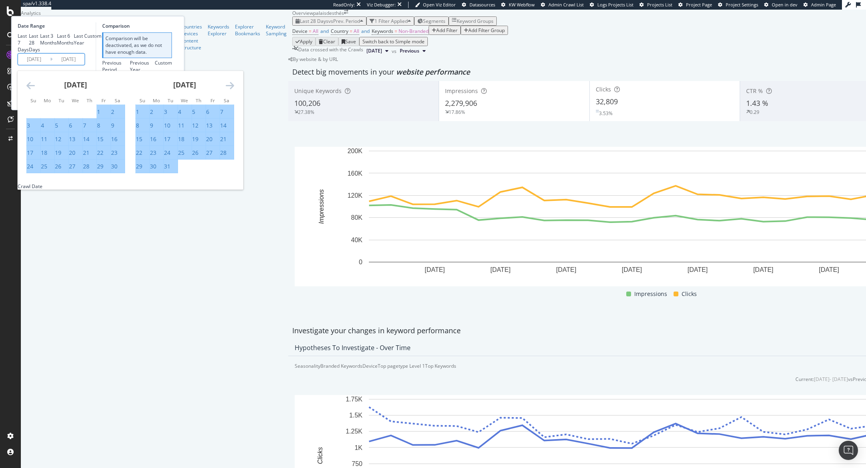
click at [85, 65] on input "2025/10/04" at bounding box center [69, 58] width 32 height 11
click at [234, 90] on icon "Move forward to switch to the next month." at bounding box center [230, 85] width 8 height 10
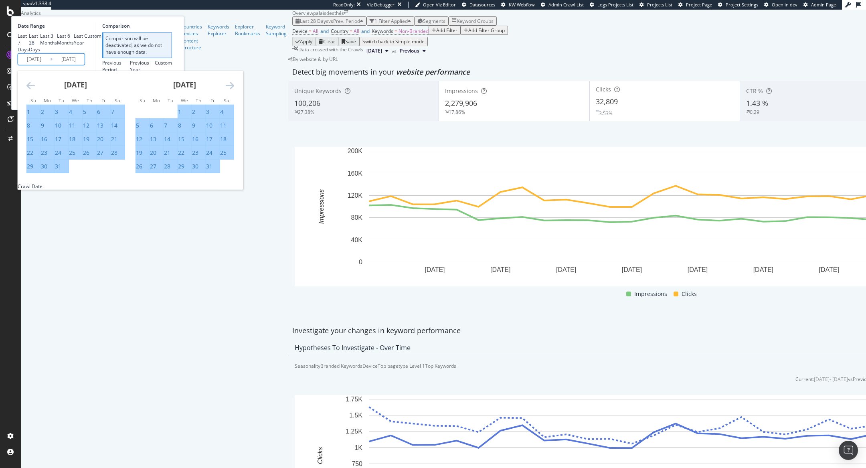
click at [35, 90] on icon "Move backward to switch to the previous month." at bounding box center [30, 85] width 8 height 10
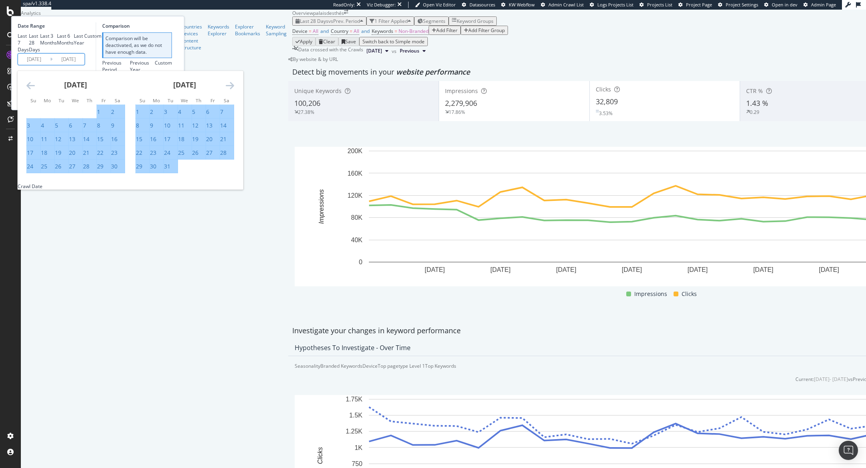
click at [94, 53] on div "Last 7 Days Last 28 Days Last 3 Months Last 6 Months Last Year Custom" at bounding box center [56, 42] width 76 height 20
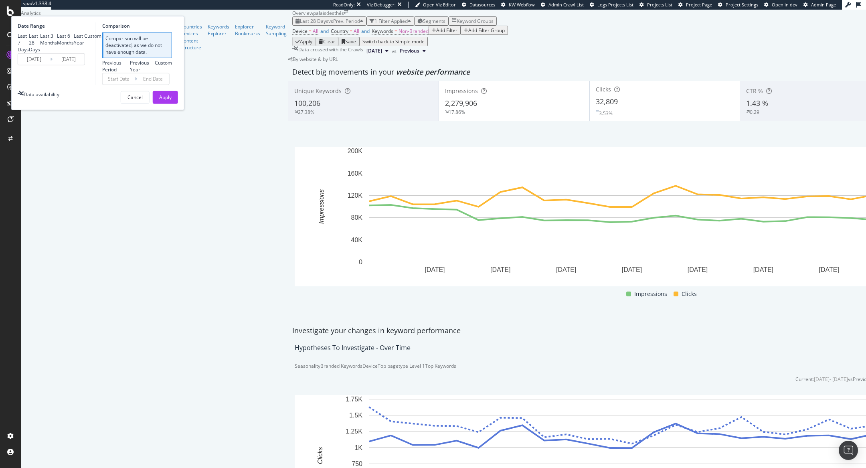
click at [85, 65] on input "2025/10/04" at bounding box center [69, 58] width 32 height 11
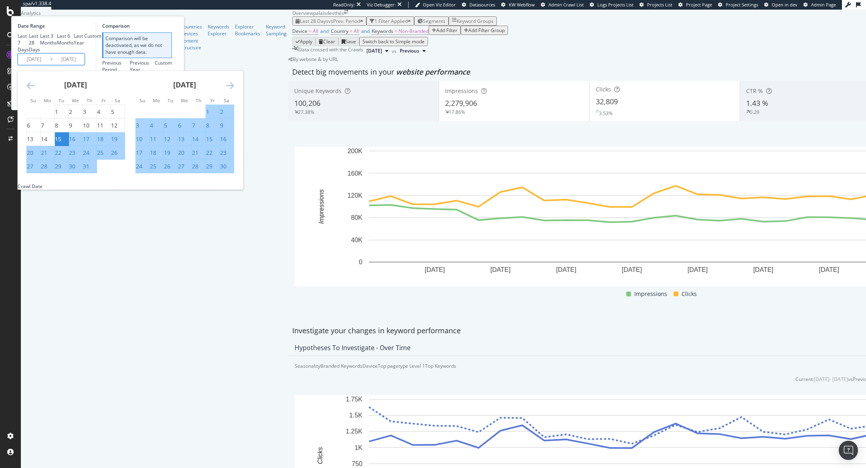
click at [234, 90] on icon "Move forward to switch to the next month." at bounding box center [230, 85] width 8 height 10
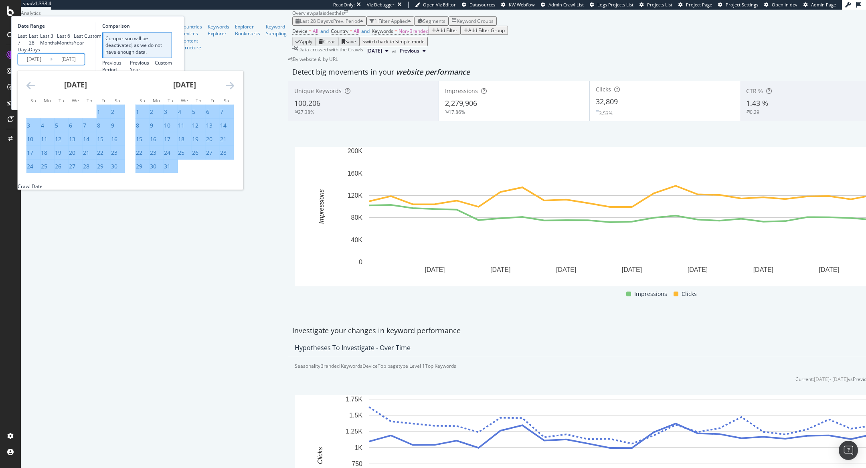
click at [170, 170] on div "31" at bounding box center [167, 166] width 6 height 8
type input "2024/12/31"
type input "2024/07/29"
type input "2024/10/14"
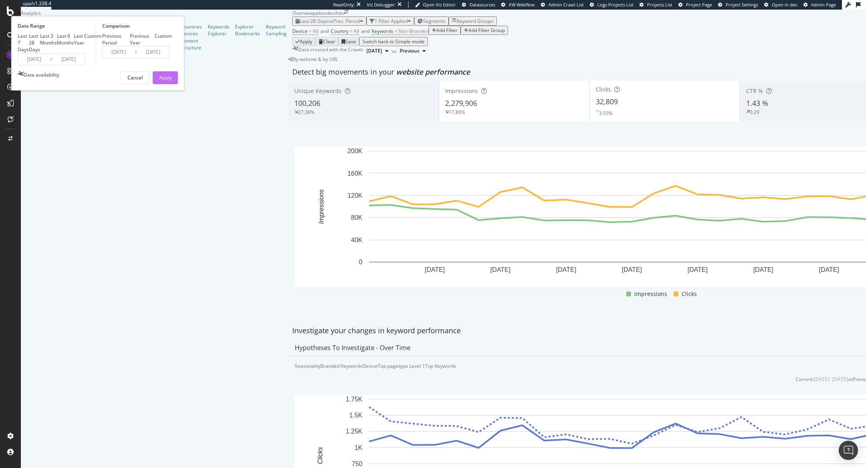
click at [172, 81] on div "Apply" at bounding box center [165, 77] width 12 height 7
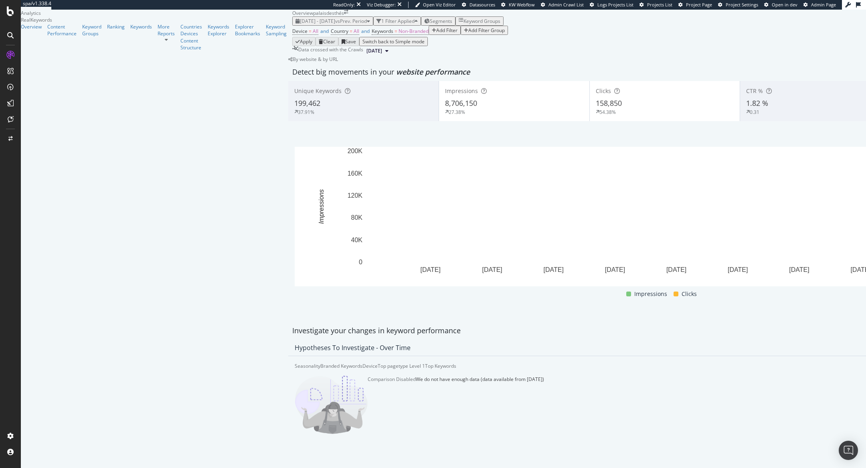
scroll to position [628, 0]
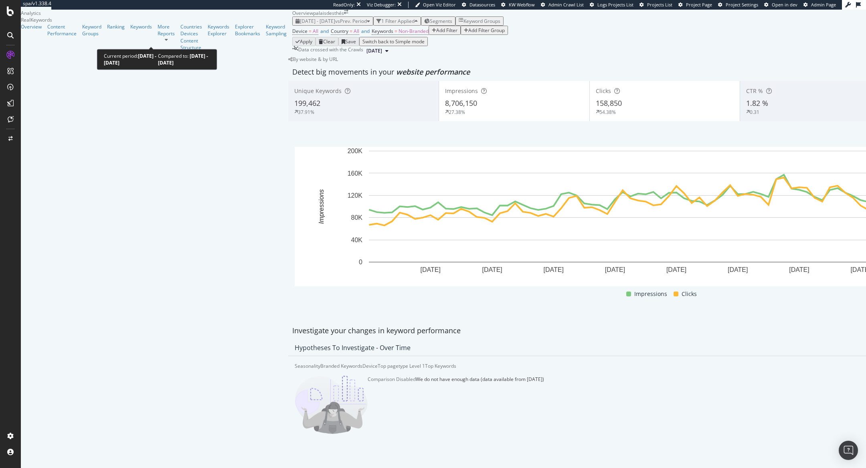
click at [335, 24] on span "vs Prev. Period" at bounding box center [351, 21] width 32 height 7
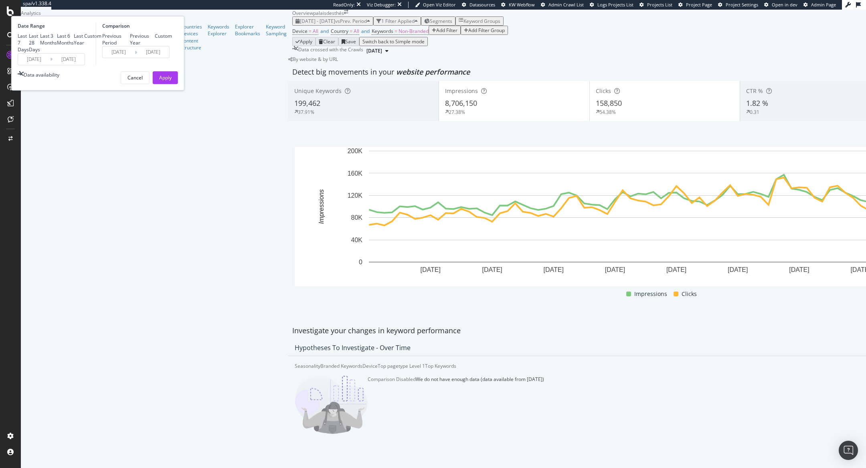
click at [57, 46] on div "Last 3 Months" at bounding box center [48, 39] width 17 height 14
type input "2025/07/05"
type input "2025/10/04"
type input "2025/04/04"
type input "2025/07/04"
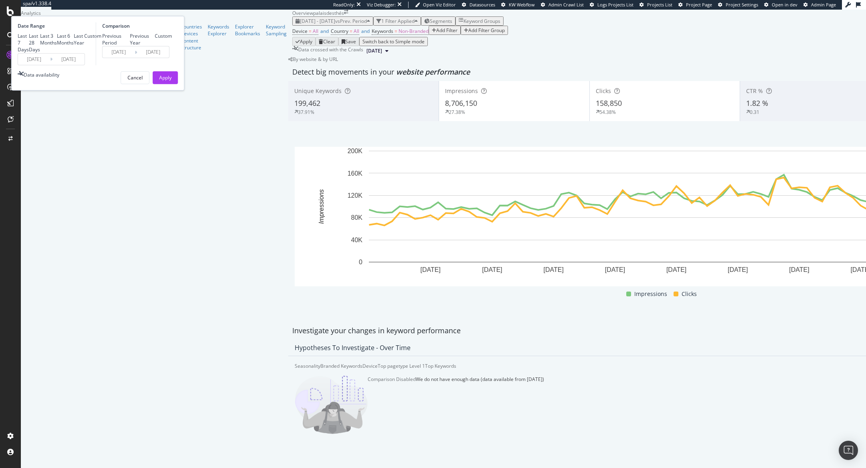
click at [40, 53] on div "Last 28 Days" at bounding box center [34, 42] width 11 height 20
type input "2025/09/07"
type input "2025/08/10"
type input "2025/09/06"
click at [57, 46] on div "Last 3 Months" at bounding box center [48, 39] width 17 height 14
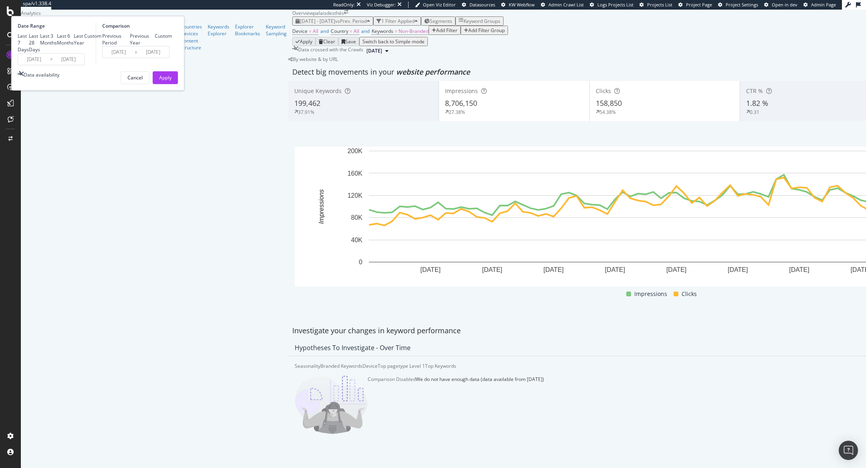
type input "2025/07/05"
type input "2025/04/04"
type input "2025/07/04"
click at [74, 46] on div "Last 6 Months" at bounding box center [65, 39] width 17 height 14
type input "2025/04/05"
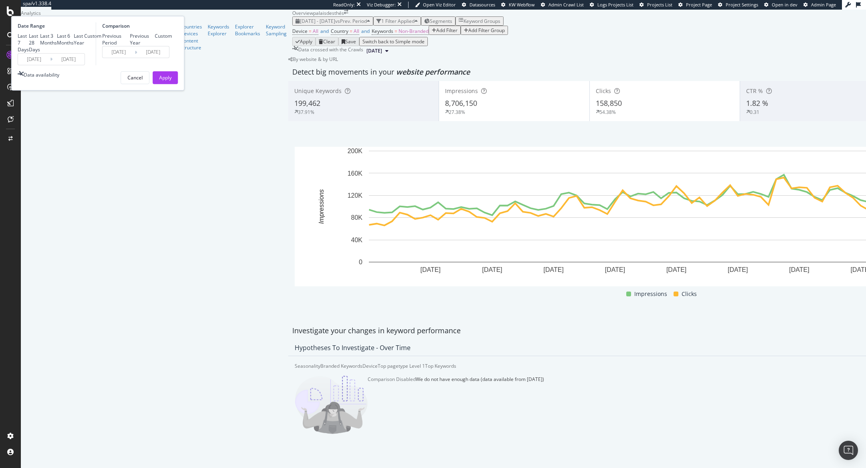
type input "2024/10/04"
type input "2025/04/04"
click at [172, 81] on div "Apply" at bounding box center [165, 77] width 12 height 7
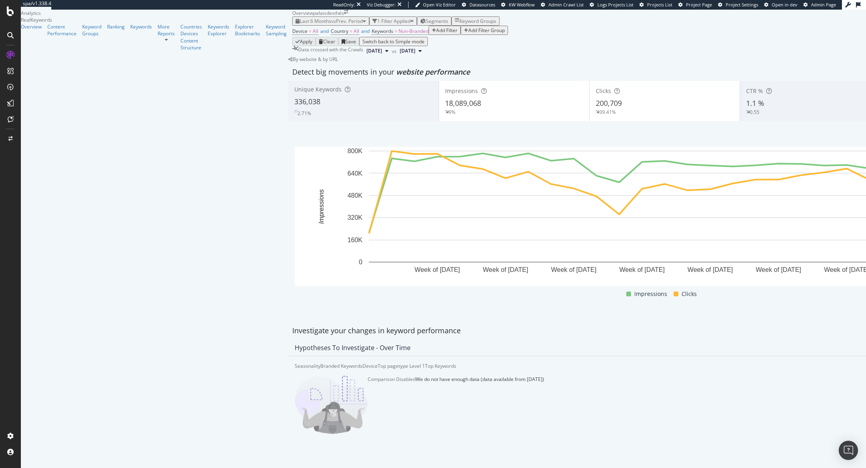
click at [436, 34] on div "Add Filter" at bounding box center [446, 30] width 21 height 7
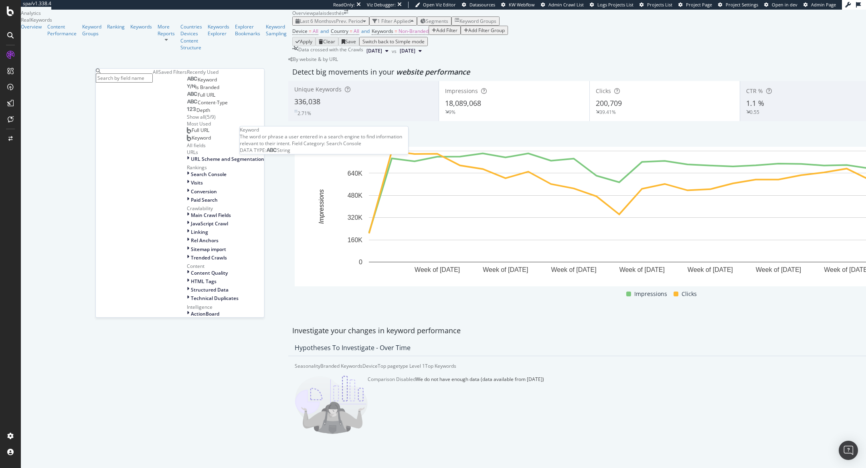
click at [187, 83] on div "Keyword" at bounding box center [202, 80] width 30 height 6
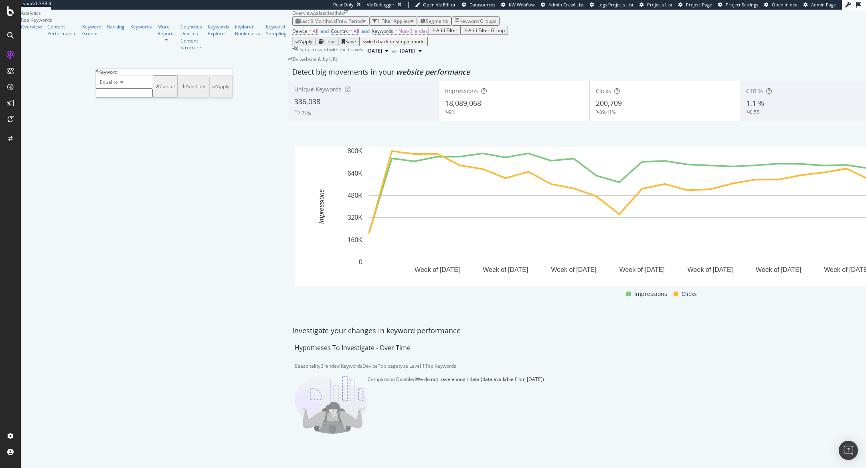
click at [119, 88] on div "Equal to" at bounding box center [124, 81] width 57 height 13
click at [136, 147] on div "Contains" at bounding box center [124, 143] width 56 height 8
click at [139, 97] on input "text" at bounding box center [124, 92] width 57 height 9
type input "thé glacé"
click at [212, 91] on div "button" at bounding box center [214, 89] width 4 height 5
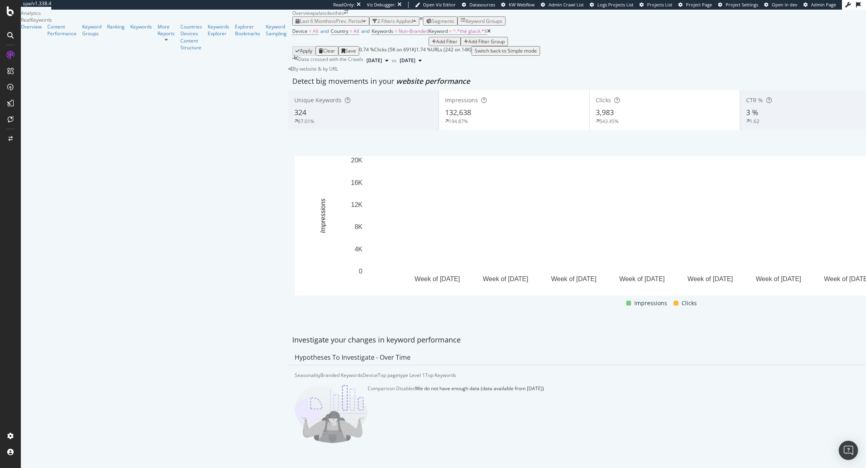
scroll to position [662, 0]
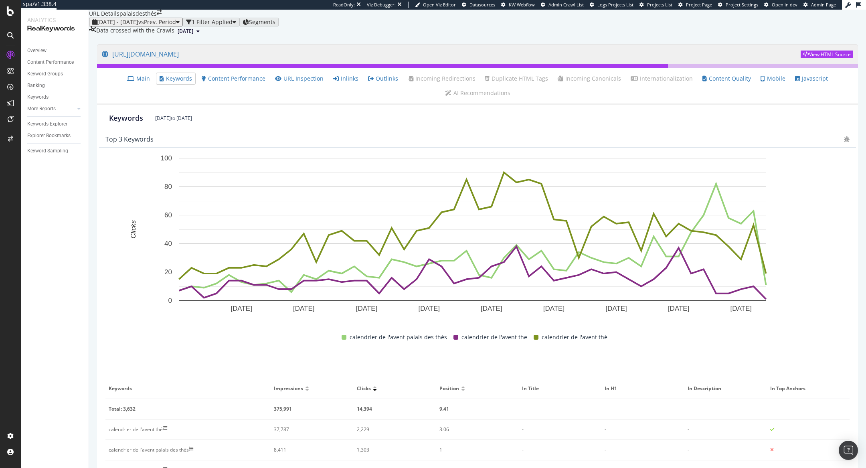
click at [193, 35] on span "[DATE]" at bounding box center [186, 31] width 16 height 7
click at [191, 83] on div "[DATE]" at bounding box center [183, 81] width 16 height 7
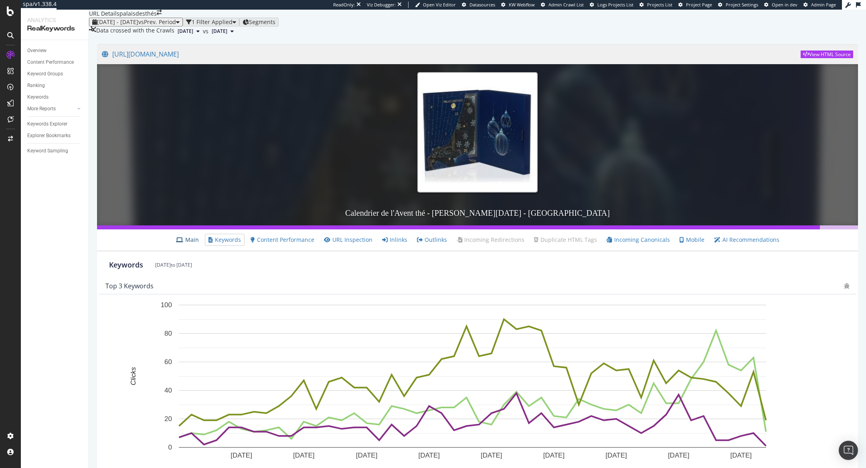
click at [191, 244] on link "Main" at bounding box center [187, 240] width 23 height 8
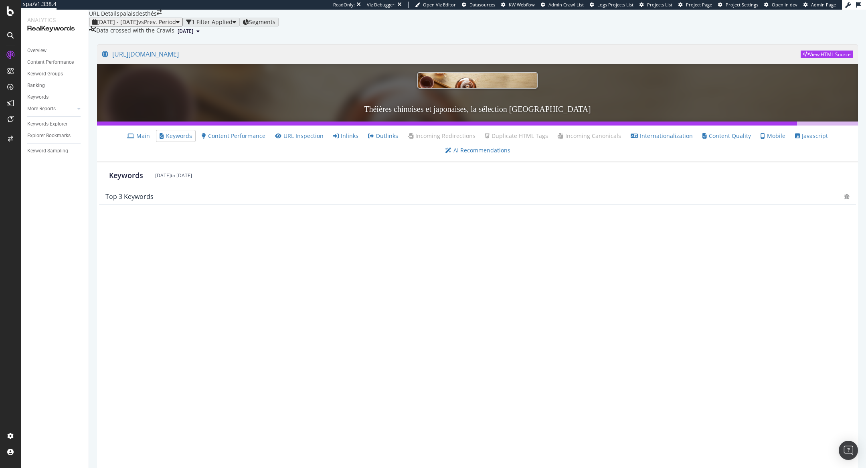
click at [193, 35] on span "[DATE]" at bounding box center [186, 31] width 16 height 7
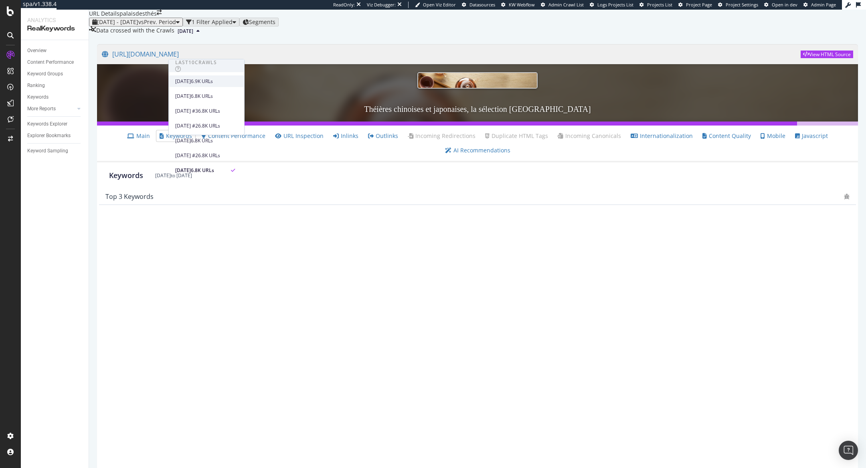
click at [191, 80] on div "[DATE]" at bounding box center [183, 81] width 16 height 7
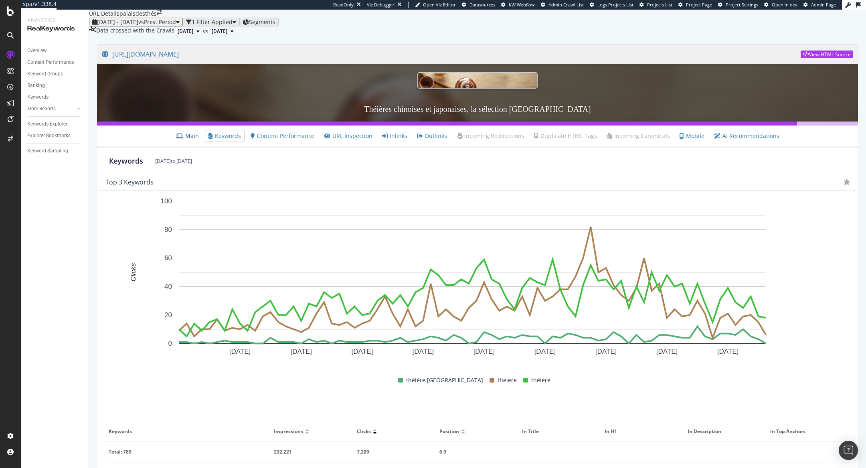
click at [183, 139] on icon at bounding box center [179, 136] width 7 height 6
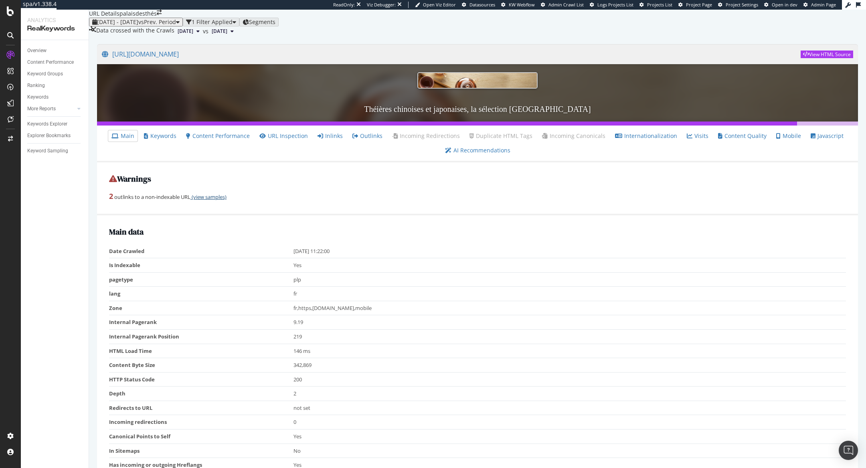
scroll to position [159, 0]
drag, startPoint x: 293, startPoint y: 310, endPoint x: 314, endPoint y: 310, distance: 20.4
click at [314, 443] on td "No" at bounding box center [569, 450] width 553 height 14
click at [295, 443] on td "No" at bounding box center [569, 450] width 553 height 14
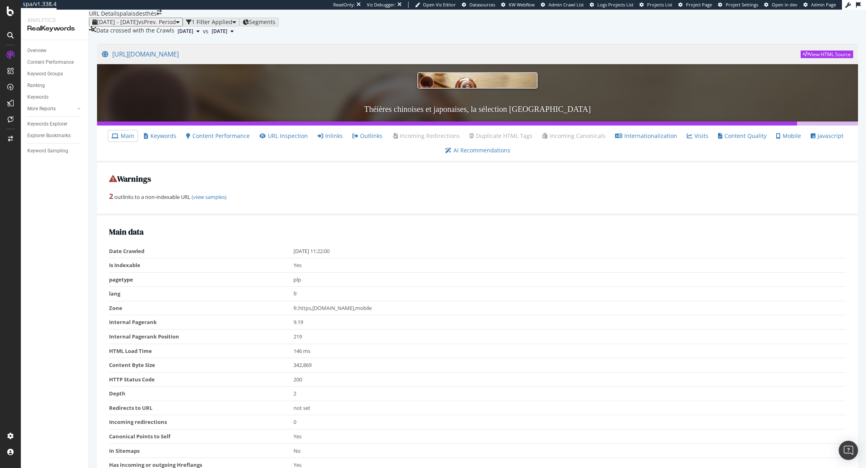
drag, startPoint x: 301, startPoint y: 348, endPoint x: 344, endPoint y: 365, distance: 45.9
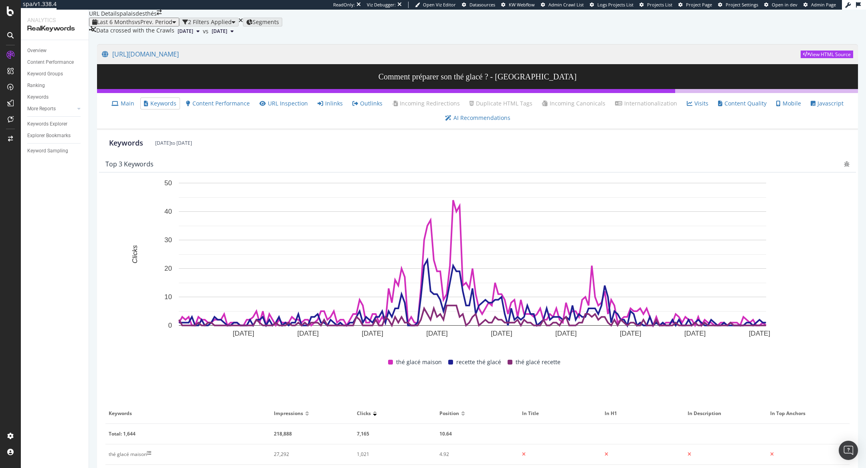
scroll to position [254, 0]
drag, startPoint x: 515, startPoint y: 228, endPoint x: 784, endPoint y: 232, distance: 269.4
click at [784, 444] on tr "thé glacé maison 27,292 1,021 4.92" at bounding box center [477, 454] width 744 height 20
click at [119, 106] on icon at bounding box center [114, 104] width 7 height 6
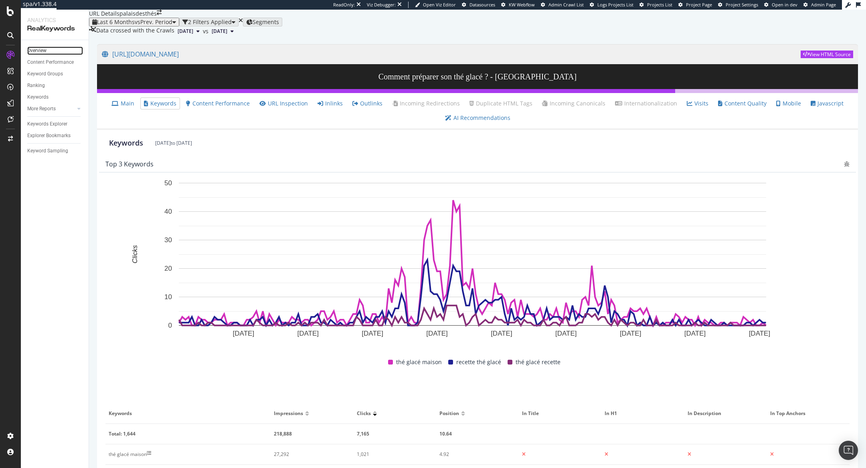
click at [47, 50] on link "Overview" at bounding box center [55, 50] width 56 height 8
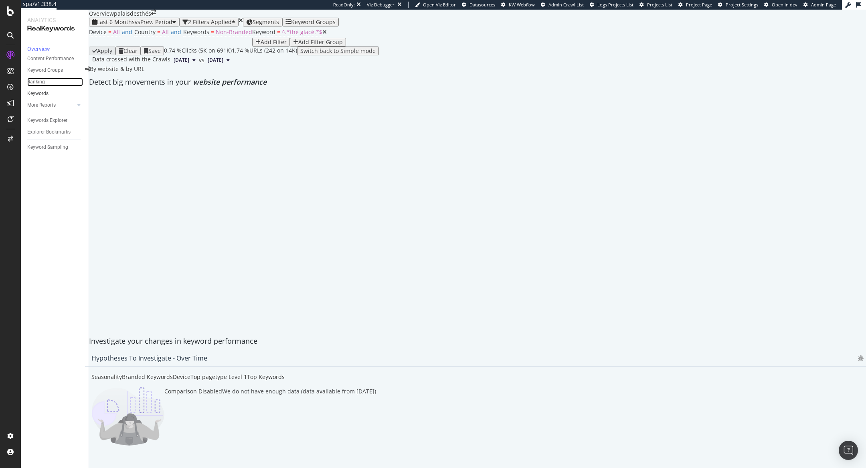
click at [42, 86] on div "Ranking" at bounding box center [36, 82] width 18 height 8
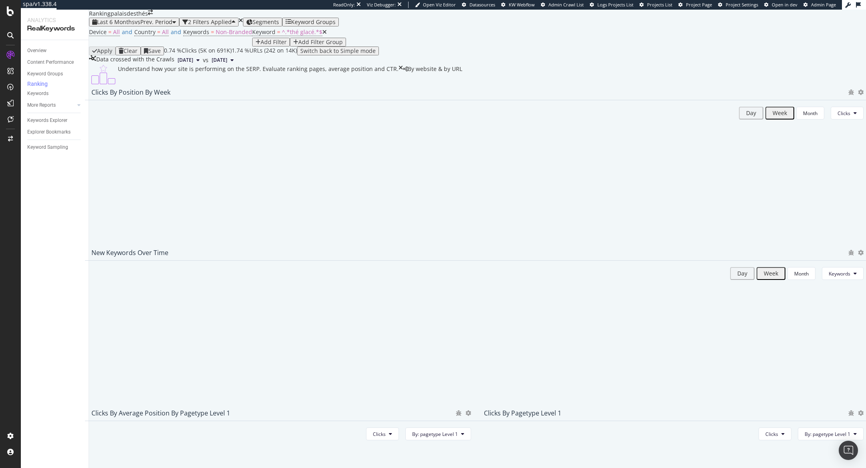
click at [322, 35] on icon at bounding box center [324, 32] width 4 height 6
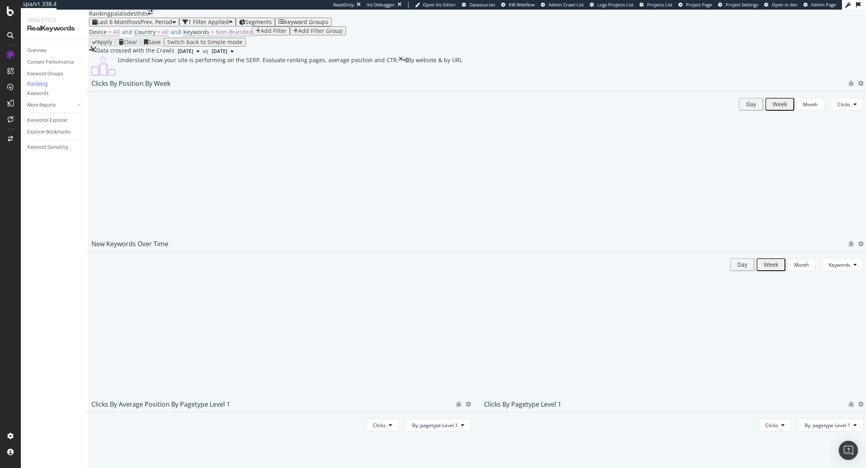
scroll to position [663, 0]
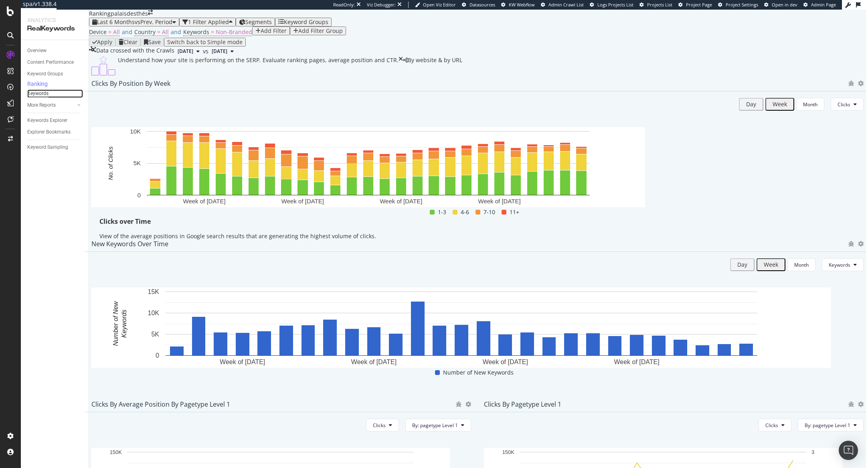
click at [41, 93] on div "Keywords" at bounding box center [37, 93] width 21 height 8
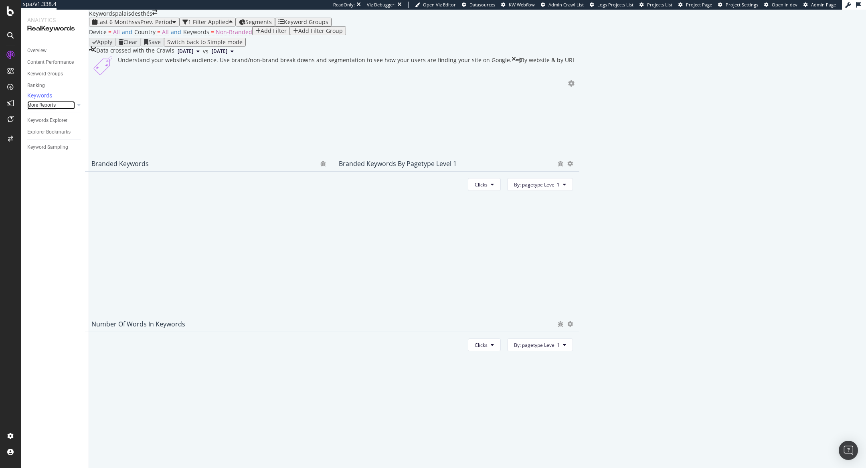
click at [54, 109] on div "More Reports" at bounding box center [41, 105] width 28 height 8
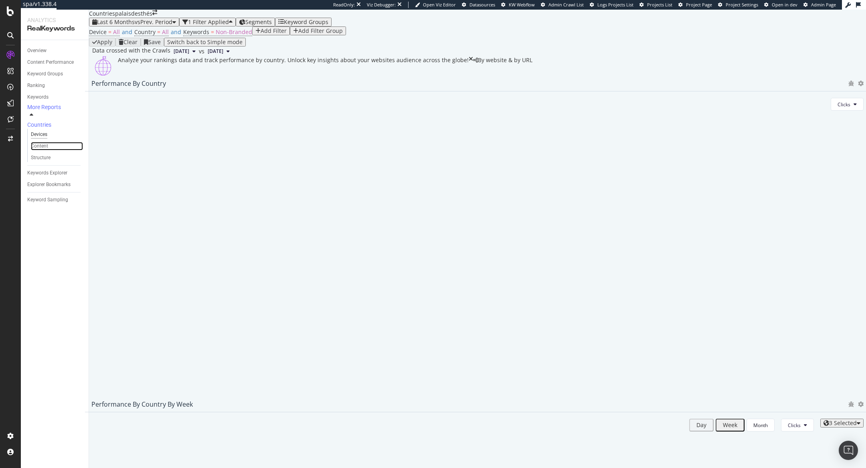
drag, startPoint x: 45, startPoint y: 142, endPoint x: 44, endPoint y: 136, distance: 6.5
click at [45, 142] on div "Content" at bounding box center [39, 146] width 17 height 8
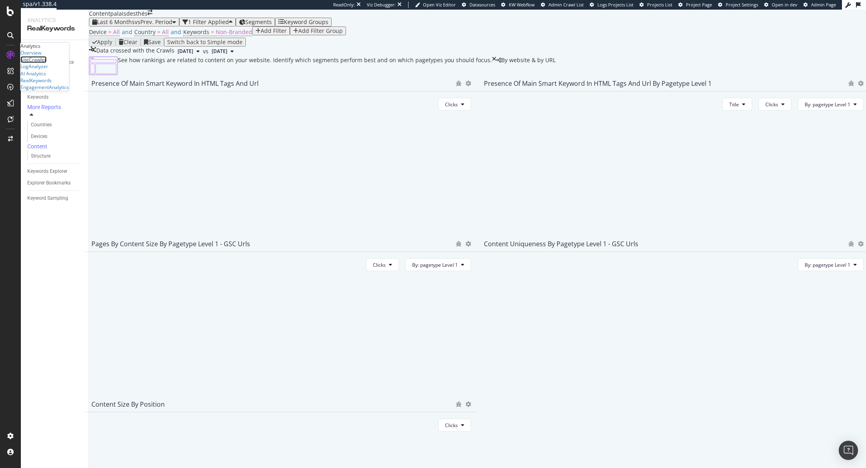
click at [44, 63] on div "SiteCrawler" at bounding box center [33, 59] width 26 height 7
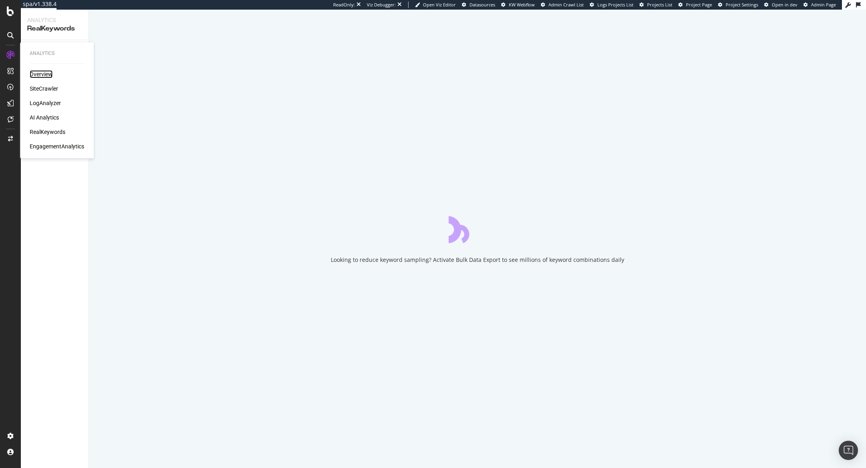
click at [48, 73] on div "Overview" at bounding box center [41, 74] width 23 height 8
